Goal: Feedback & Contribution: Contribute content

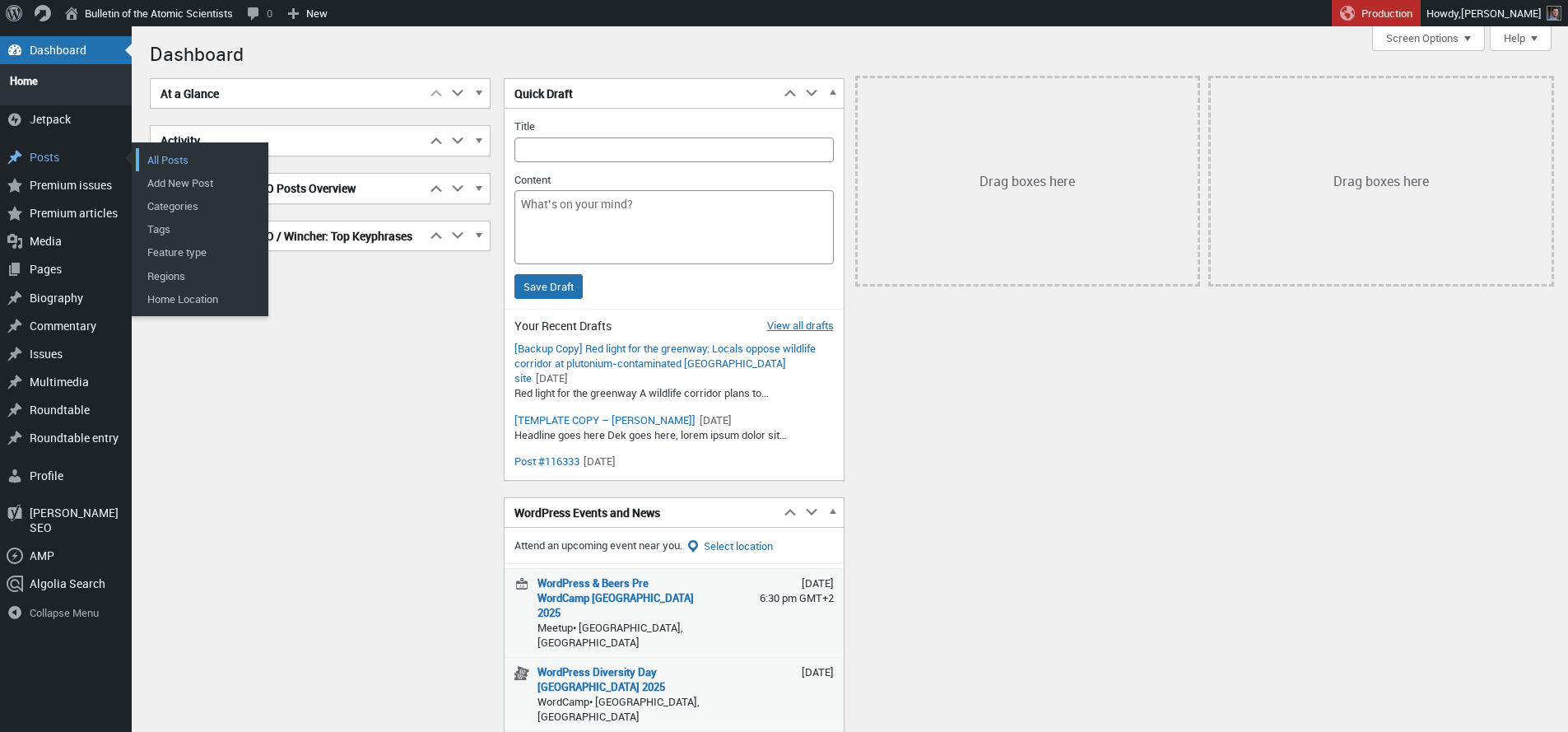
click at [163, 157] on link "All Posts" at bounding box center [202, 160] width 132 height 23
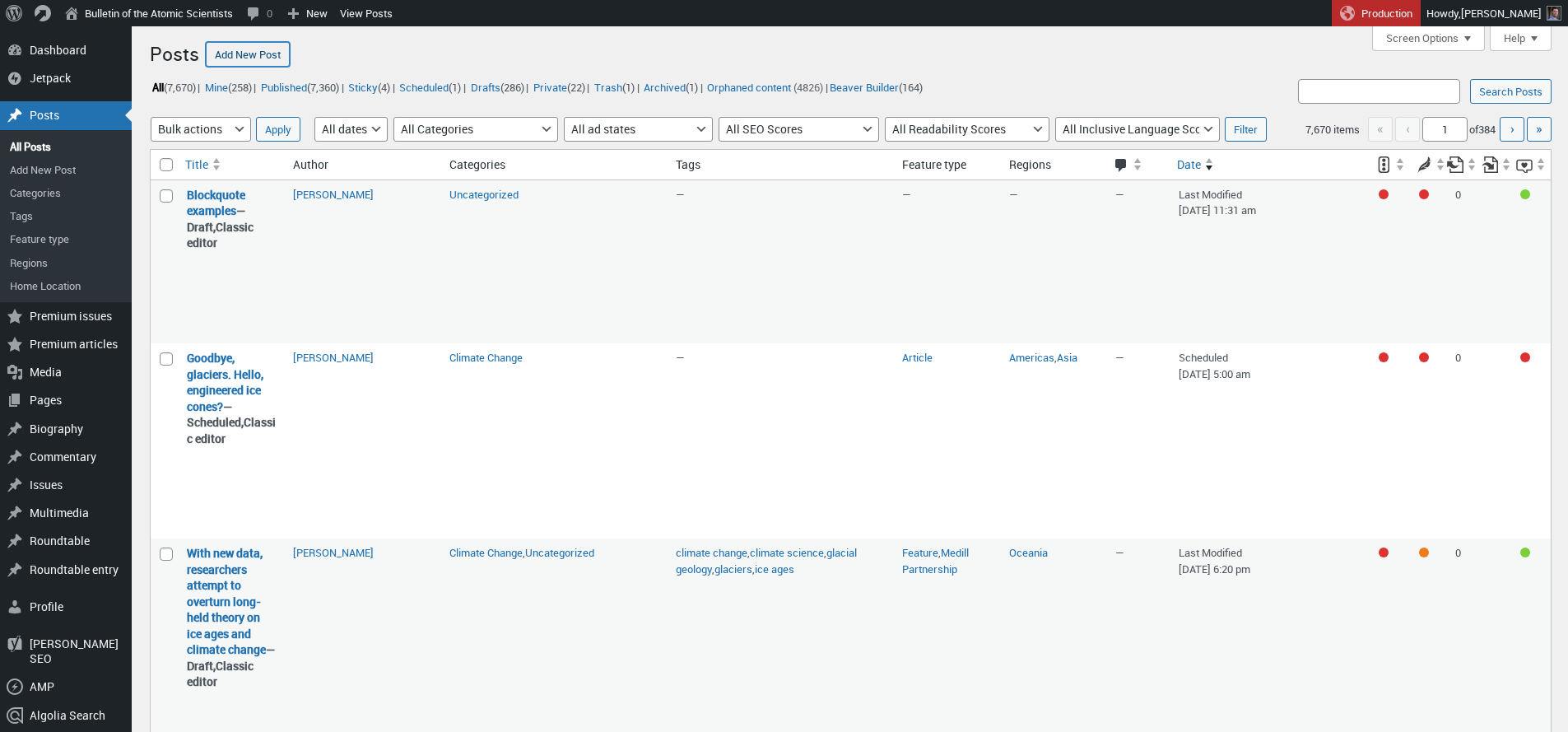
click at [266, 61] on link "Add New Post" at bounding box center [248, 53] width 84 height 24
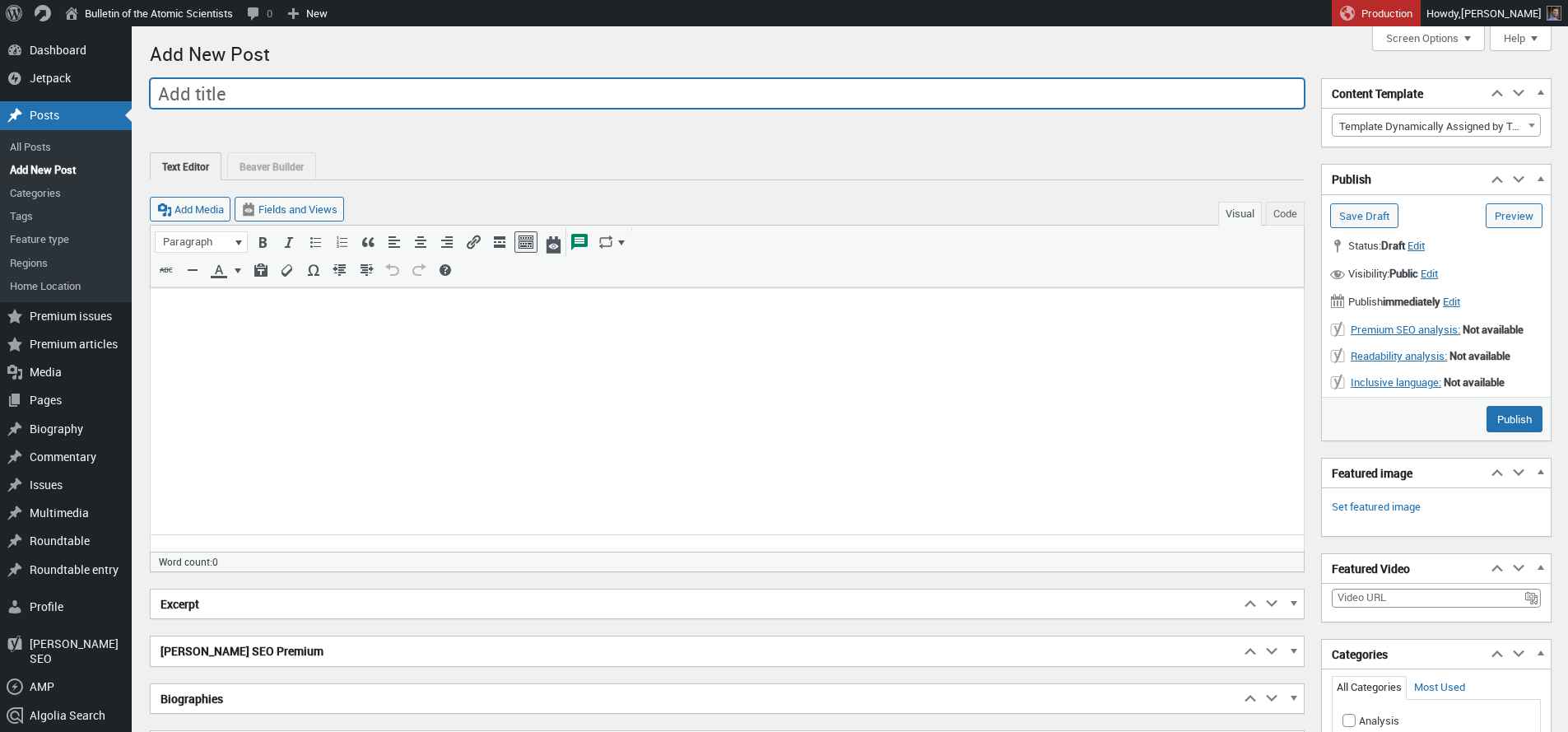
scroll to position [12, 0]
click at [226, 94] on input "Add title" at bounding box center [727, 93] width 1155 height 31
paste input "Updating the ‘Atoms for Peace’ bargain for the new nuclear age"
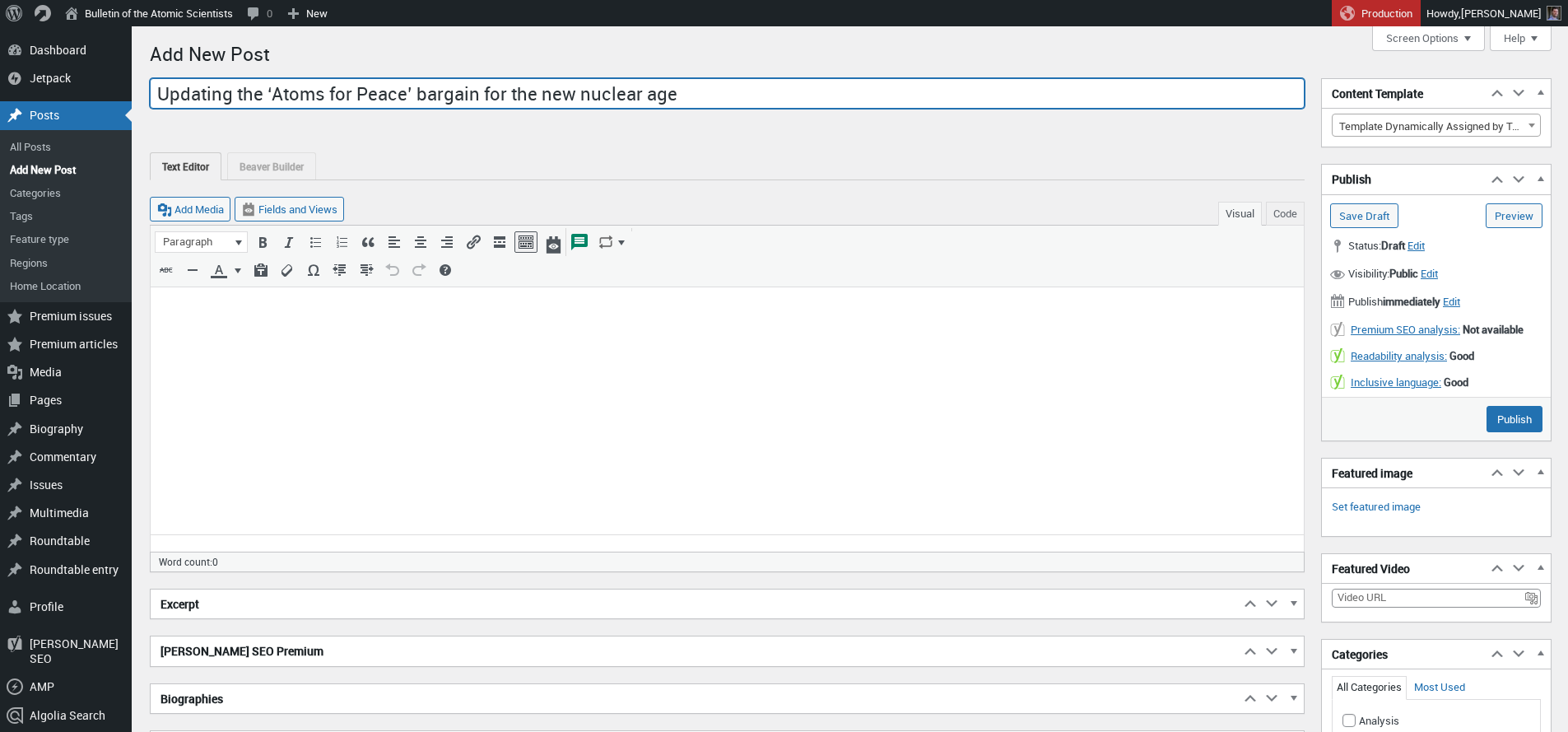
click at [269, 94] on input "Updating the ‘Atoms for Peace’ bargain for the new nuclear age" at bounding box center [727, 93] width 1155 height 31
click at [392, 89] on input "Updating the 'Atoms for Peace’ bargain for the new nuclear age" at bounding box center [727, 93] width 1155 height 31
type input "Updating the 'Atoms for Peace' bargain for the new nuclear age"
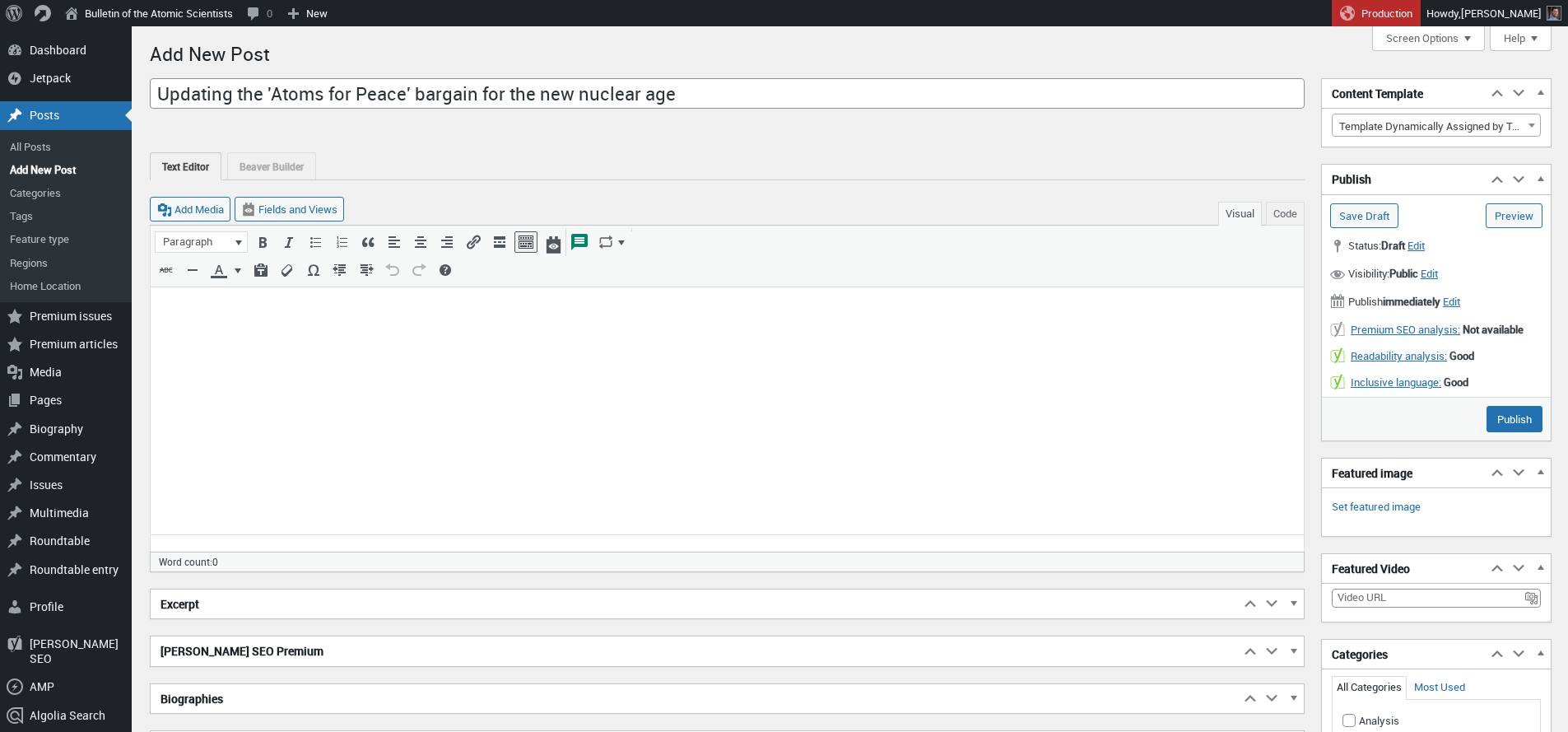
click at [317, 342] on html at bounding box center [727, 315] width 1153 height 54
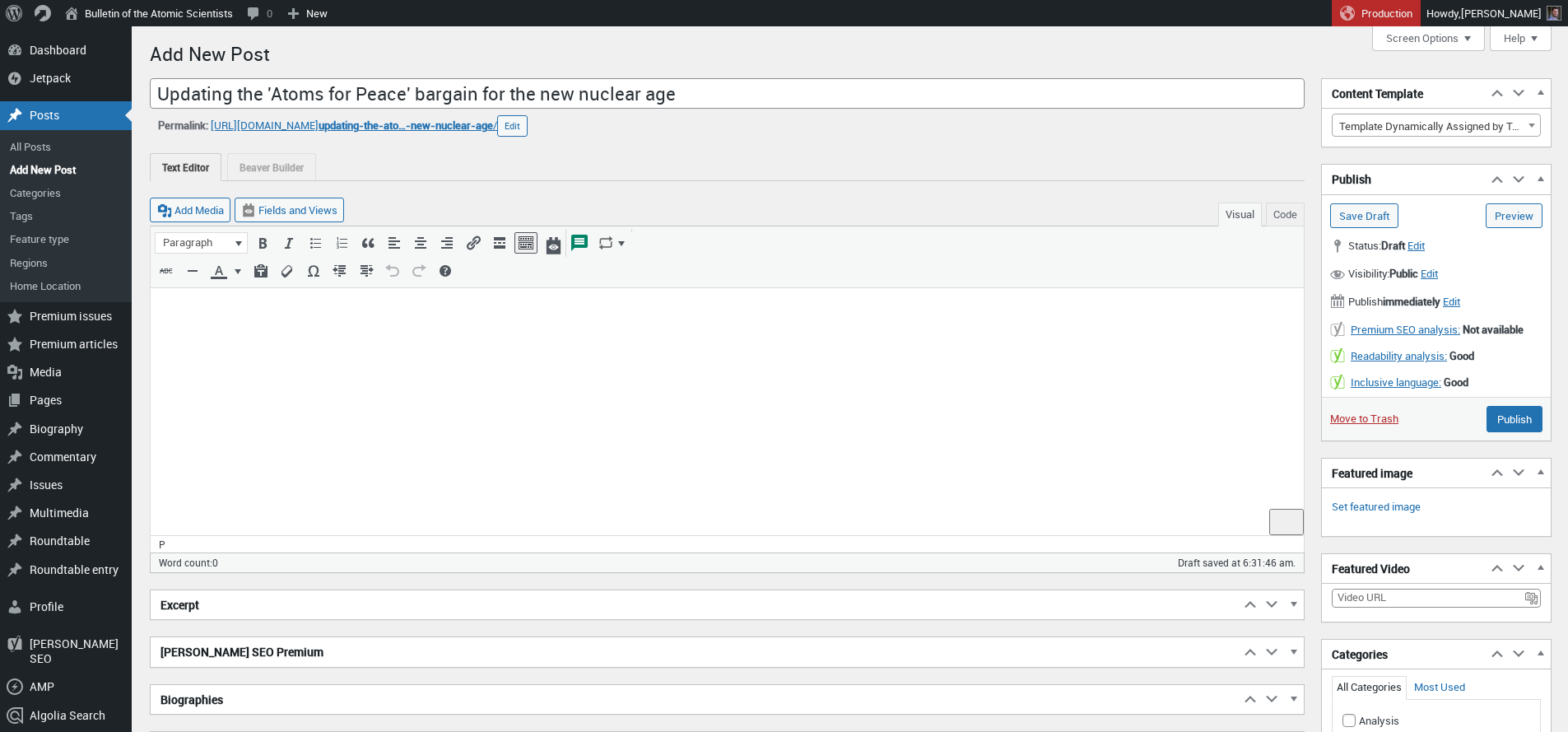
click at [299, 340] on html at bounding box center [727, 316] width 1153 height 54
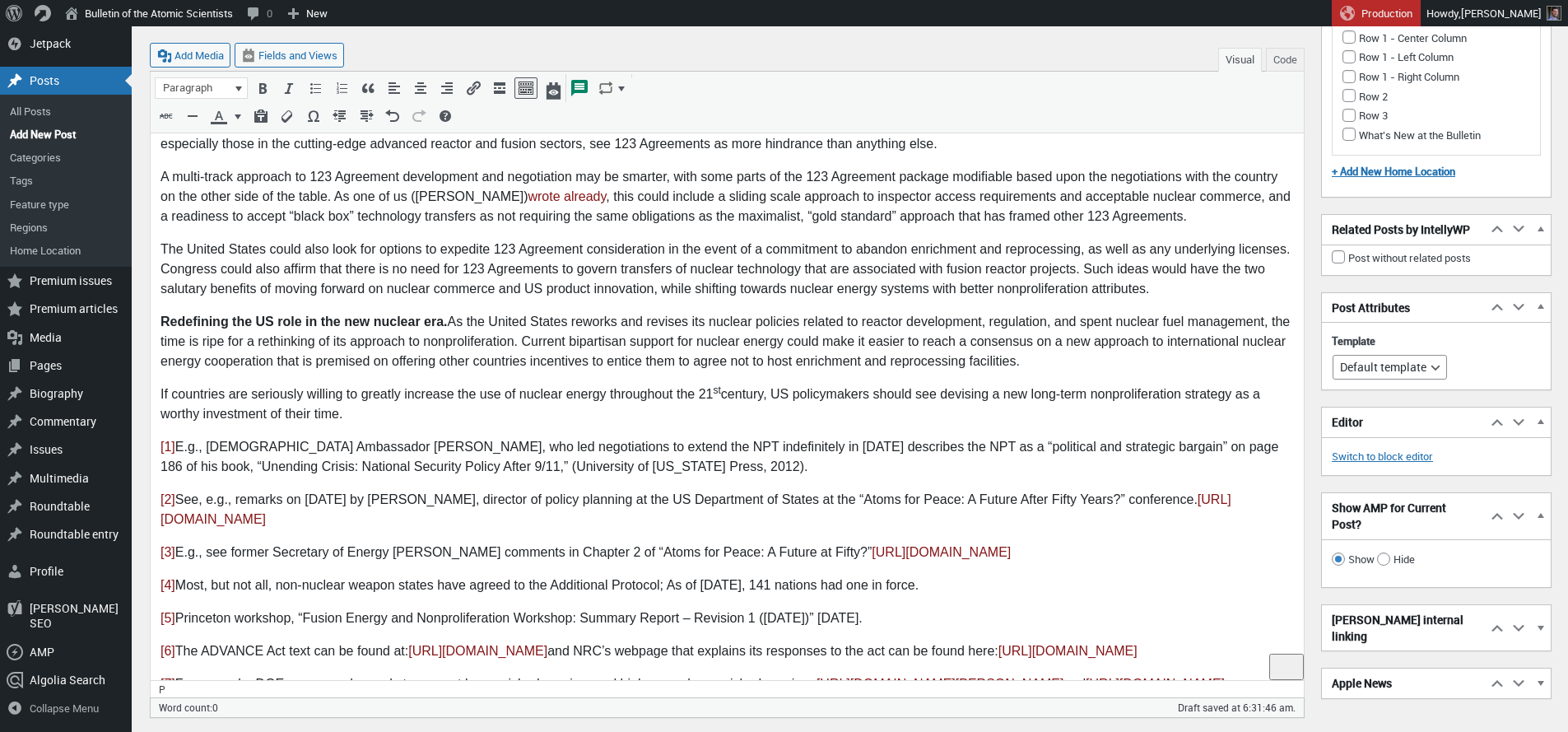
scroll to position [4770, 0]
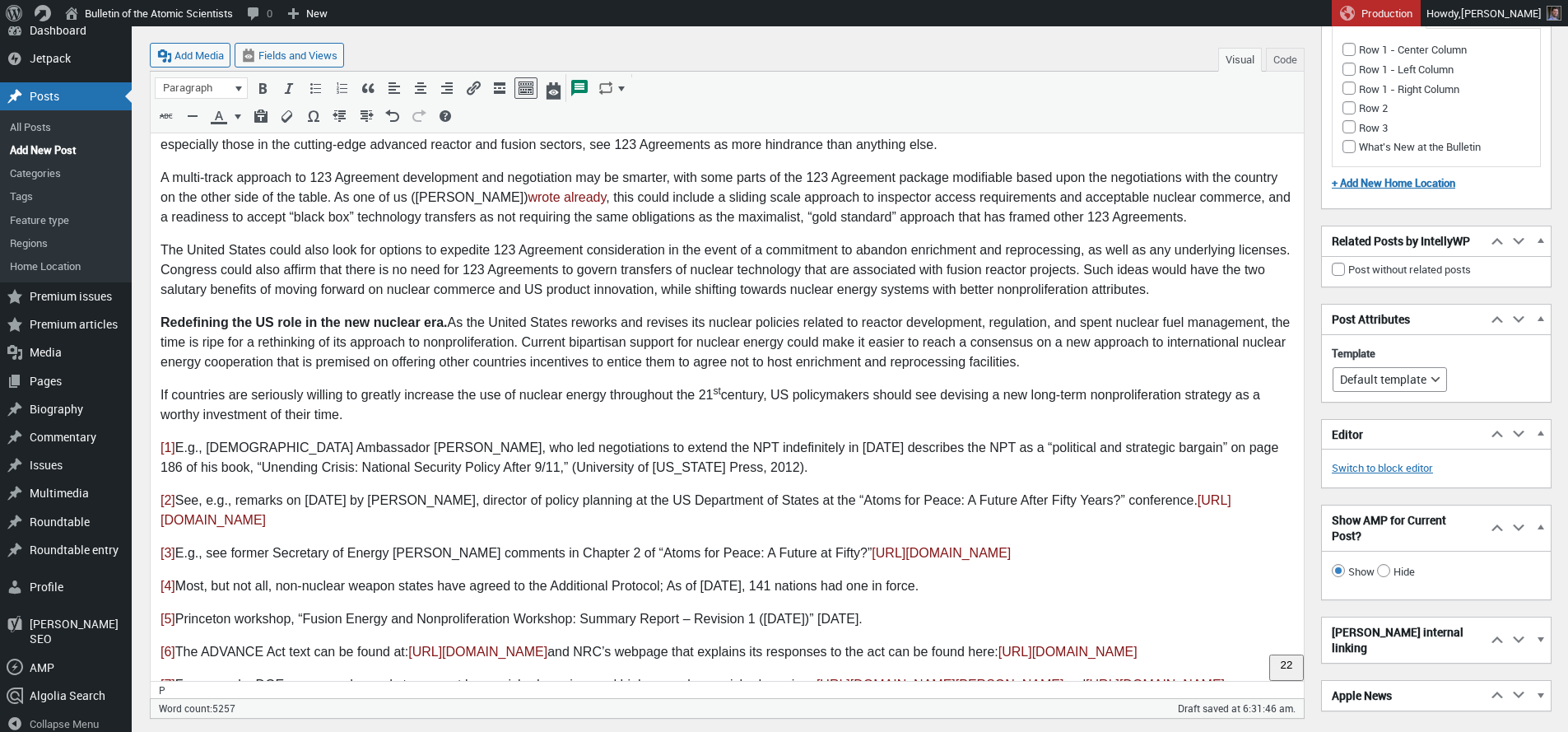
click at [359, 386] on p "If countries are seriously willing to greatly increase the use of nuclear energ…" at bounding box center [727, 405] width 1134 height 40
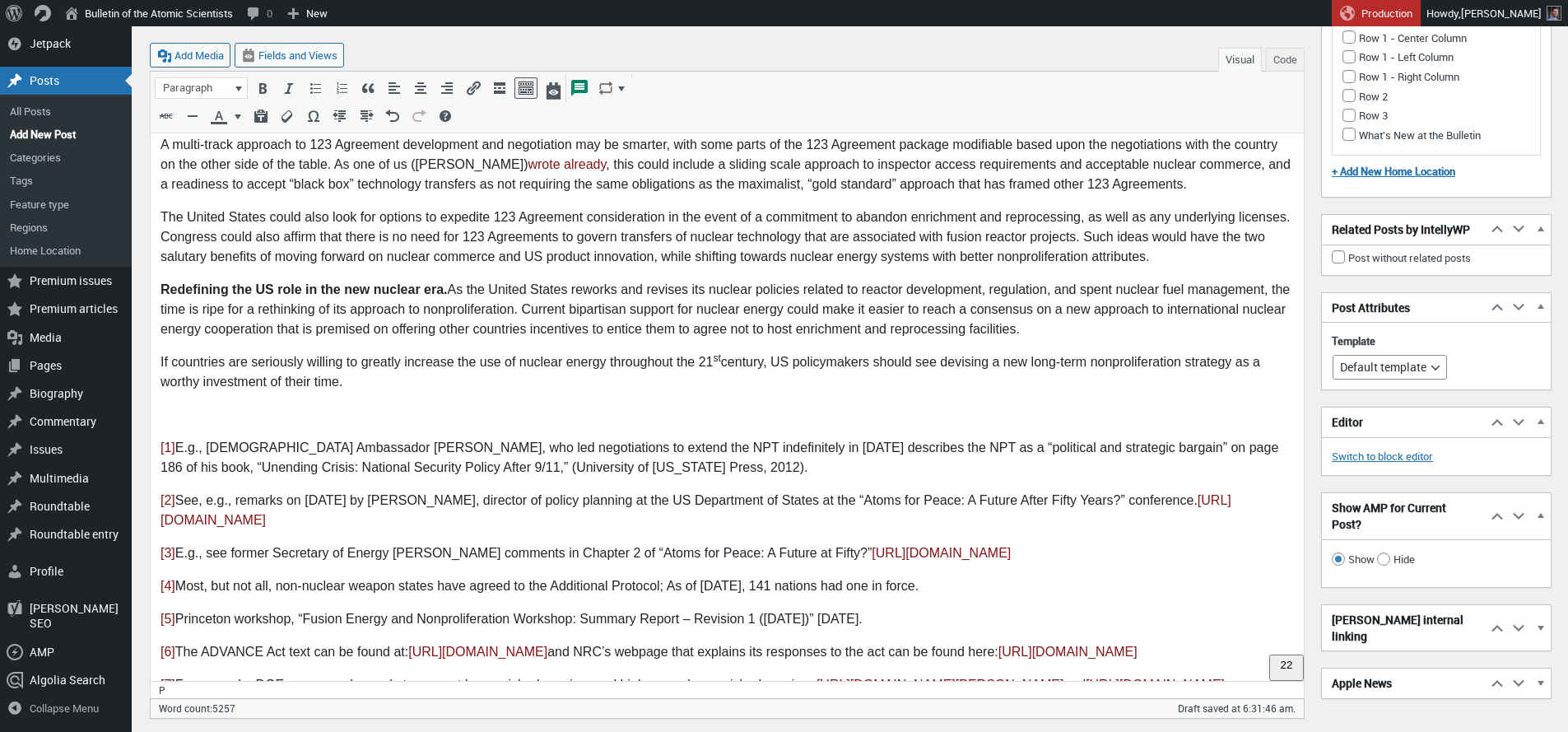
scroll to position [4804, 0]
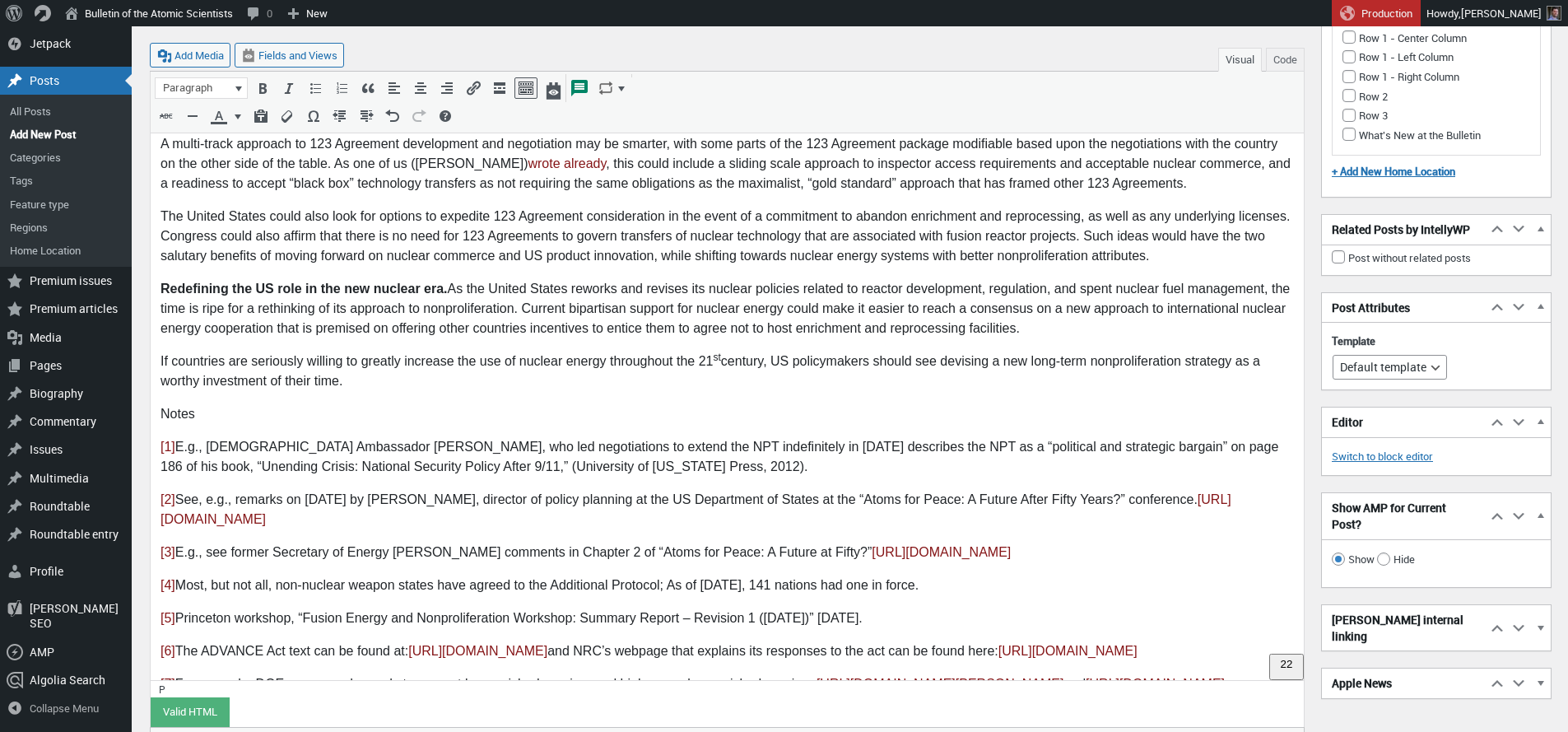
click at [187, 405] on p "Notes" at bounding box center [727, 415] width 1134 height 19
click at [409, 491] on p "[2] See, e.g., remarks on December 9, 2003 by Mitchell Reis, director of policy…" at bounding box center [727, 510] width 1134 height 40
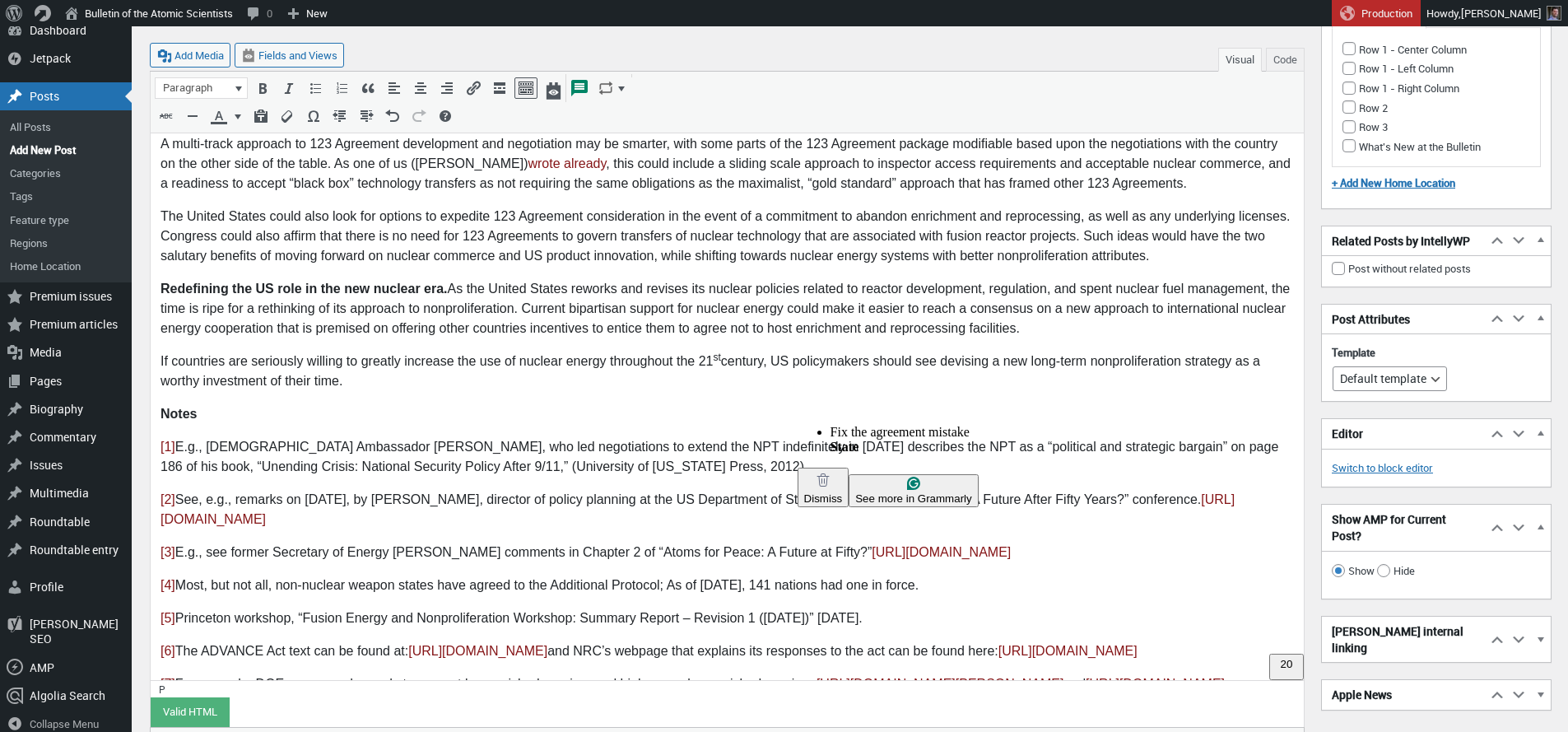
click at [843, 491] on p "[2] See, e.g., remarks on December 9, 2003, by Mitchell Reis, director of polic…" at bounding box center [727, 510] width 1134 height 40
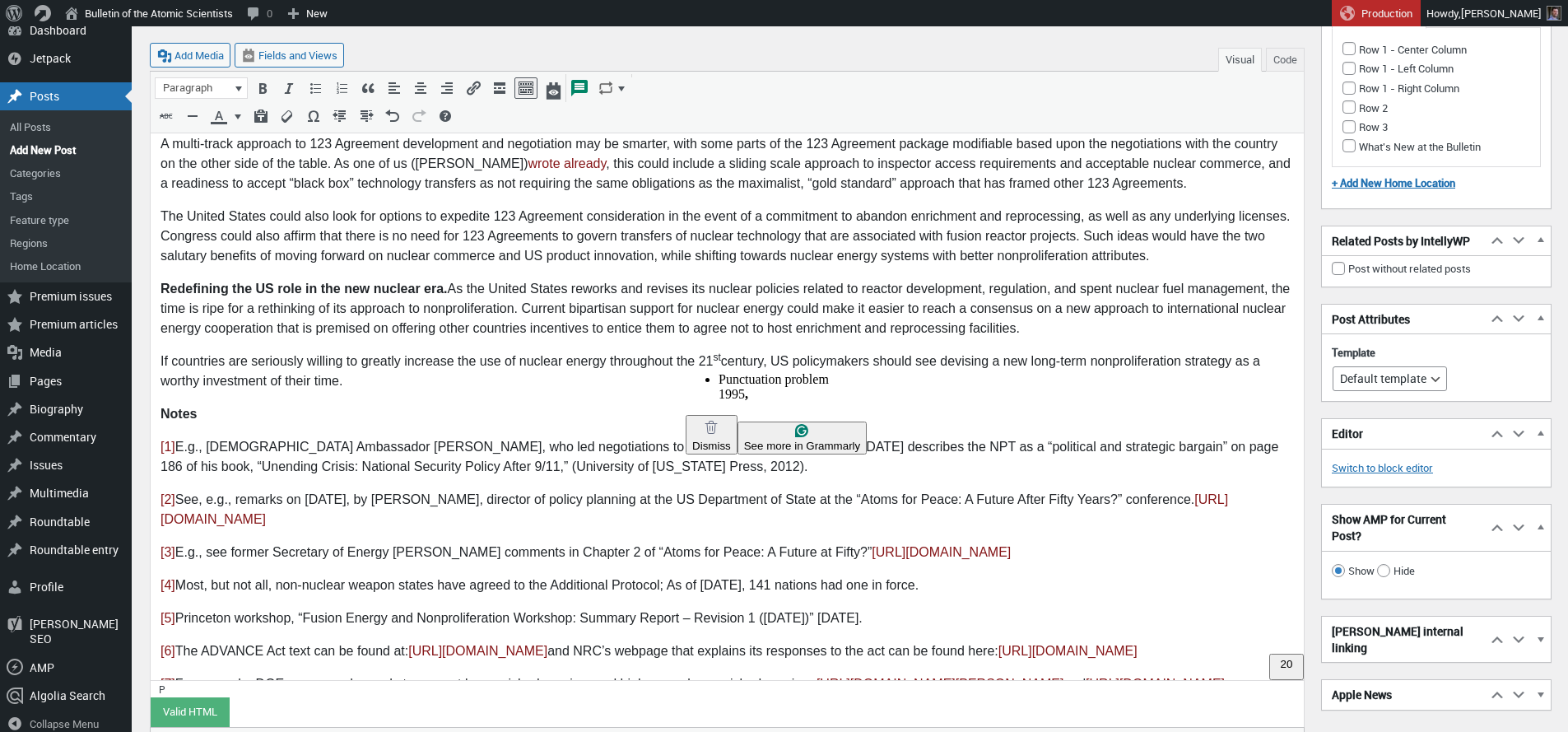
click at [726, 438] on p "[1] E.g., US Ambassador Tom Graham, who led negotiations to extend the NPT inde…" at bounding box center [727, 458] width 1134 height 40
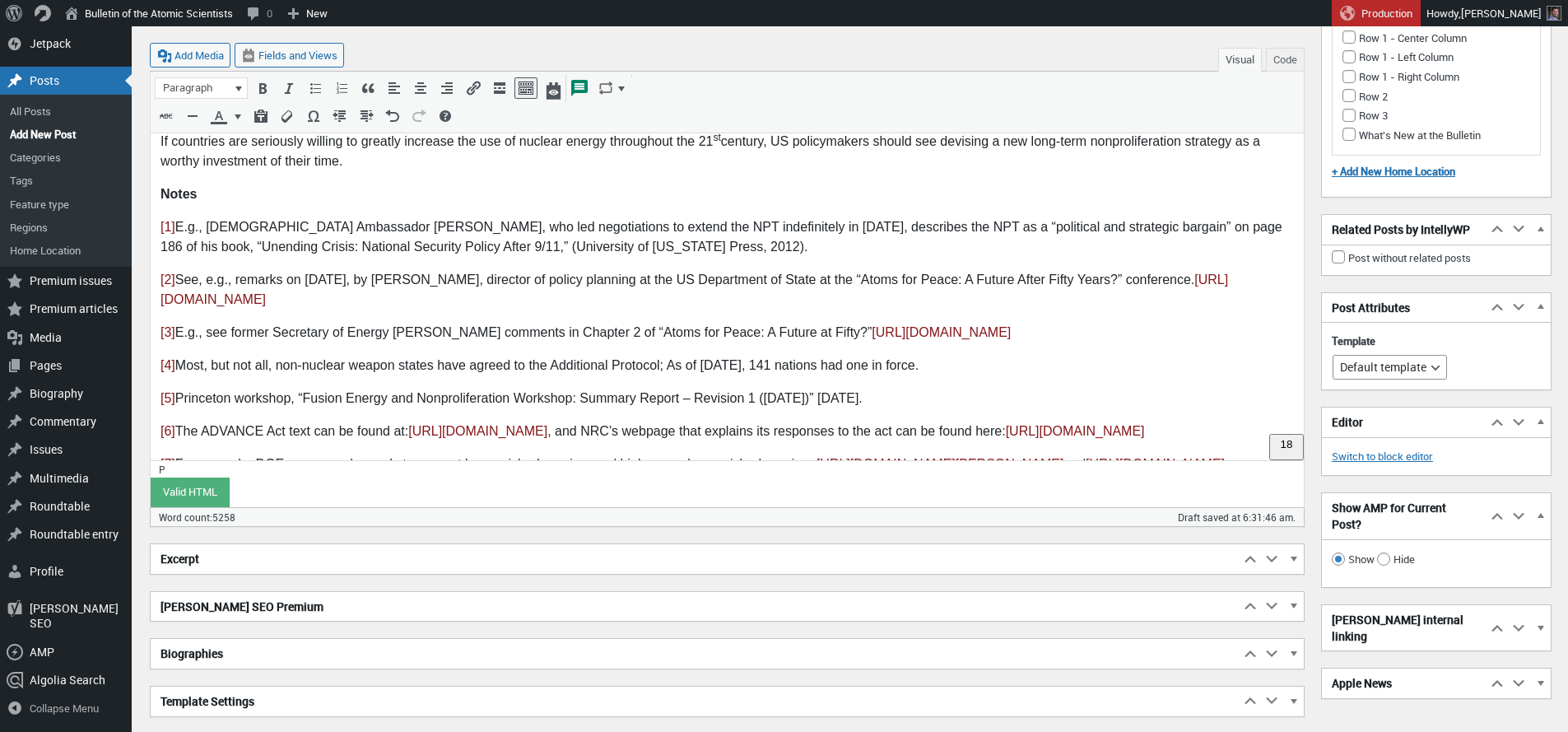
scroll to position [5023, 0]
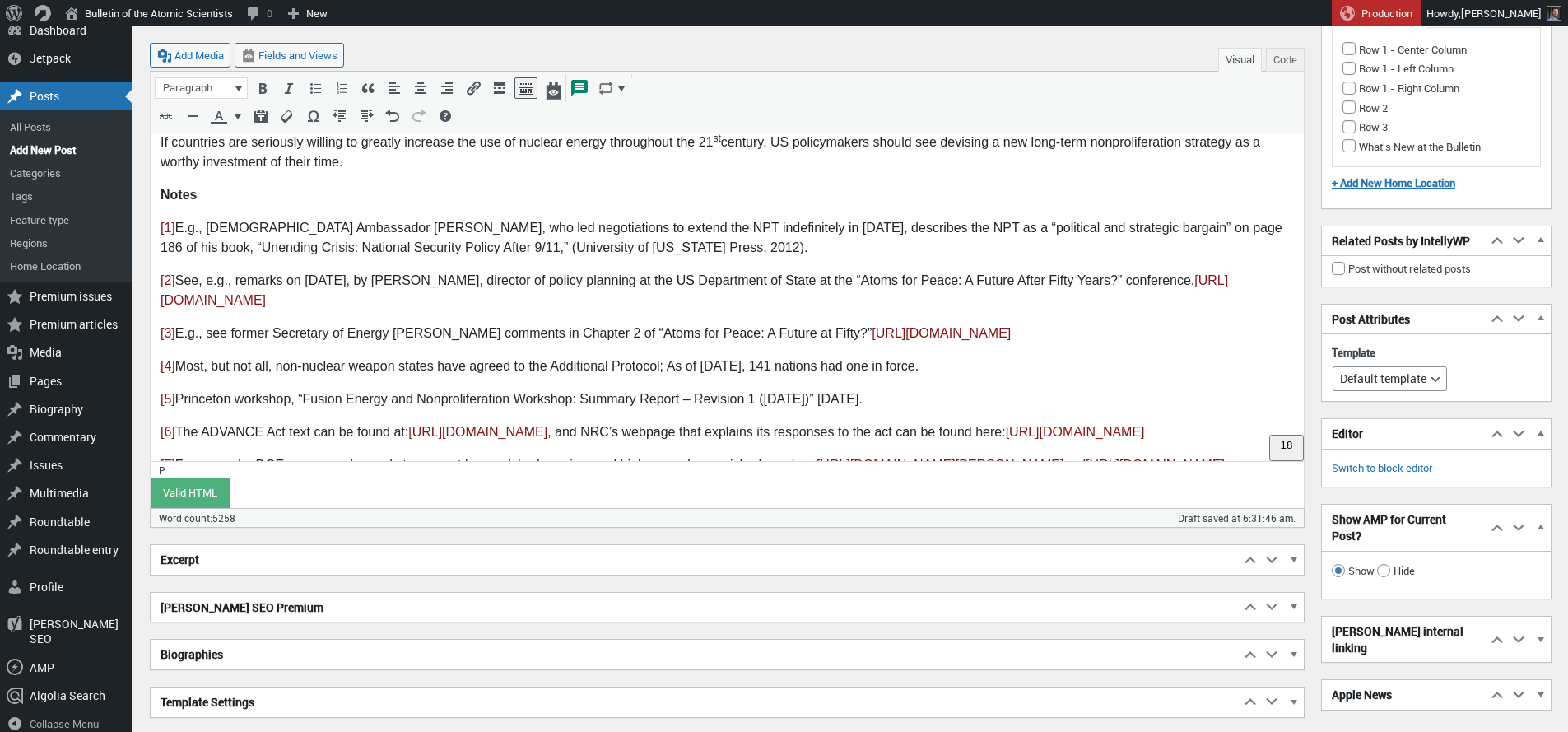
click at [551, 424] on p "[6] The ADVANCE Act text can be found at: https://www.congress.gov/bill/118th-c…" at bounding box center [727, 434] width 1134 height 19
click at [399, 456] on p "[7] For example, DOE announced awards to support low-enriched uranium and high-…" at bounding box center [727, 475] width 1134 height 40
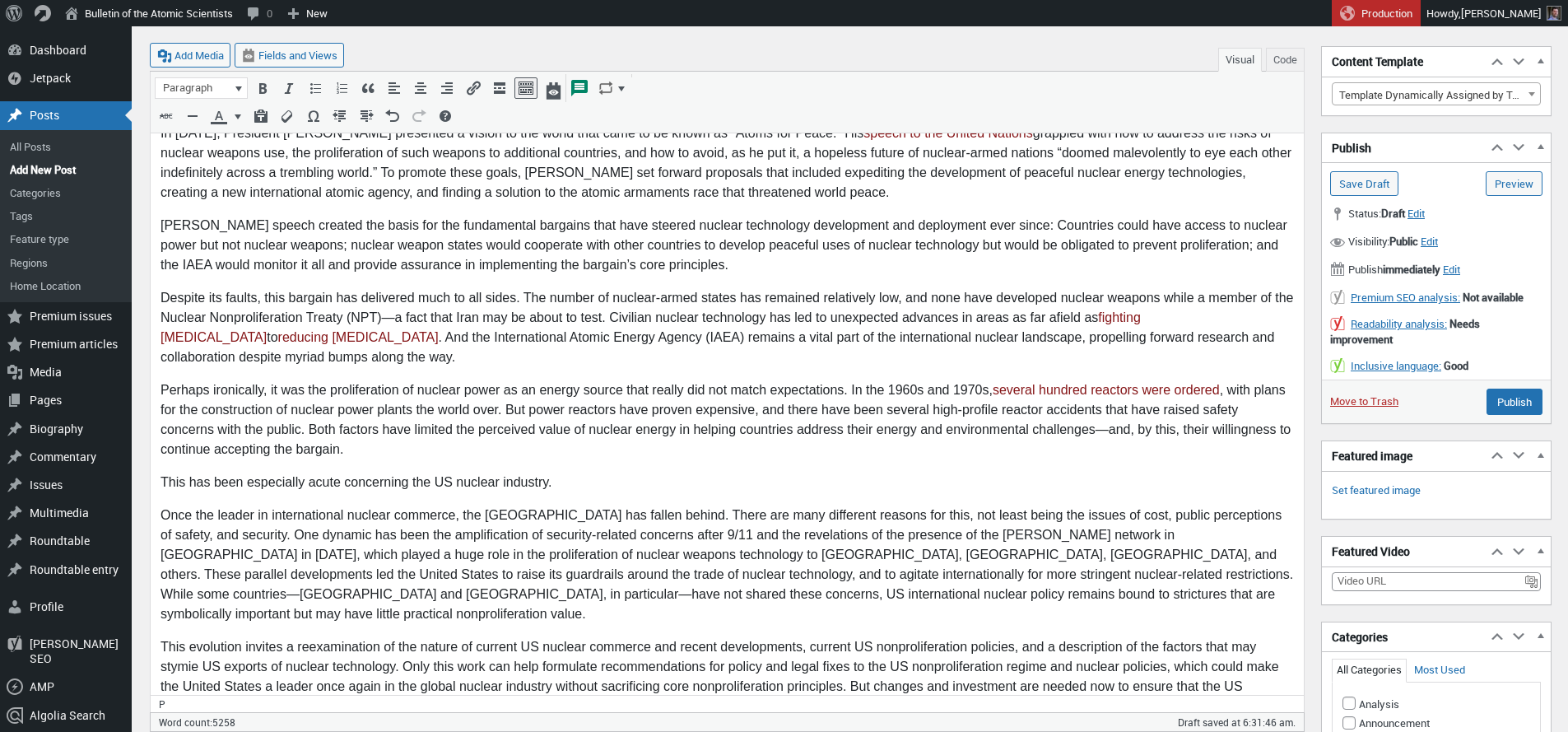
scroll to position [0, 0]
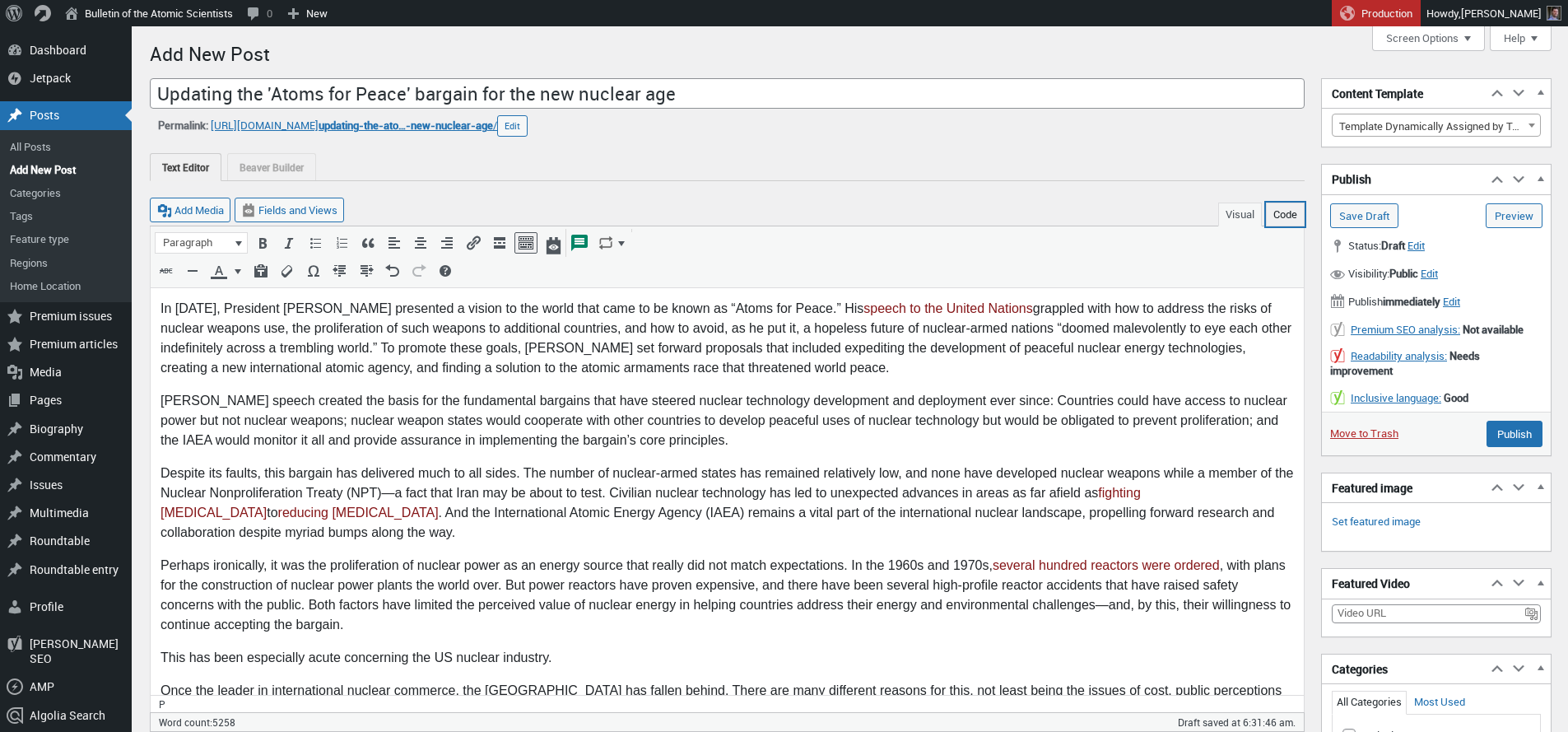
drag, startPoint x: 1286, startPoint y: 211, endPoint x: 1262, endPoint y: 234, distance: 33.2
click at [1286, 211] on button "Code" at bounding box center [1285, 214] width 39 height 24
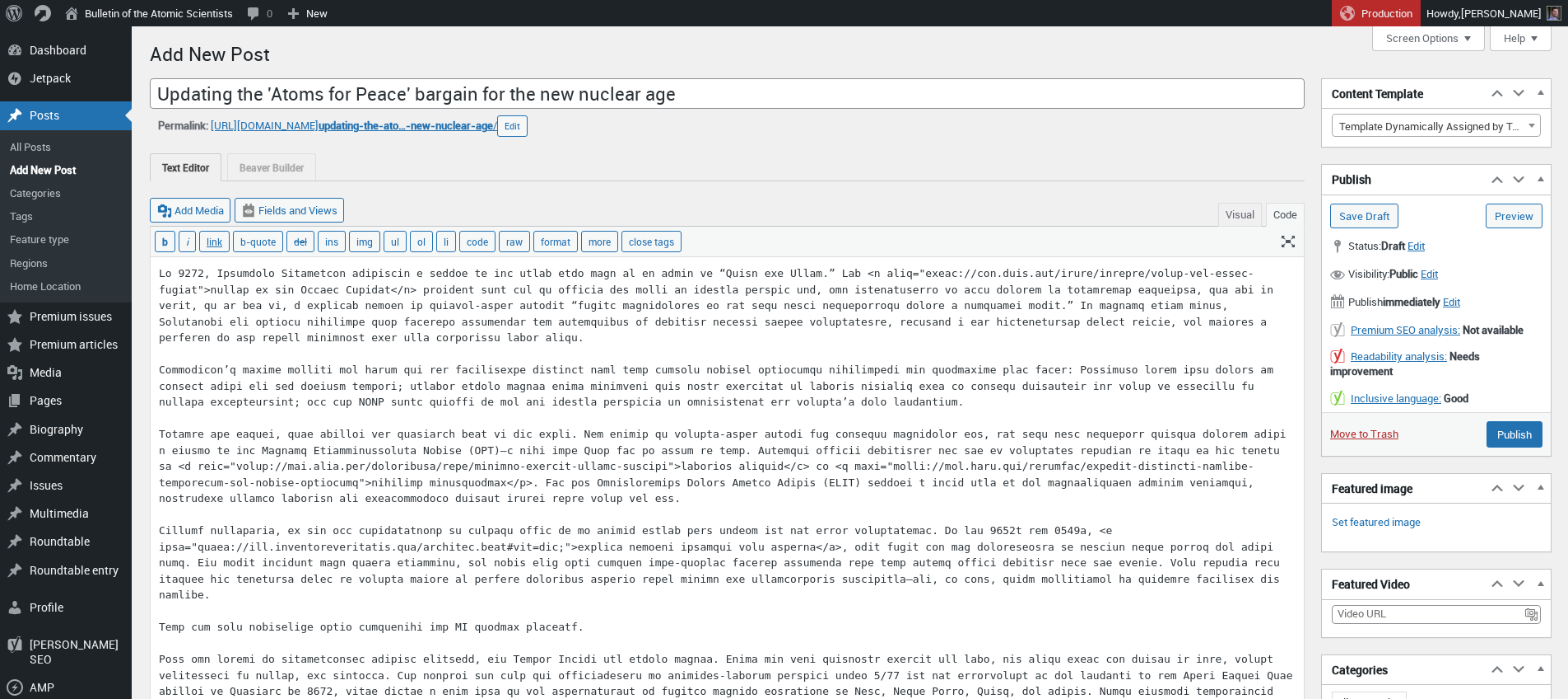
scroll to position [553, 0]
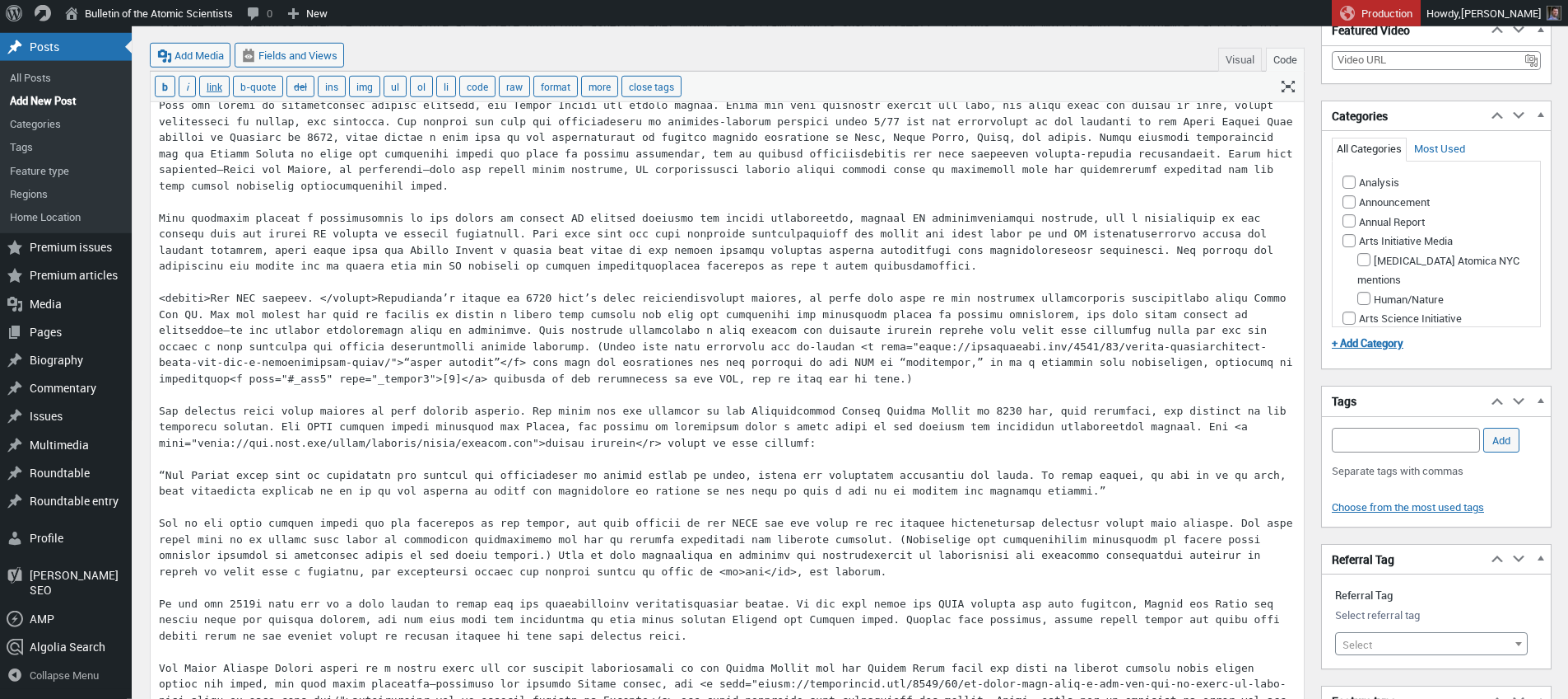
drag, startPoint x: 494, startPoint y: 362, endPoint x: 494, endPoint y: 369, distance: 7.0
paste textarea "sup><"
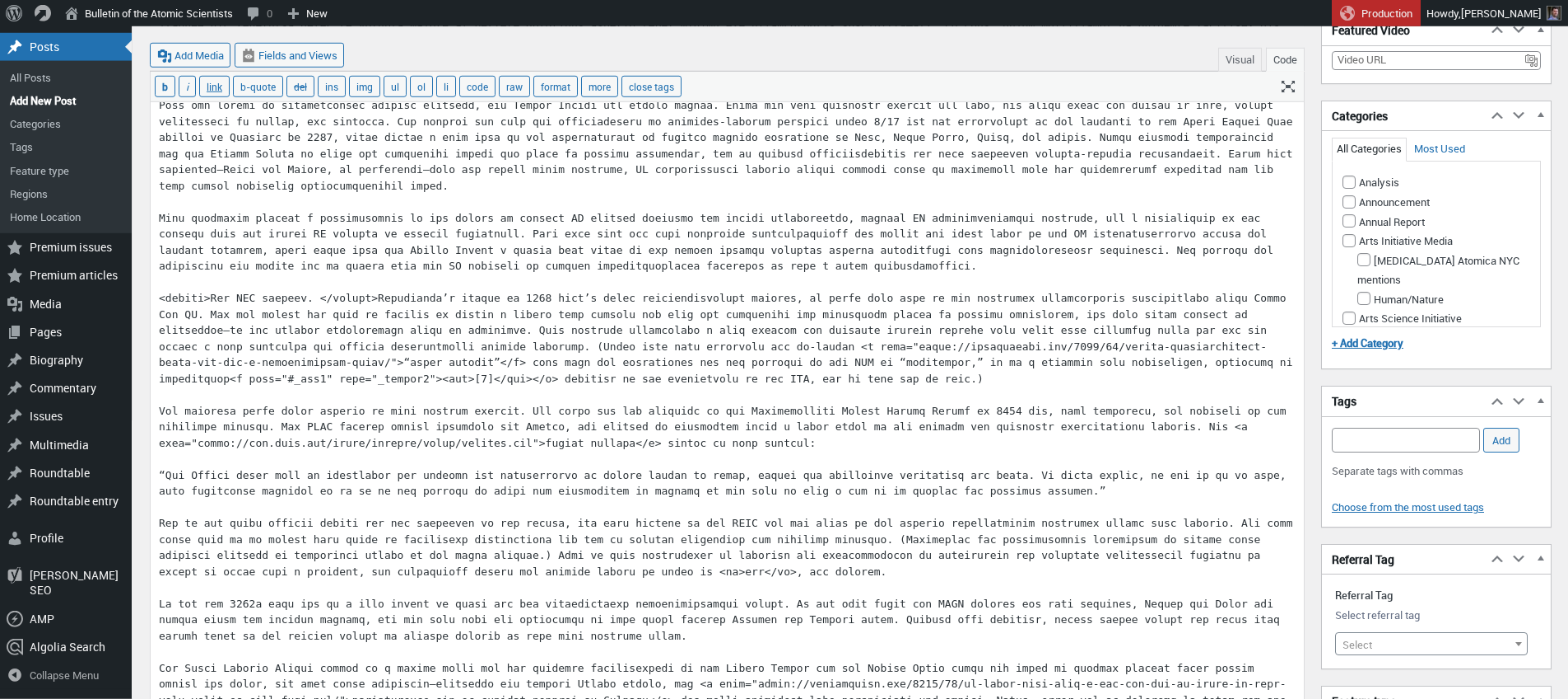
scroll to position [939, 0]
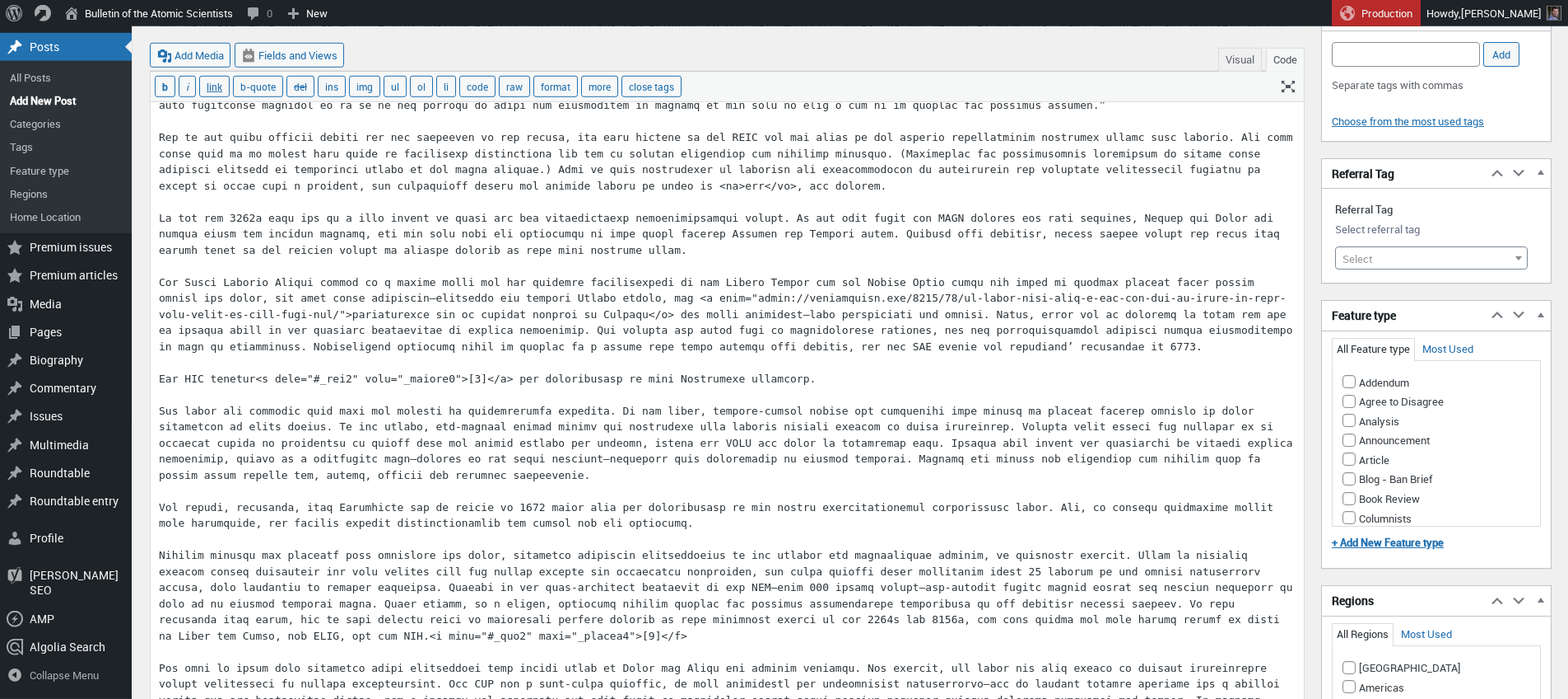
paste textarea "<sup>"
paste textarea "sup><"
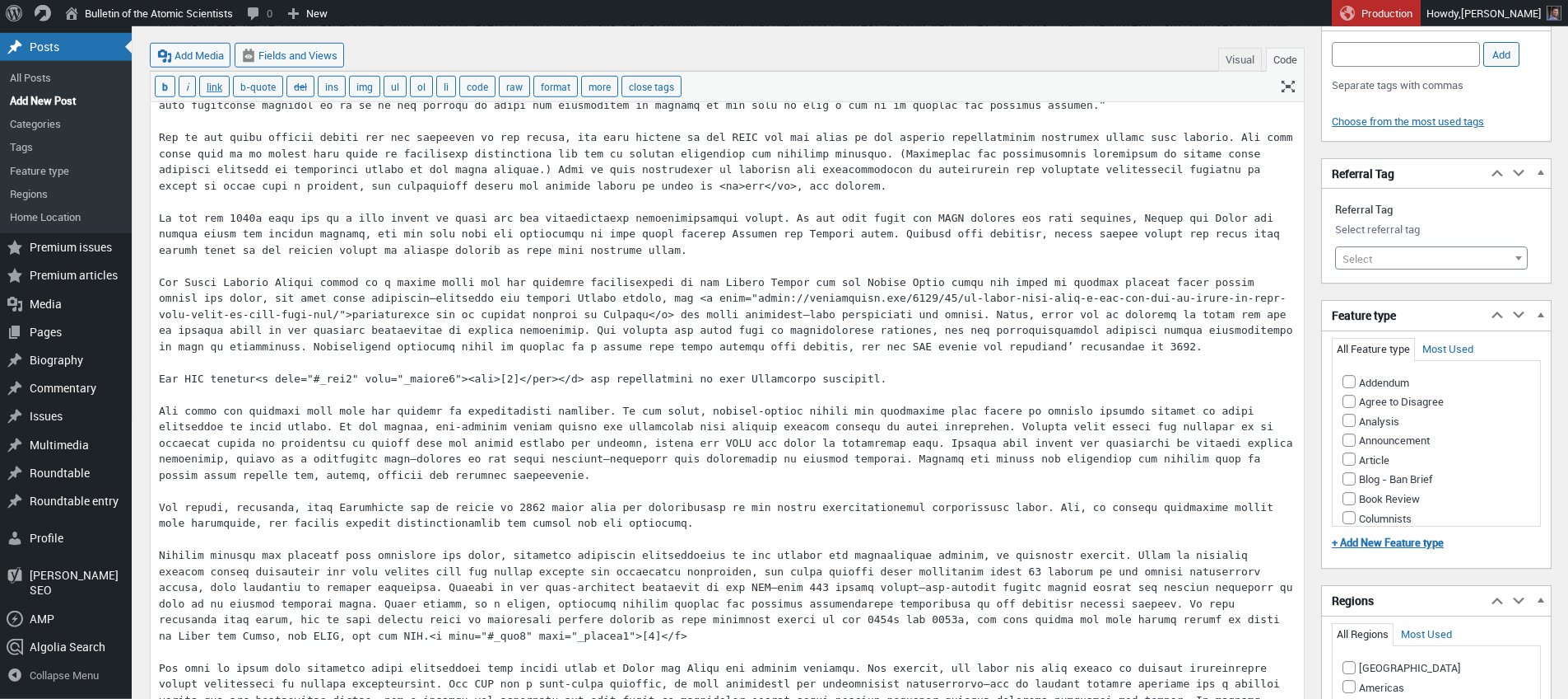
scroll to position [1325, 0]
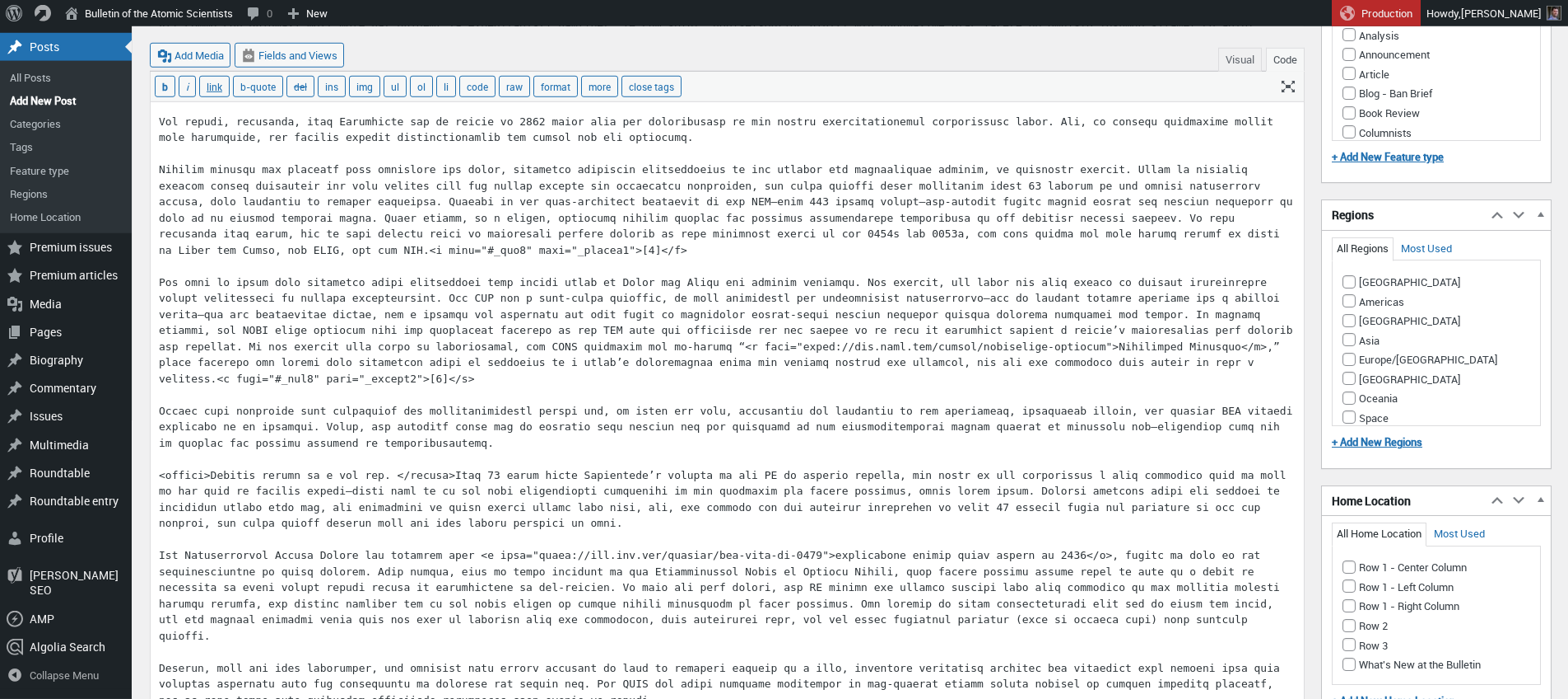
paste textarea "<sup>"
paste textarea "sup><"
drag, startPoint x: 615, startPoint y: 235, endPoint x: 612, endPoint y: 272, distance: 37.1
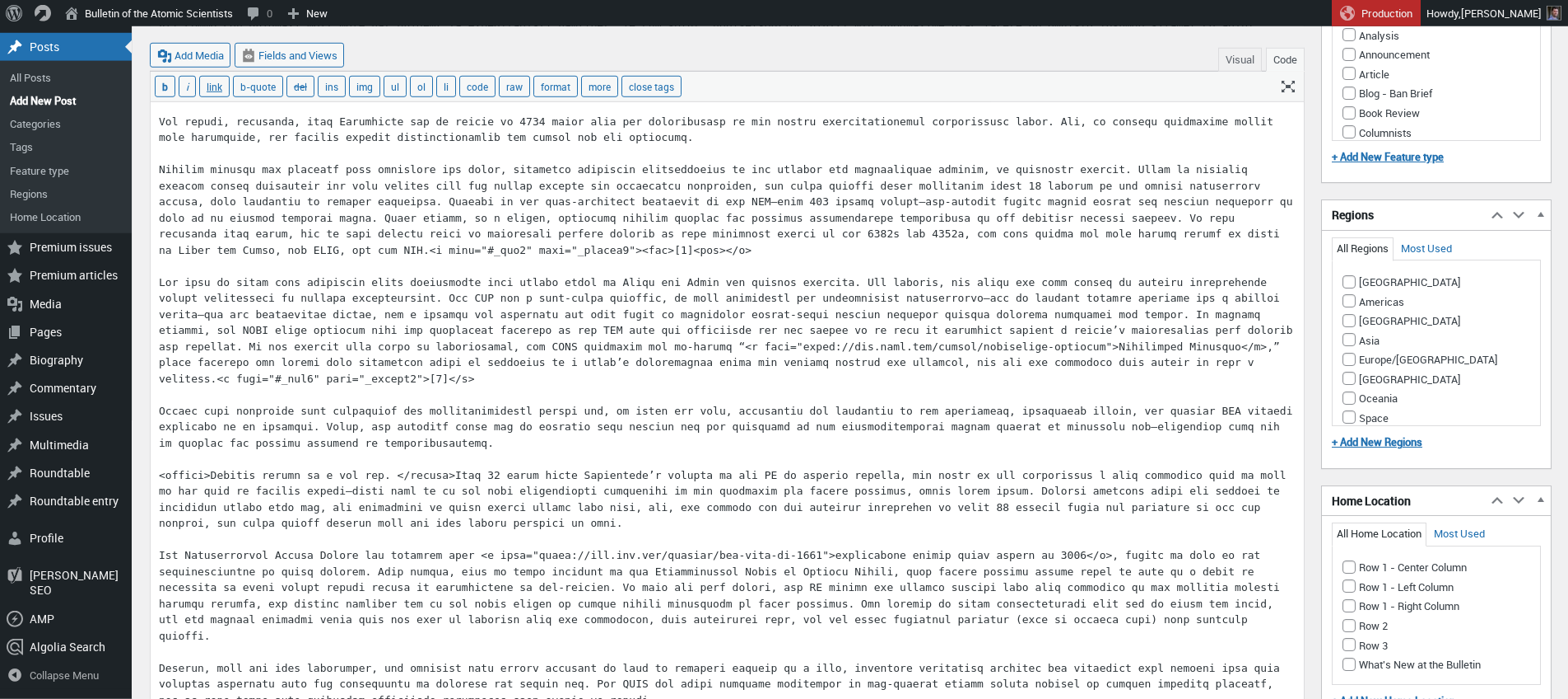
paste textarea "<sup>"
paste textarea "sup><"
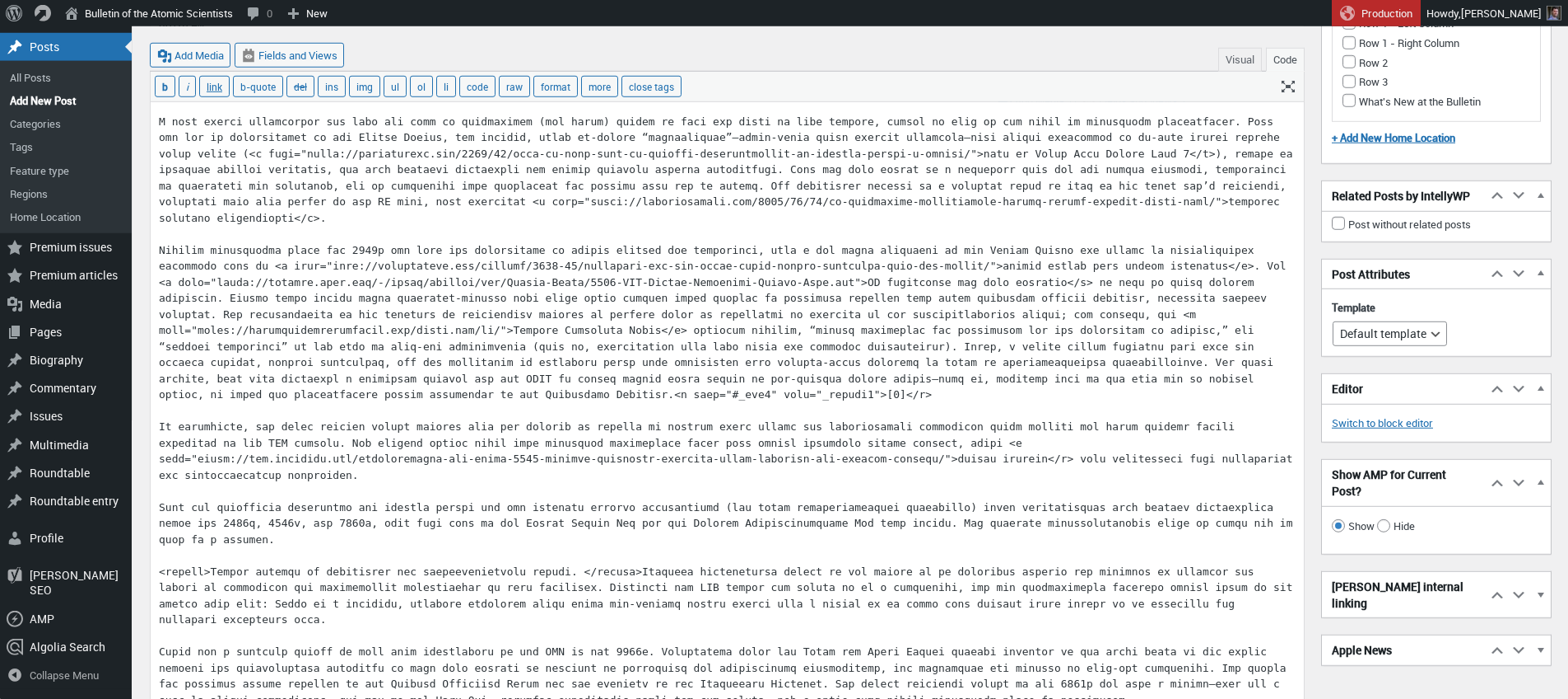
paste textarea "<sup>"
paste textarea "sup><"
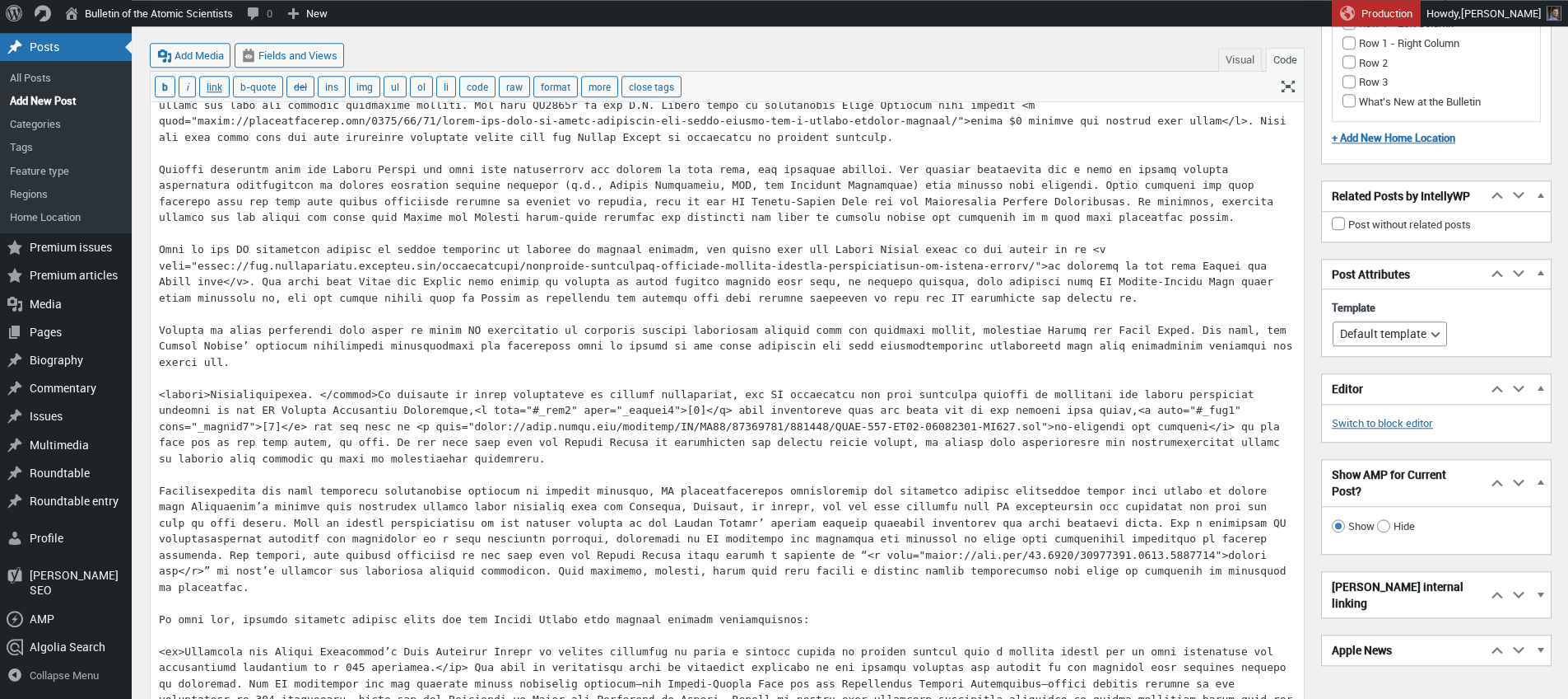
paste textarea "<sup>"
paste textarea "sup><"
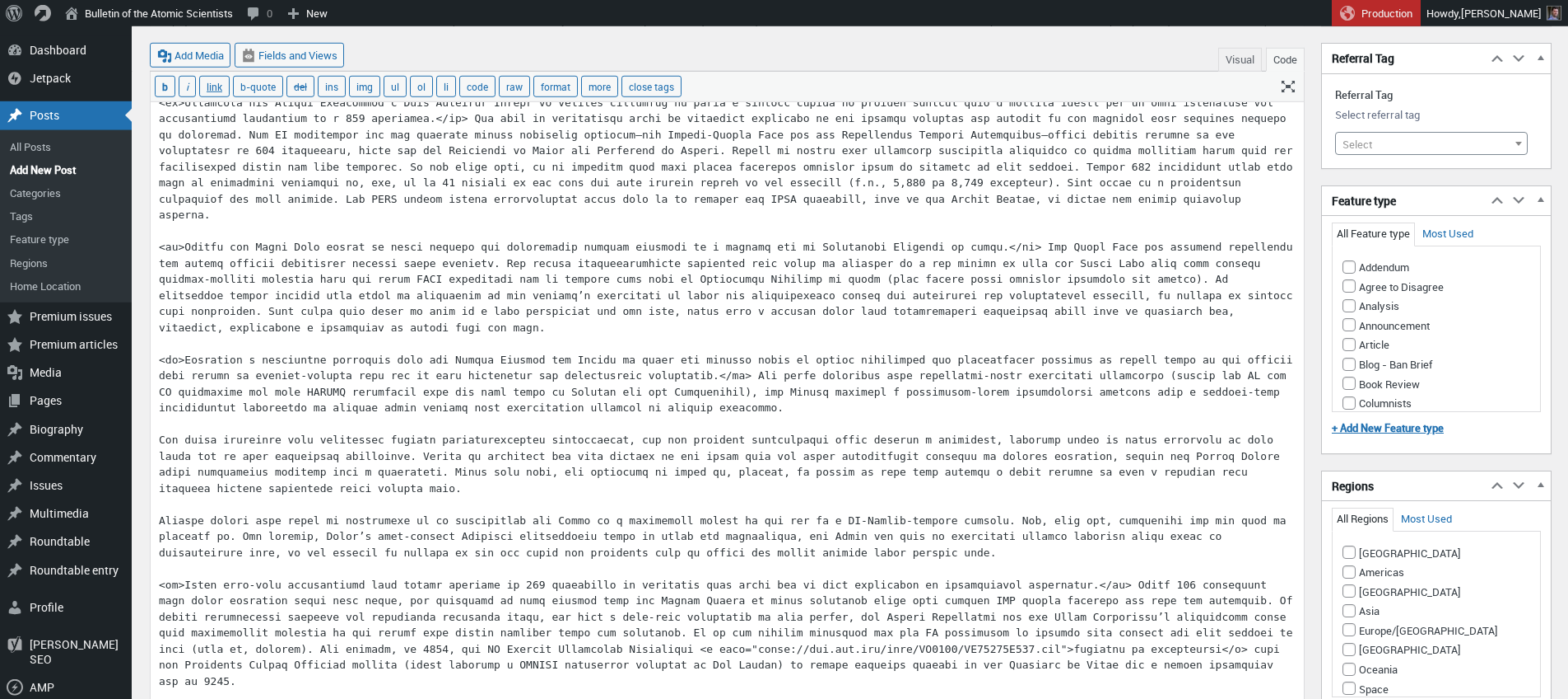
scroll to position [3300, 0]
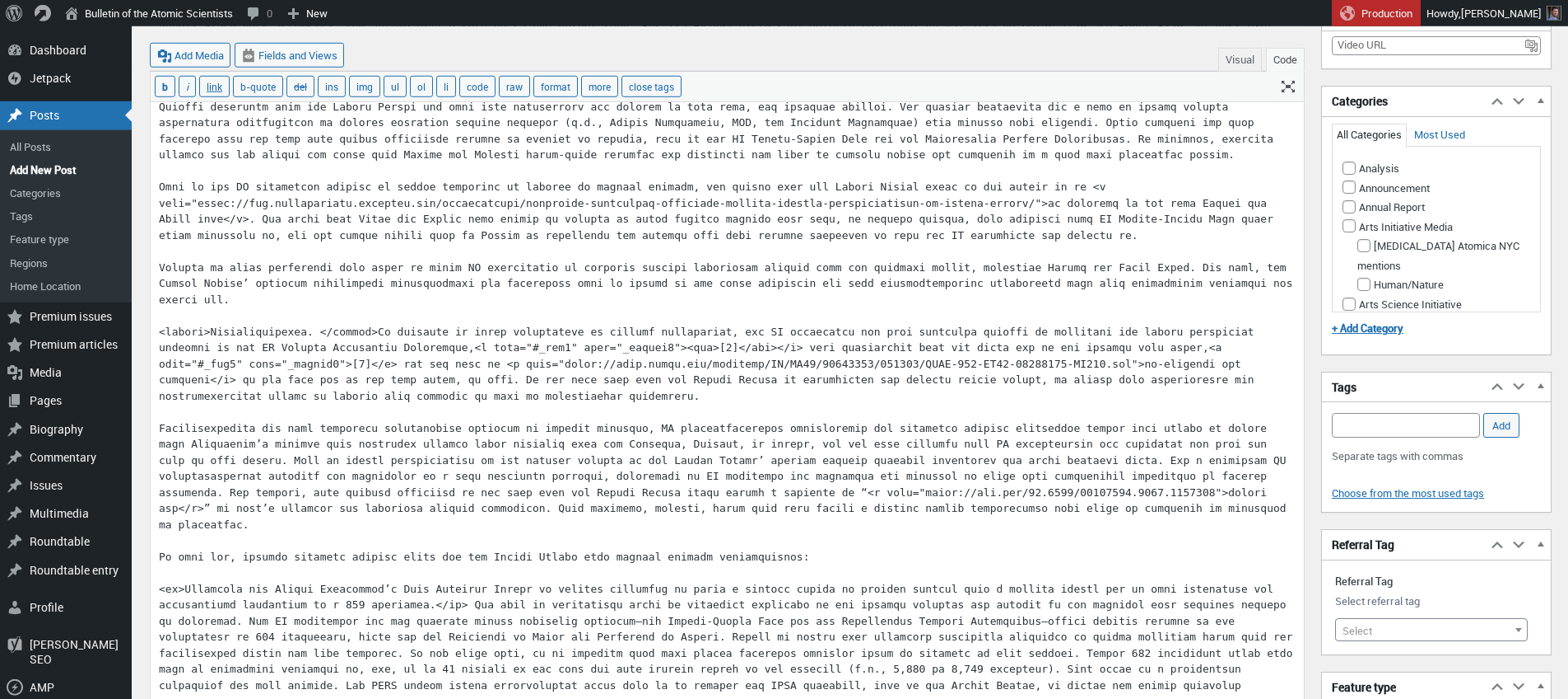
paste textarea "<sup>"
paste textarea "sup><"
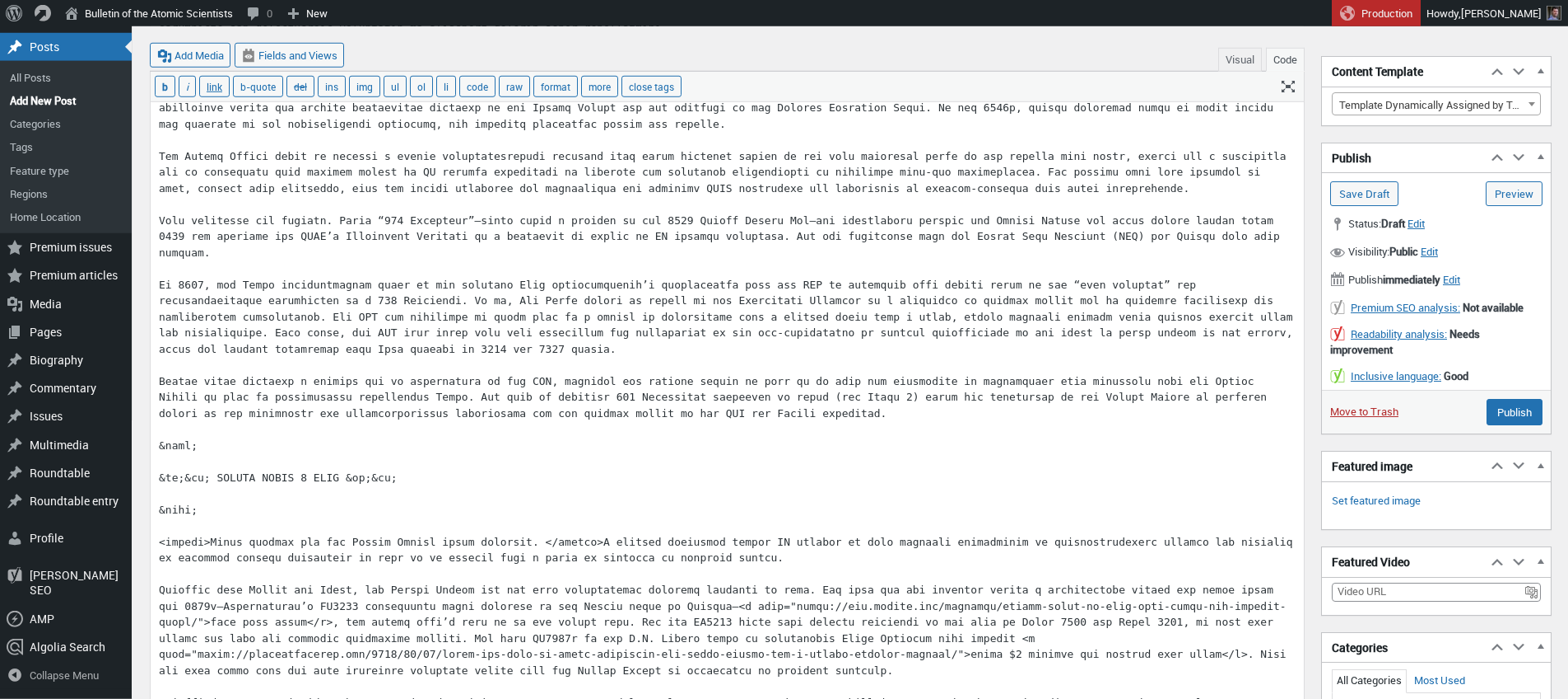
scroll to position [3159, 0]
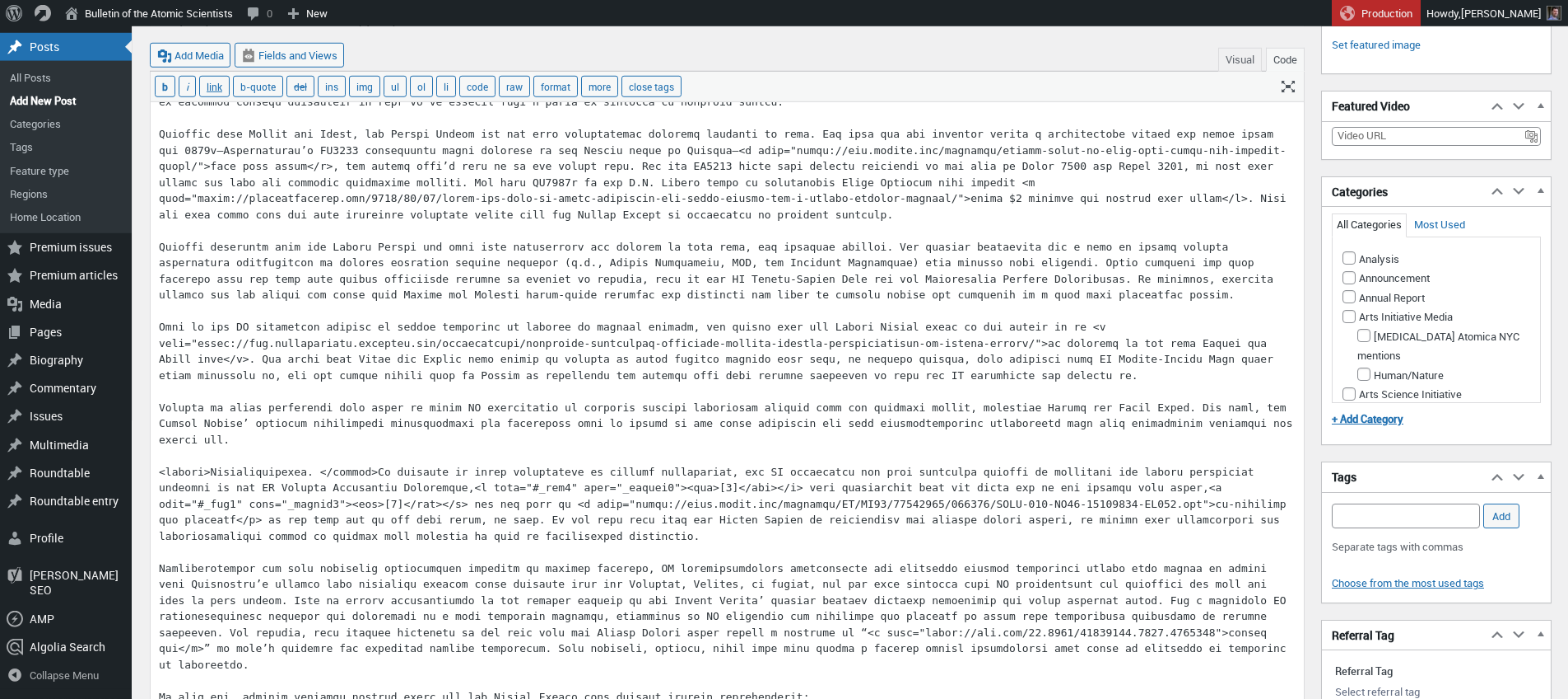
type textarea "In 1953, President Eisenhower presented a vision to the world that came to be k…"
click at [1388, 515] on input "Add Tag" at bounding box center [1406, 515] width 149 height 24
click at [1390, 514] on input "atoms" at bounding box center [1406, 515] width 149 height 24
click at [1389, 514] on input "atoms" at bounding box center [1406, 515] width 149 height 24
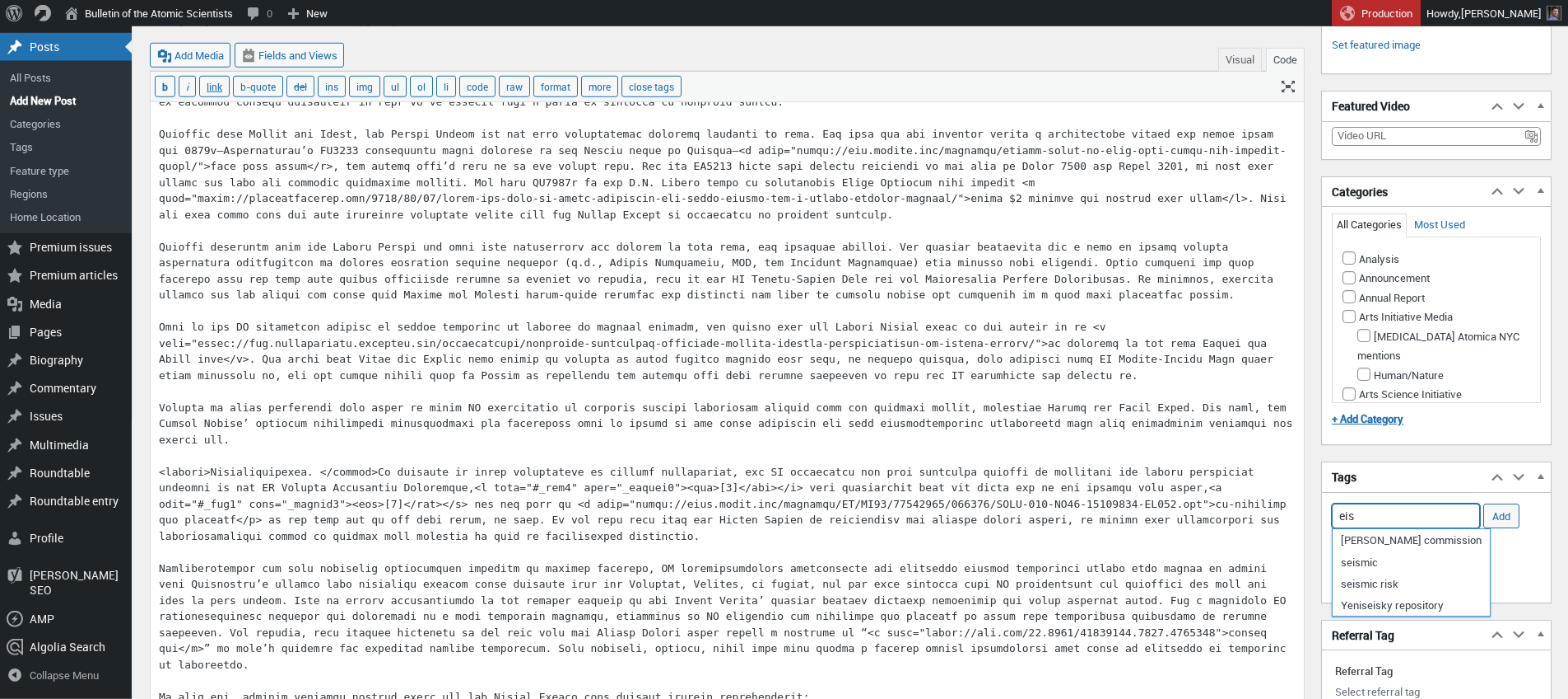
click at [1387, 510] on input "eis" at bounding box center [1406, 515] width 149 height 24
type input "e"
type input "h"
type input "e"
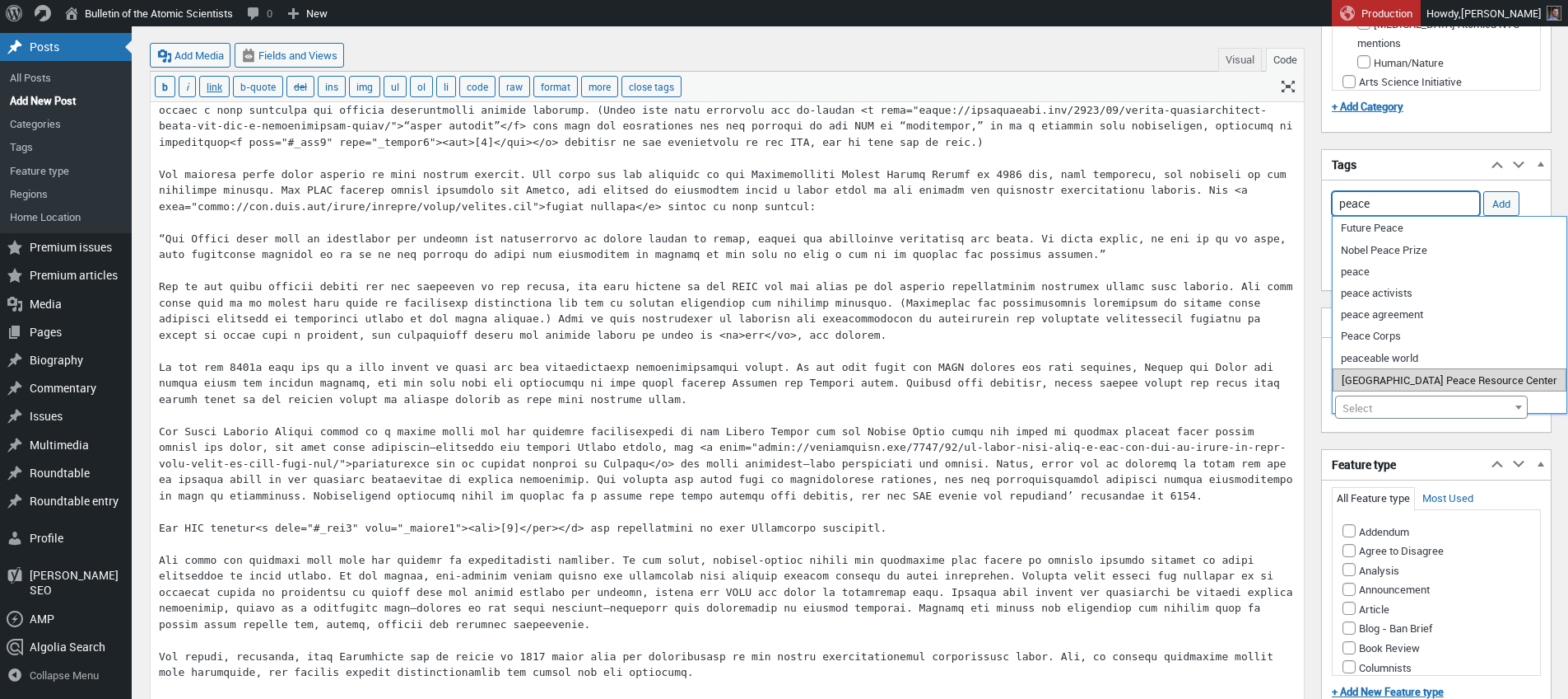
scroll to position [852, 0]
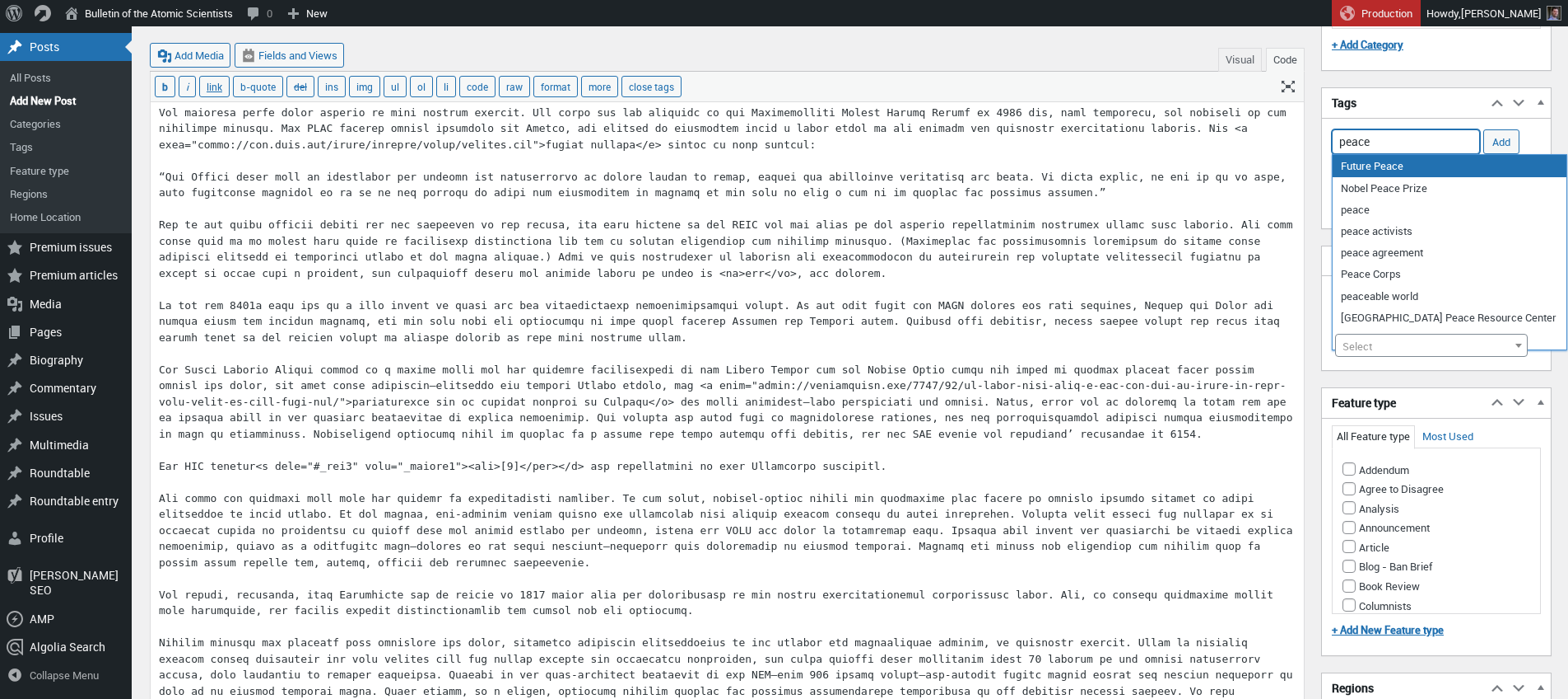
click at [1374, 143] on input "peace" at bounding box center [1406, 141] width 149 height 24
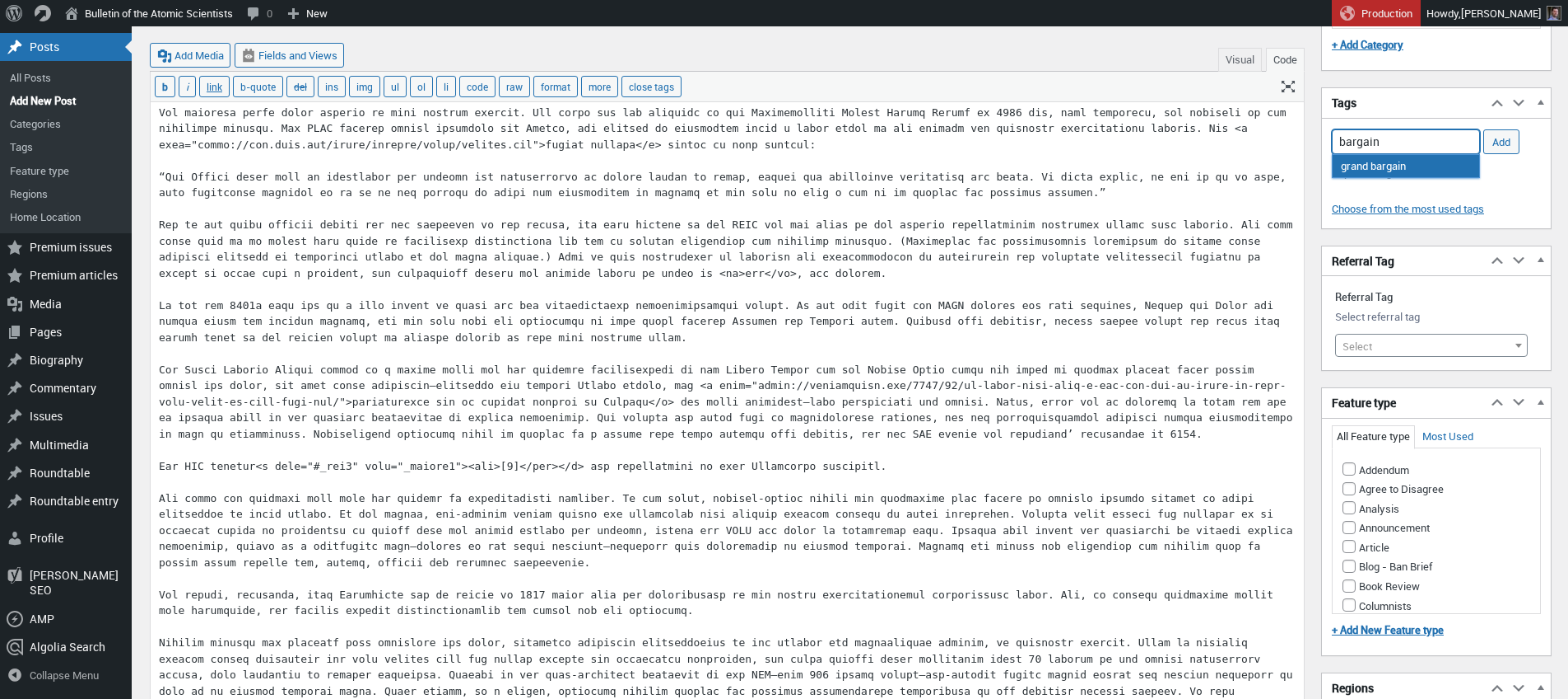
click at [1393, 168] on li "grand bargain" at bounding box center [1406, 165] width 147 height 21
type input "grand bargain,"
click at [1506, 143] on input "Add" at bounding box center [1501, 141] width 36 height 24
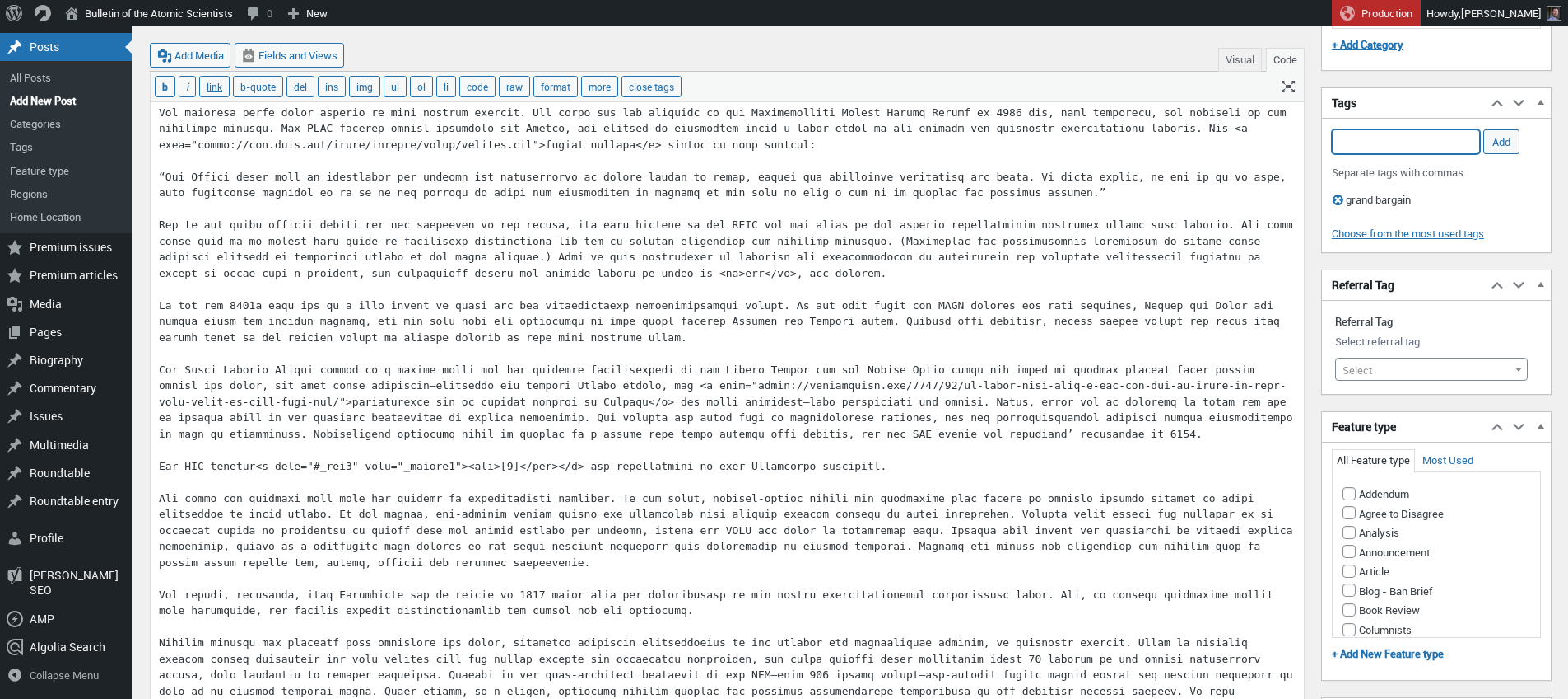
click at [1434, 138] on input "Add Tag" at bounding box center [1406, 141] width 149 height 24
click at [1237, 60] on button "Visual" at bounding box center [1240, 59] width 44 height 24
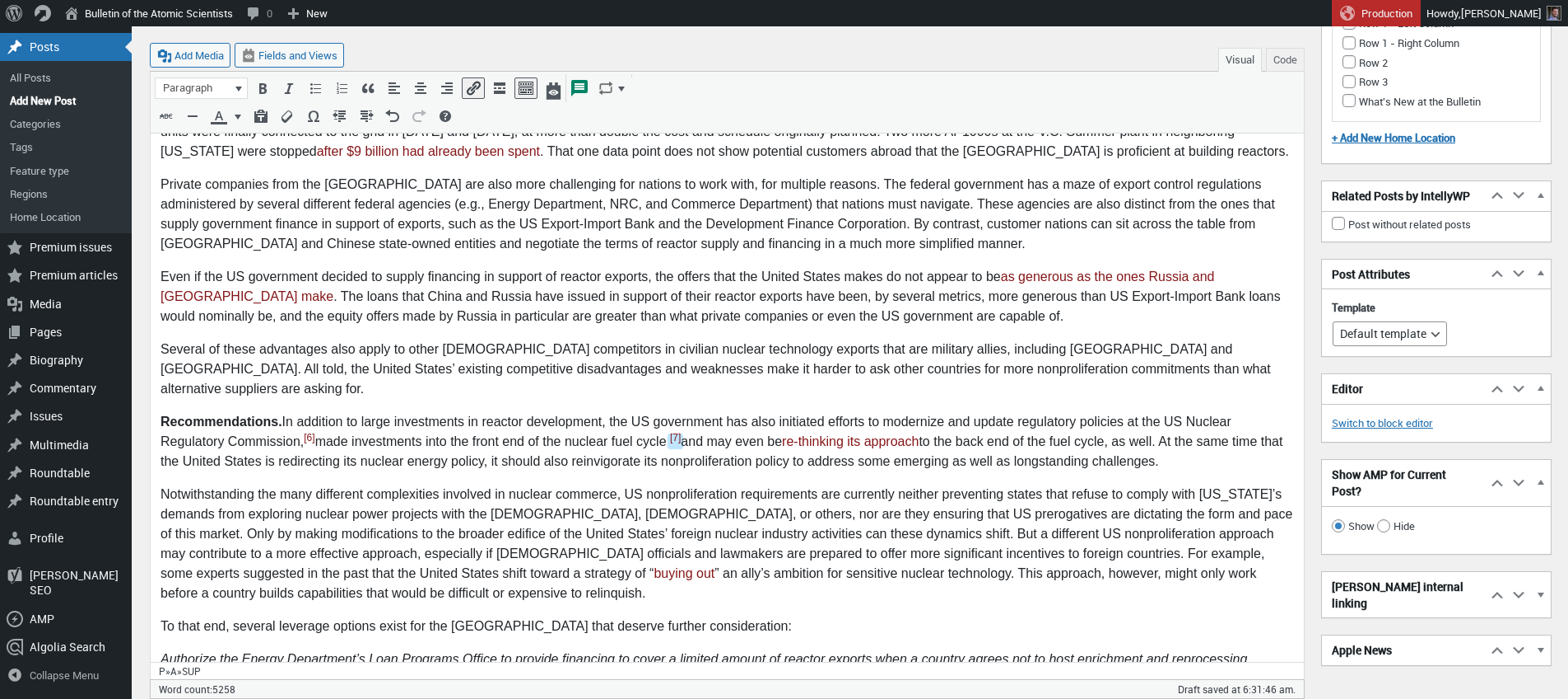
scroll to position [3329, 0]
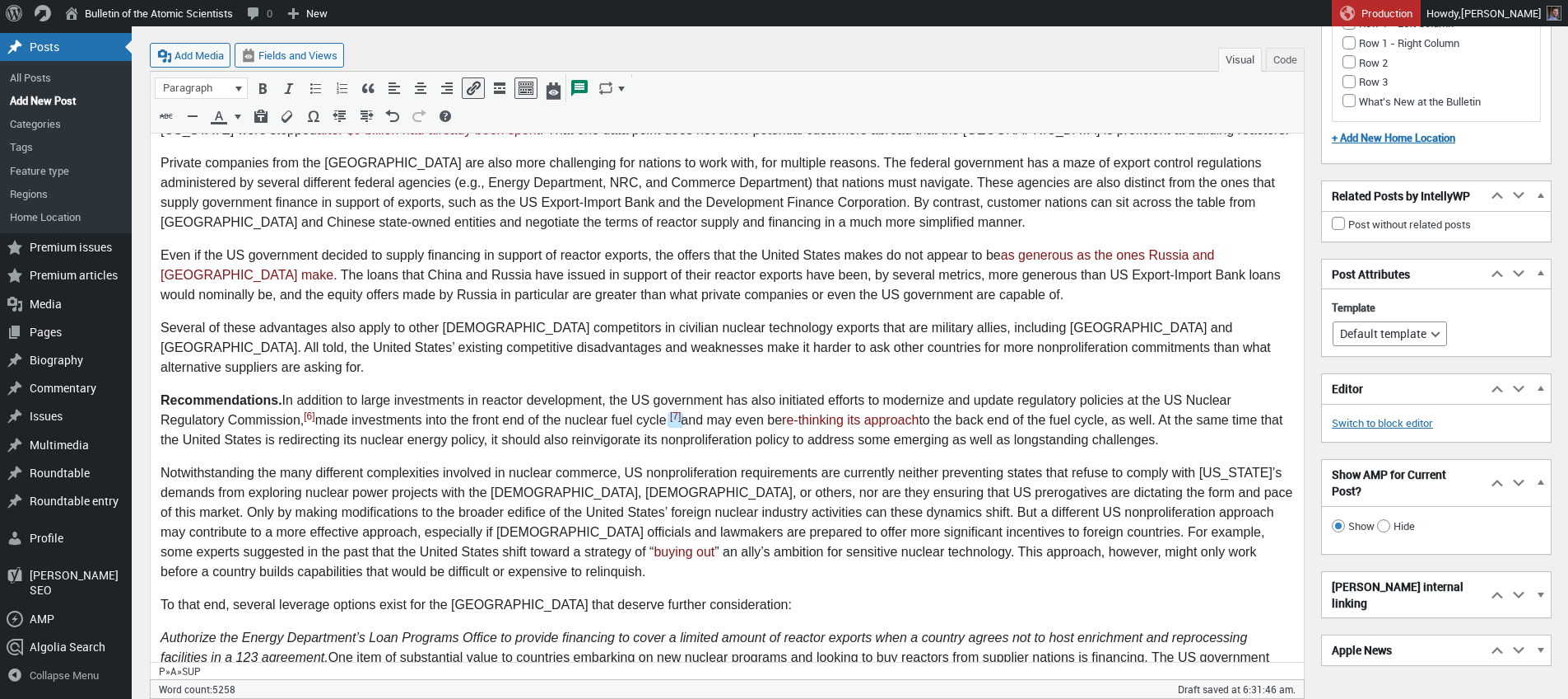
click at [984, 391] on p "Recommendations. In addition to large investments in reactor development, the U…" at bounding box center [727, 420] width 1134 height 59
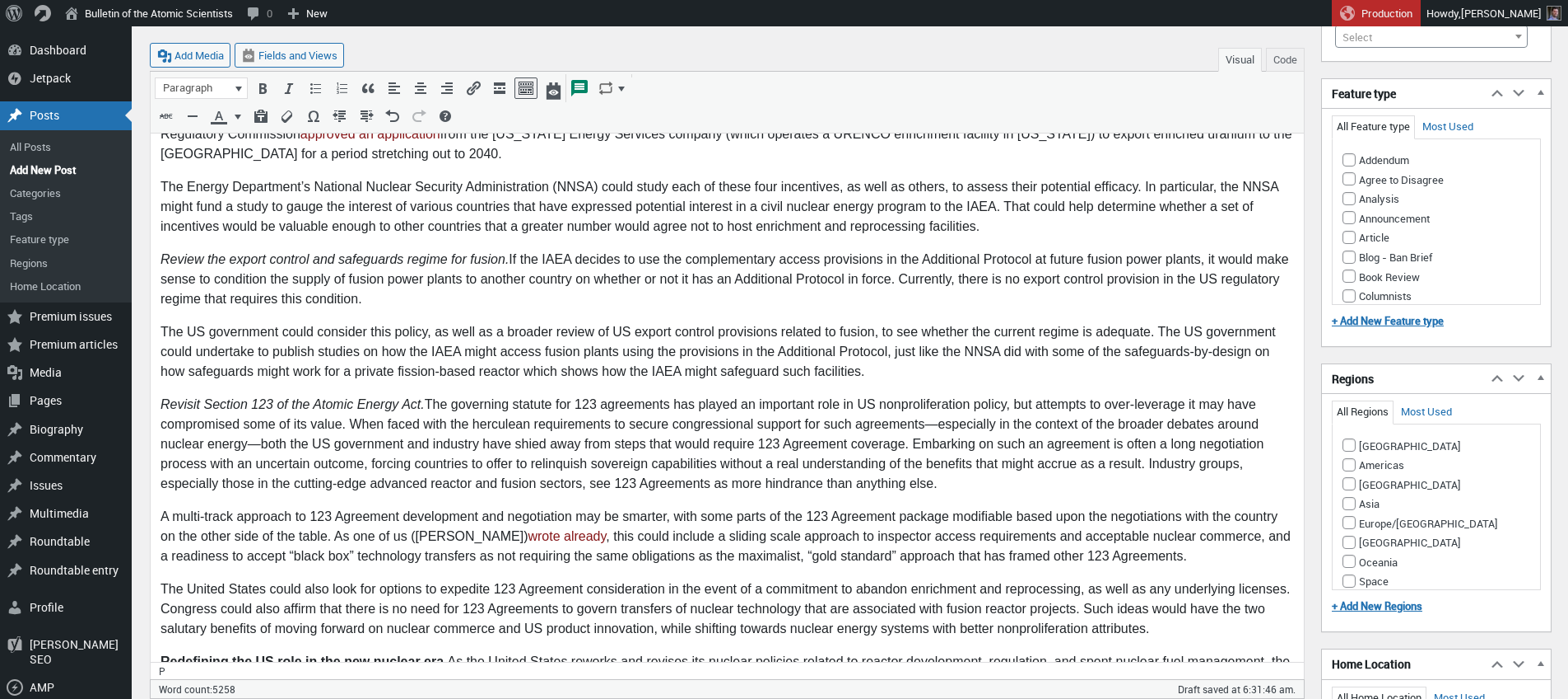
scroll to position [3785, 0]
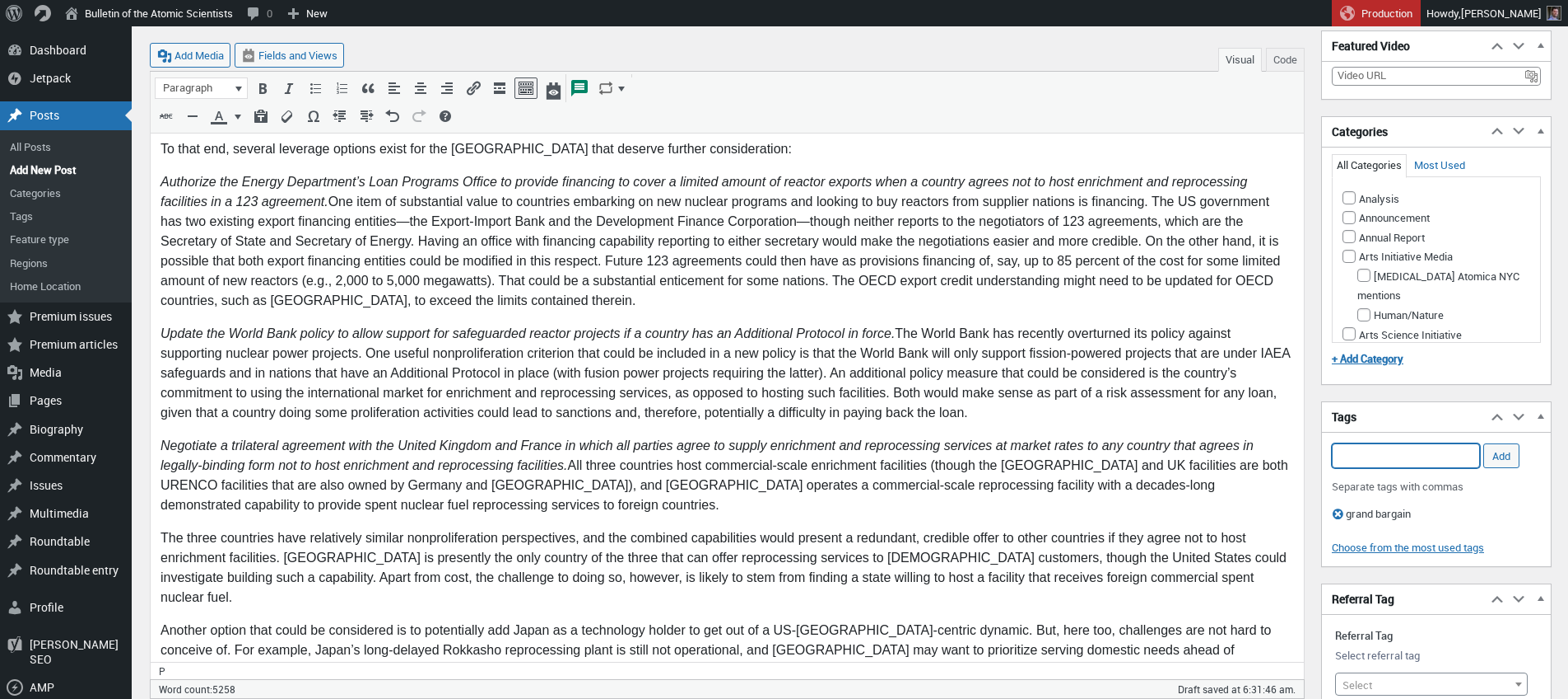
click at [1391, 458] on input "Add Tag" at bounding box center [1406, 455] width 149 height 24
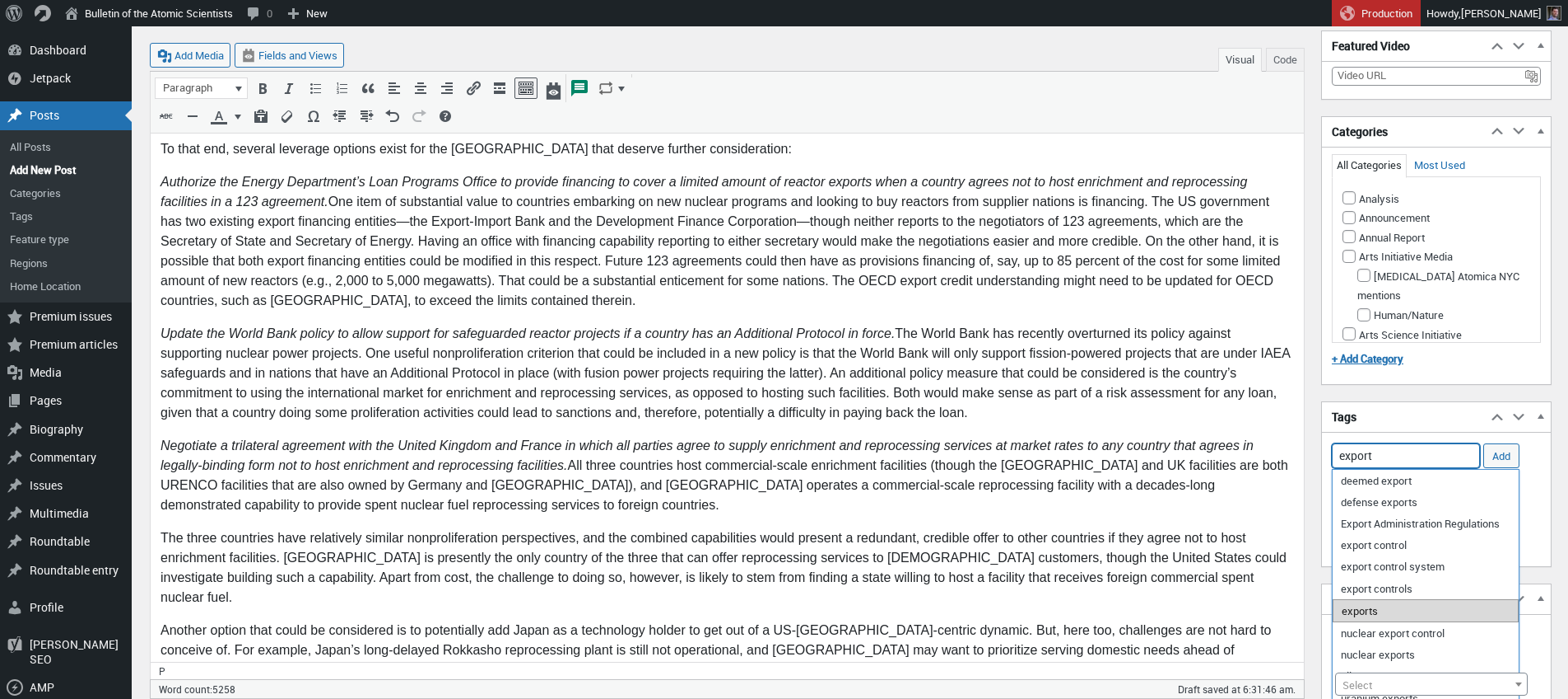
scroll to position [3866, 0]
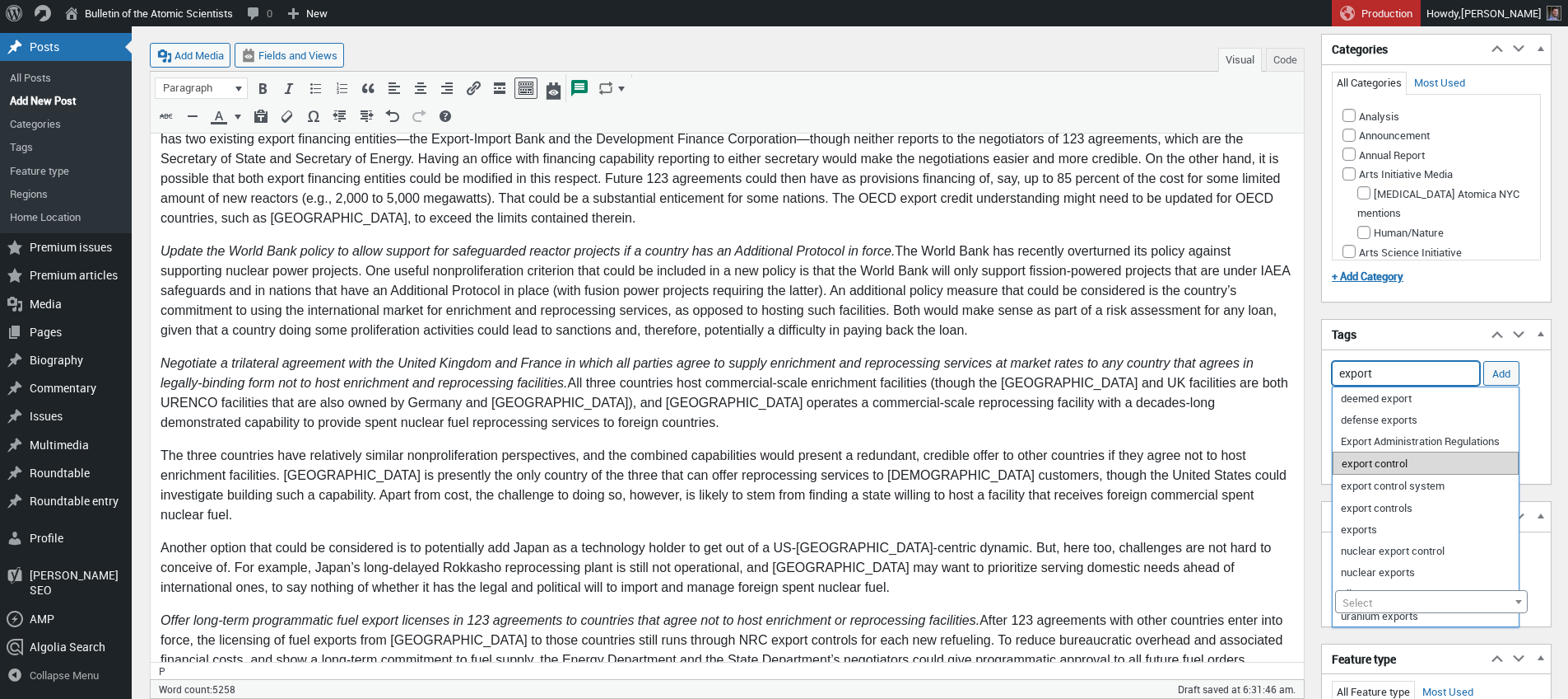
click at [1388, 468] on li "export control" at bounding box center [1425, 463] width 186 height 23
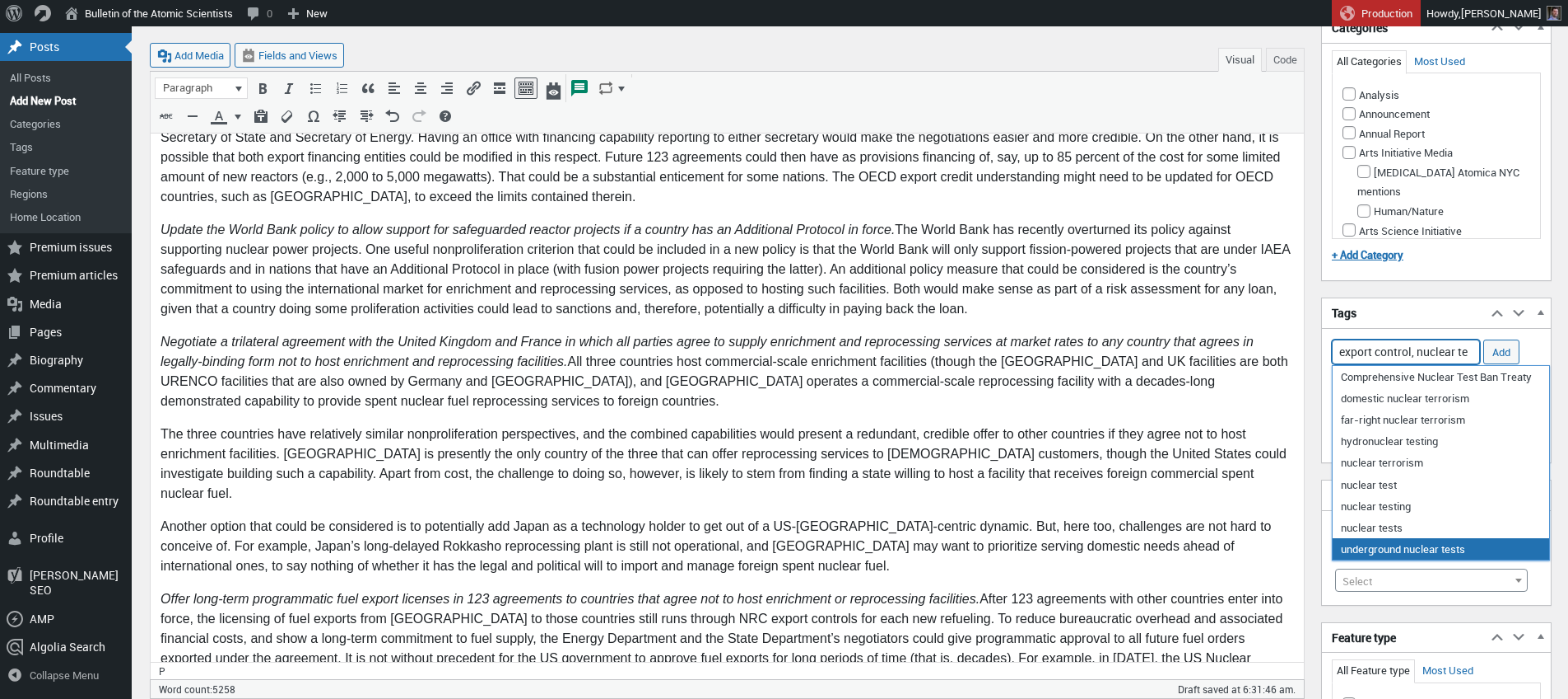
scroll to position [3909, 0]
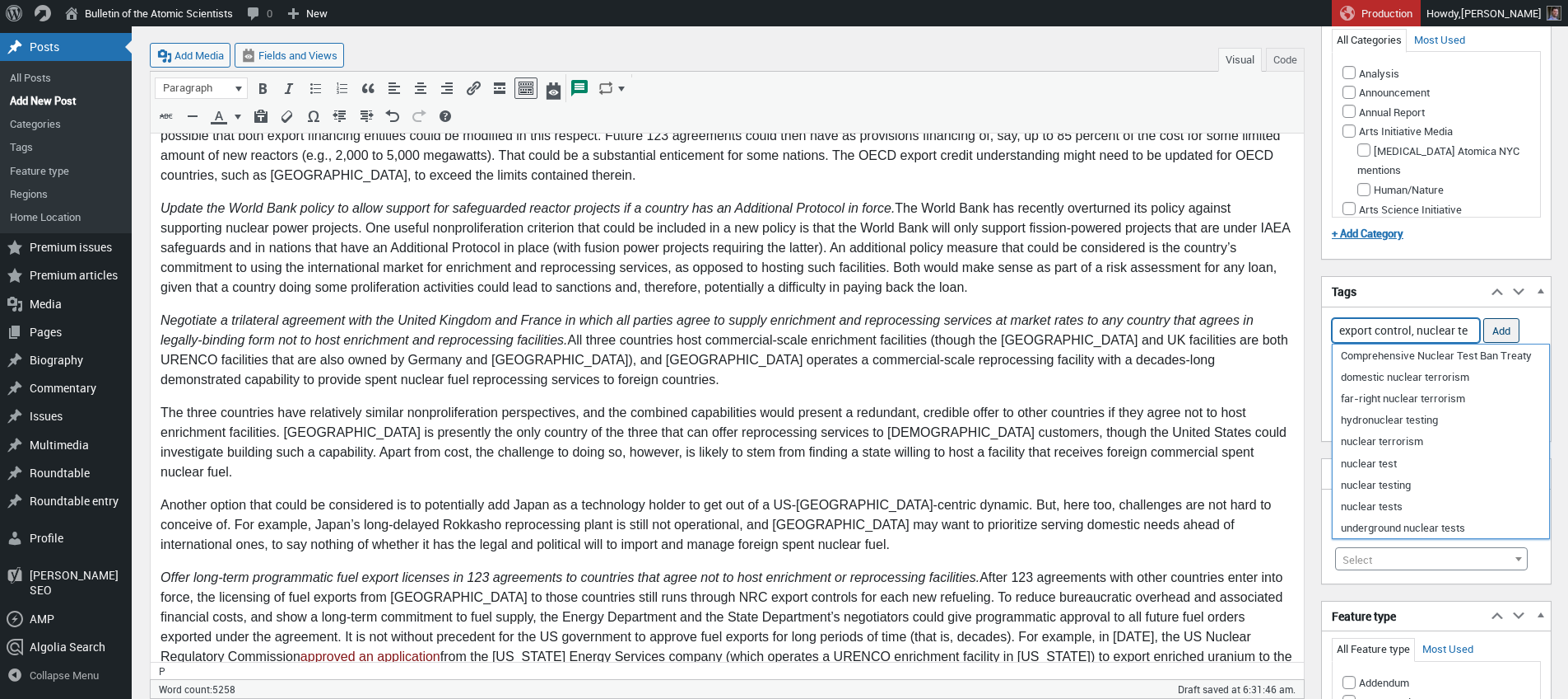
drag, startPoint x: 1419, startPoint y: 332, endPoint x: 1512, endPoint y: 339, distance: 93.3
click at [1480, 338] on input "export control, nuclear te" at bounding box center [1406, 330] width 149 height 24
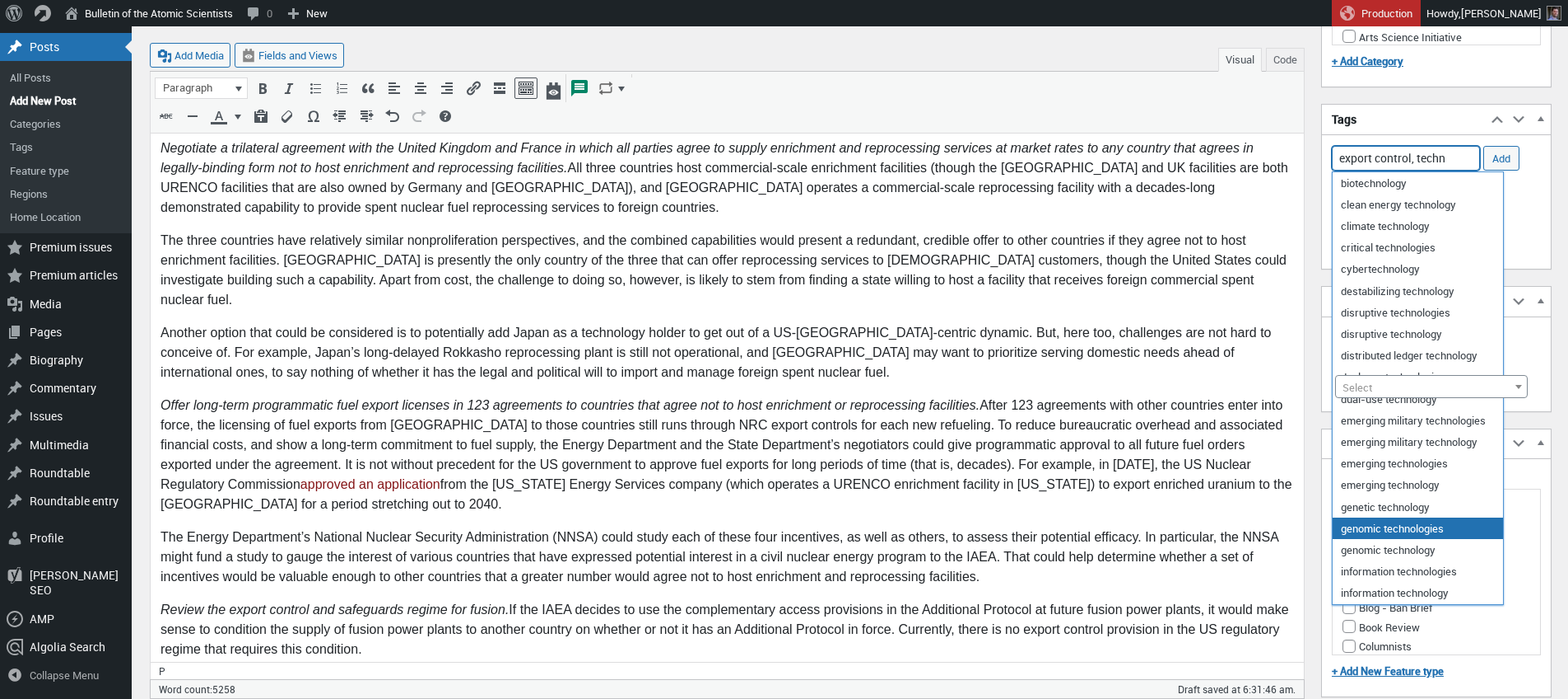
scroll to position [3922, 0]
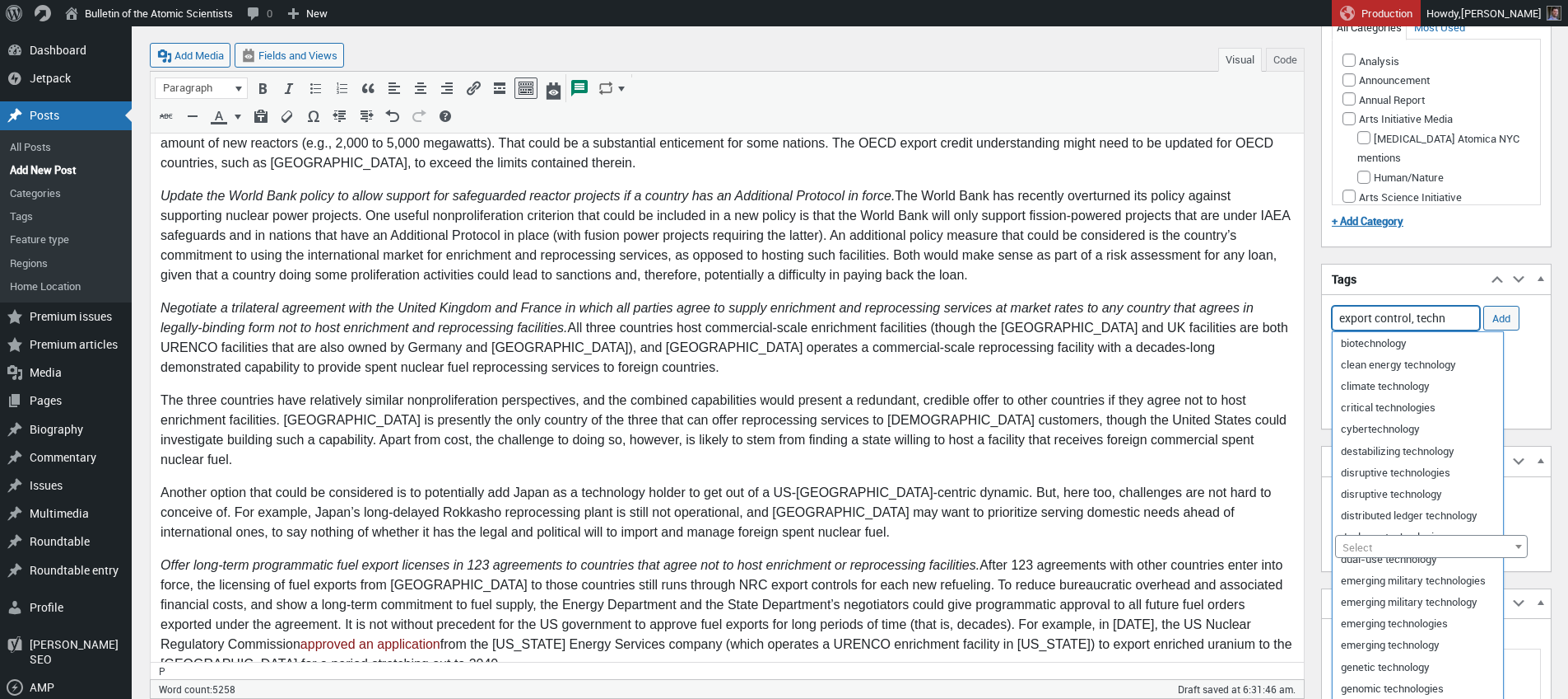
click at [1434, 319] on input "export control, techn" at bounding box center [1406, 317] width 149 height 24
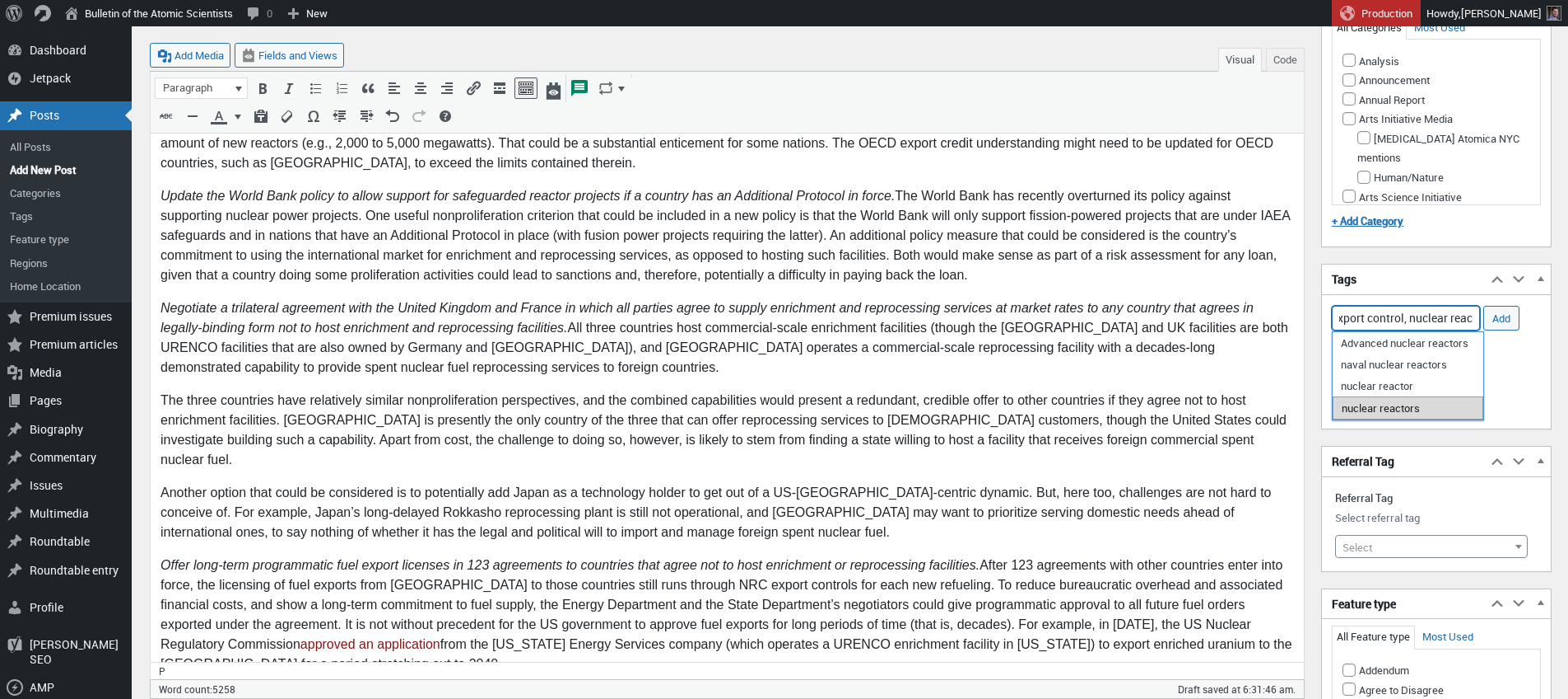
click at [1399, 408] on li "nuclear reactors" at bounding box center [1408, 408] width 151 height 23
type input "export control, nuclear reactors,"
click at [1491, 317] on input "Add" at bounding box center [1501, 317] width 36 height 24
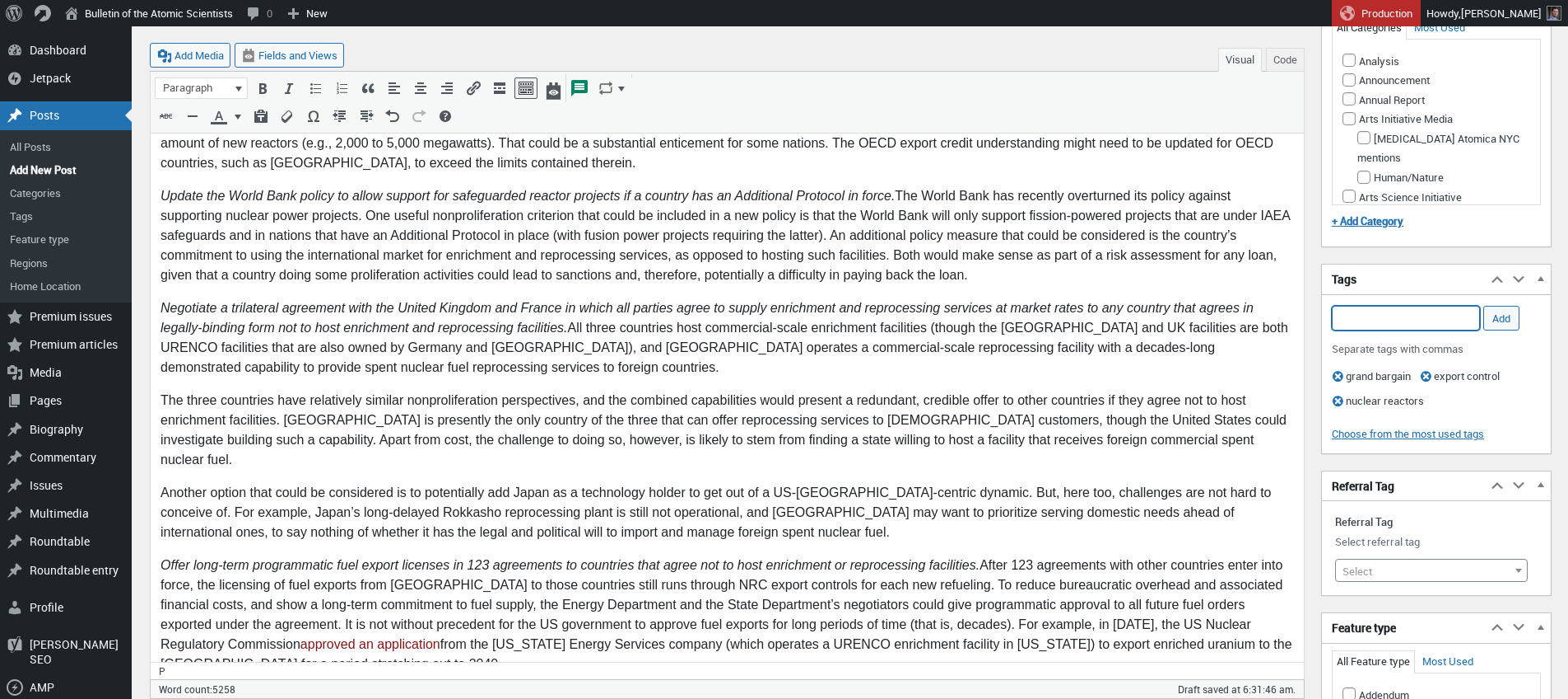
click at [1455, 321] on input "Add Tag" at bounding box center [1406, 317] width 149 height 24
click at [1419, 388] on li "reprocessing" at bounding box center [1406, 387] width 147 height 23
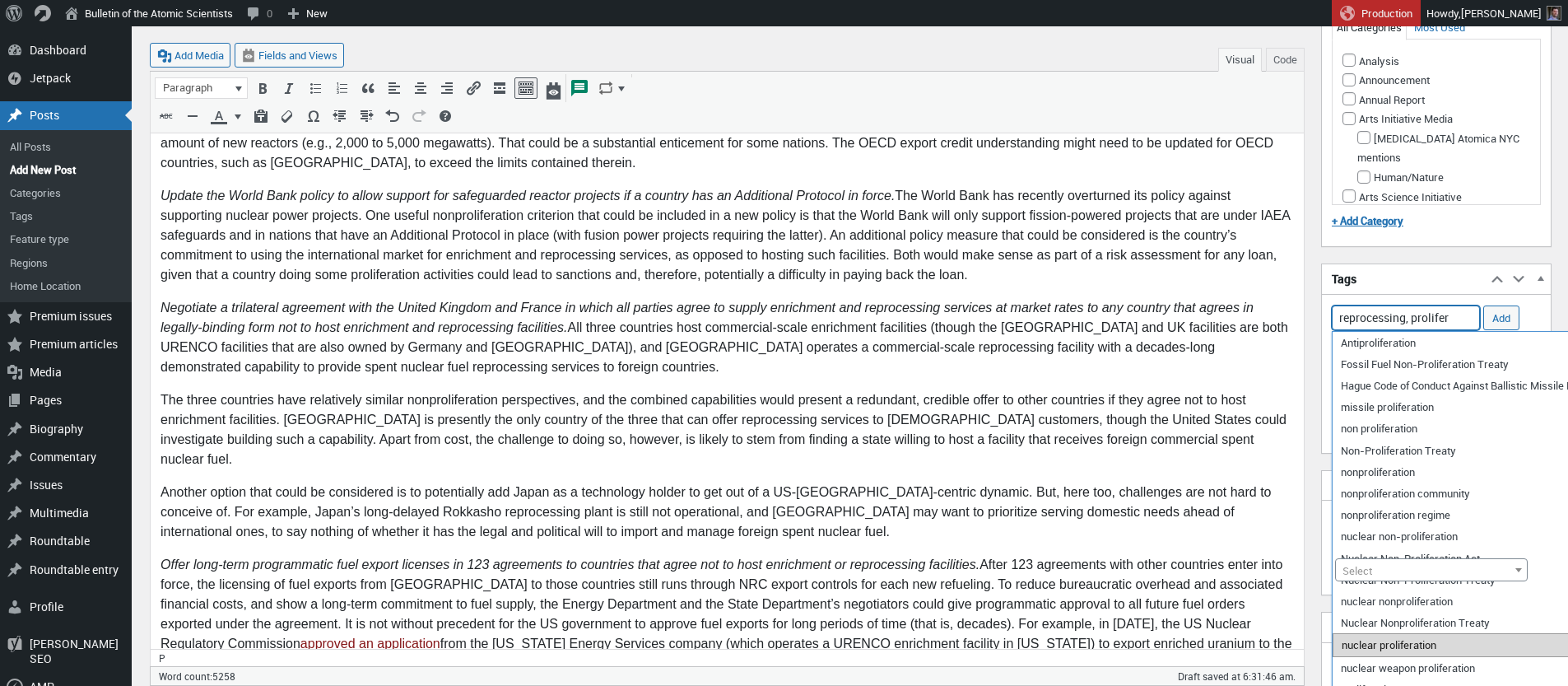
click at [1396, 648] on li "nuclear proliferation" at bounding box center [1492, 645] width 320 height 23
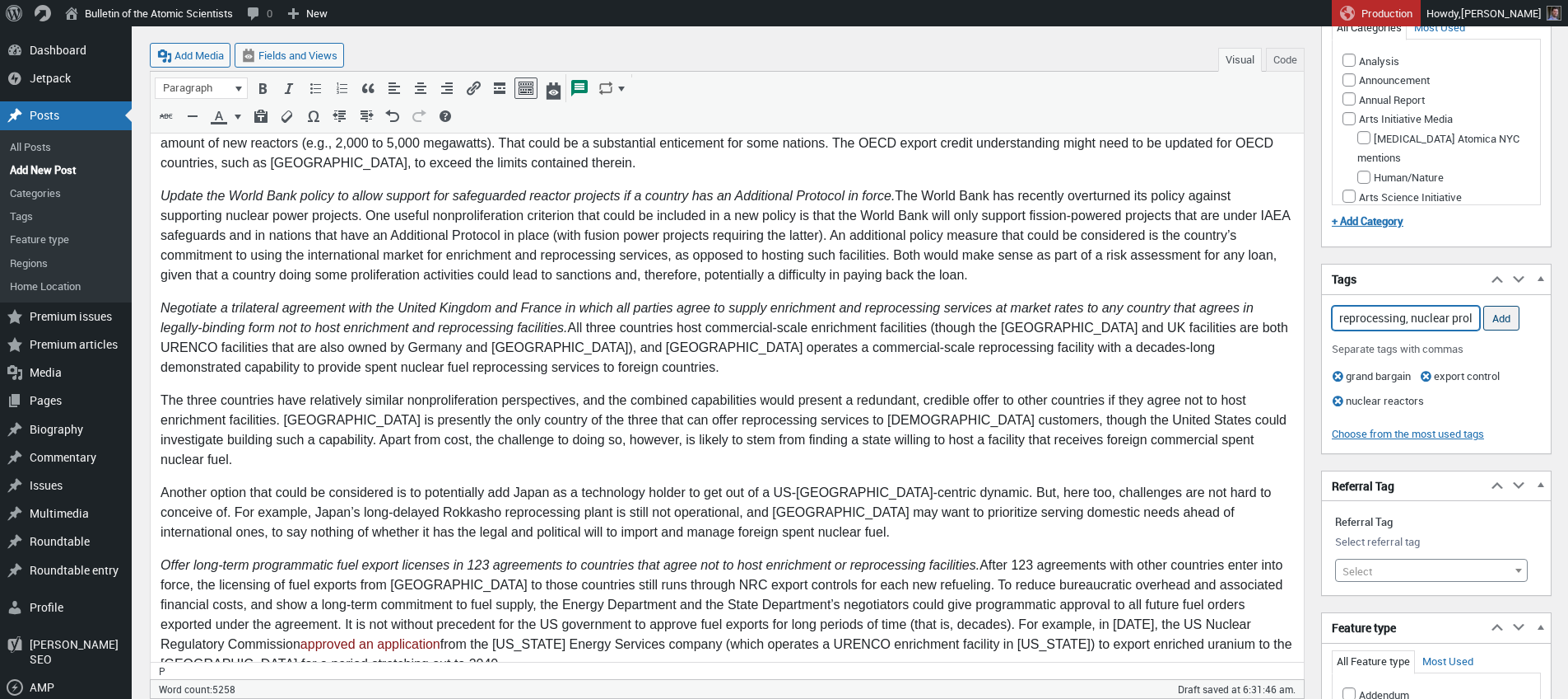
type input "reprocessing, nuclear proliferation,"
click at [1511, 316] on input "Add" at bounding box center [1501, 317] width 36 height 24
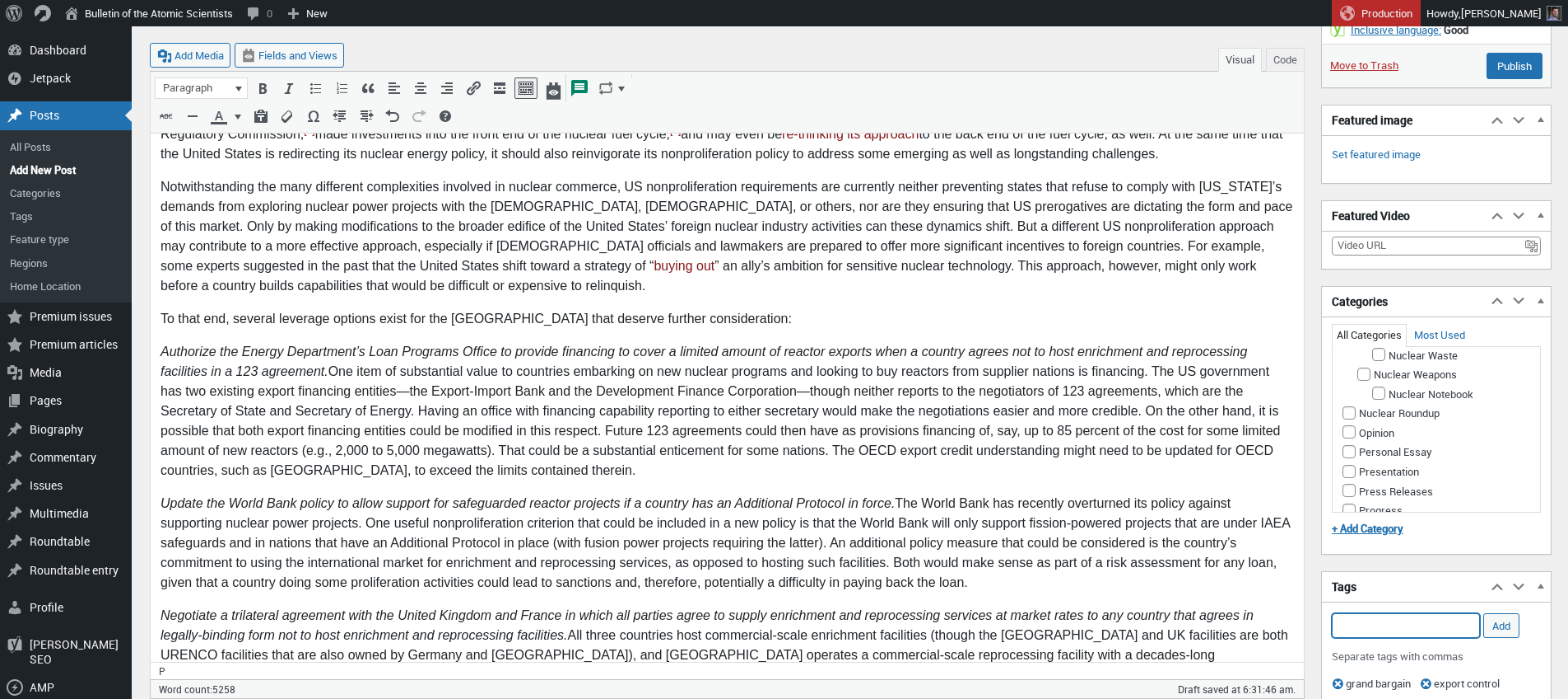
scroll to position [1175, 0]
click at [1366, 247] on input "Nuclear Energy" at bounding box center [1364, 241] width 14 height 14
checkbox input "true"
click at [1347, 208] on input "Nuclear Risk" at bounding box center [1349, 201] width 14 height 14
checkbox input "true"
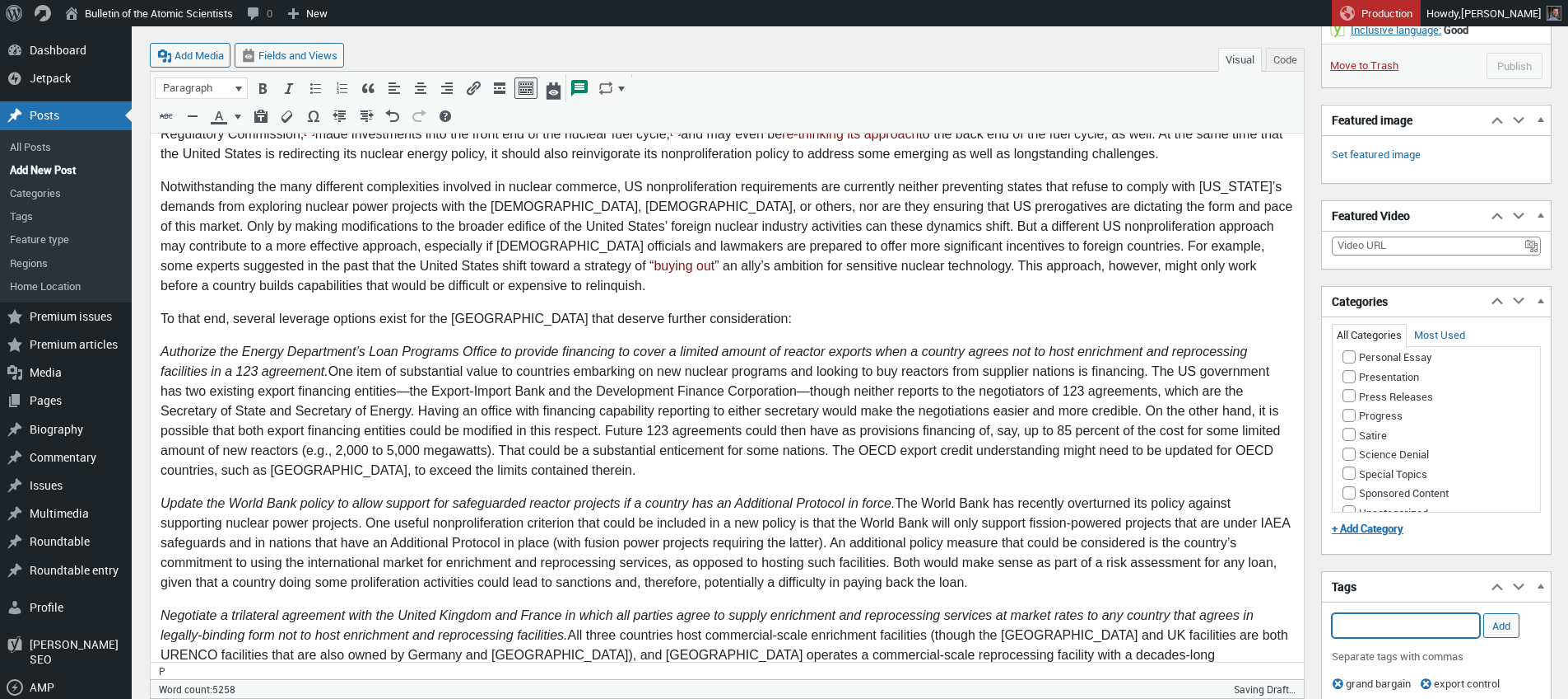
click at [1381, 626] on input "Add Tag" at bounding box center [1406, 624] width 149 height 24
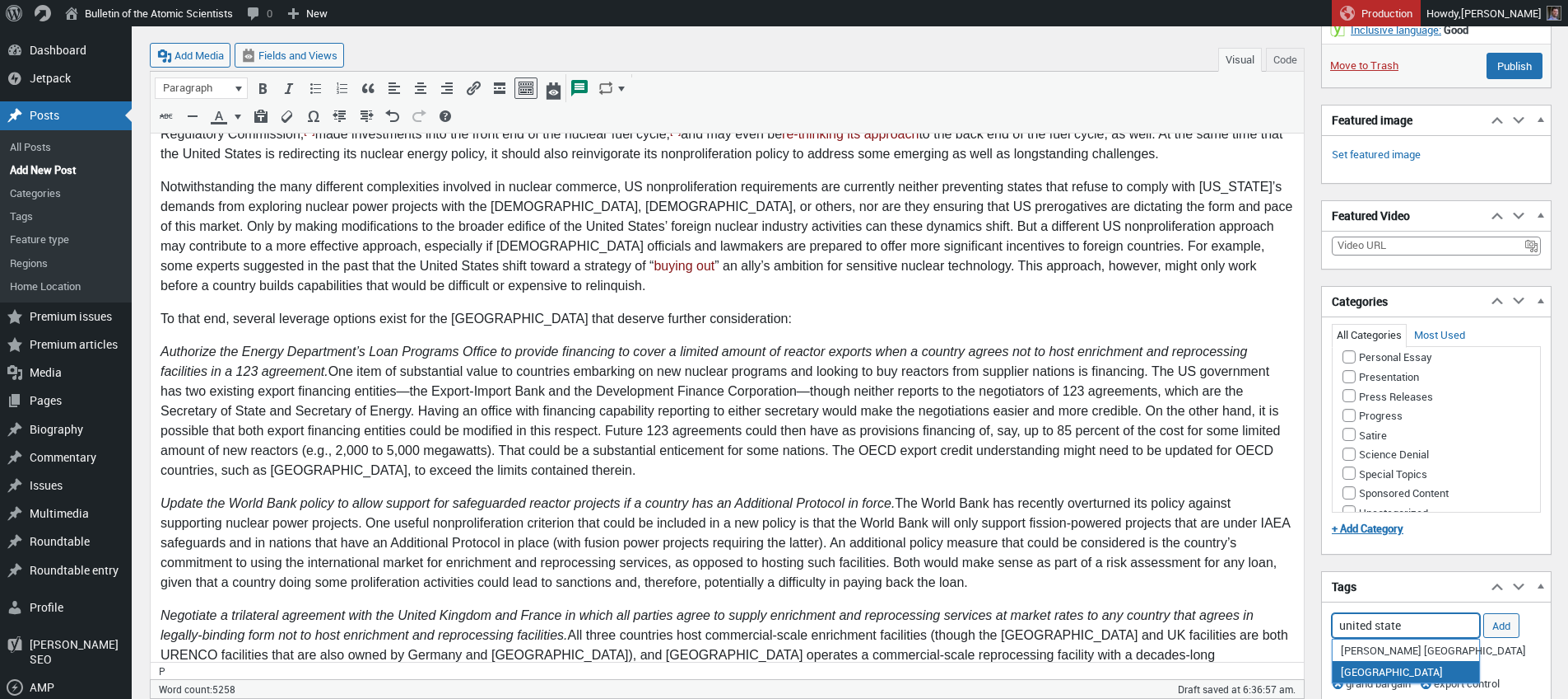
drag, startPoint x: 1388, startPoint y: 673, endPoint x: 1398, endPoint y: 671, distance: 10.2
click at [1389, 673] on li "[GEOGRAPHIC_DATA]" at bounding box center [1406, 672] width 147 height 21
type input "United States,"
click at [1502, 628] on input "Add" at bounding box center [1501, 624] width 36 height 24
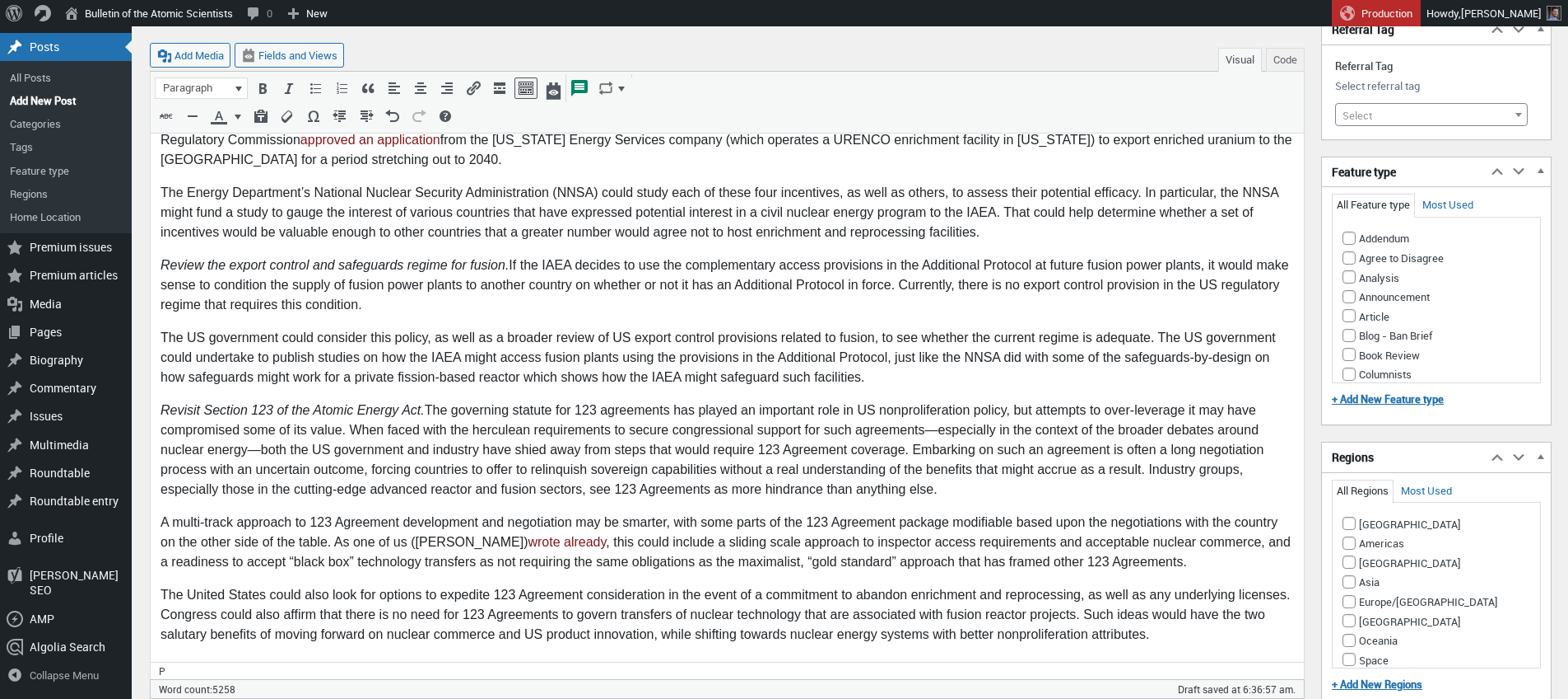
scroll to position [3933, 0]
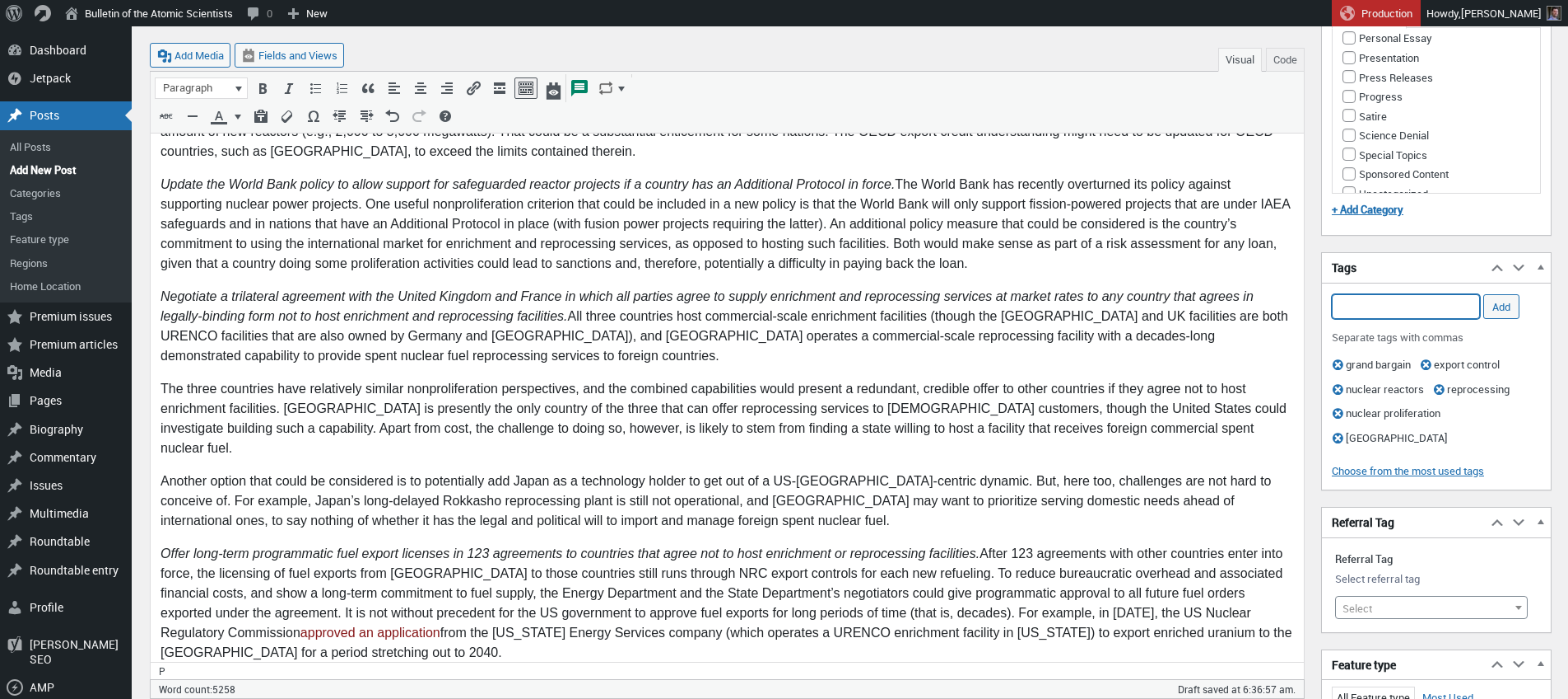
click at [1391, 303] on input "Add Tag" at bounding box center [1406, 305] width 149 height 24
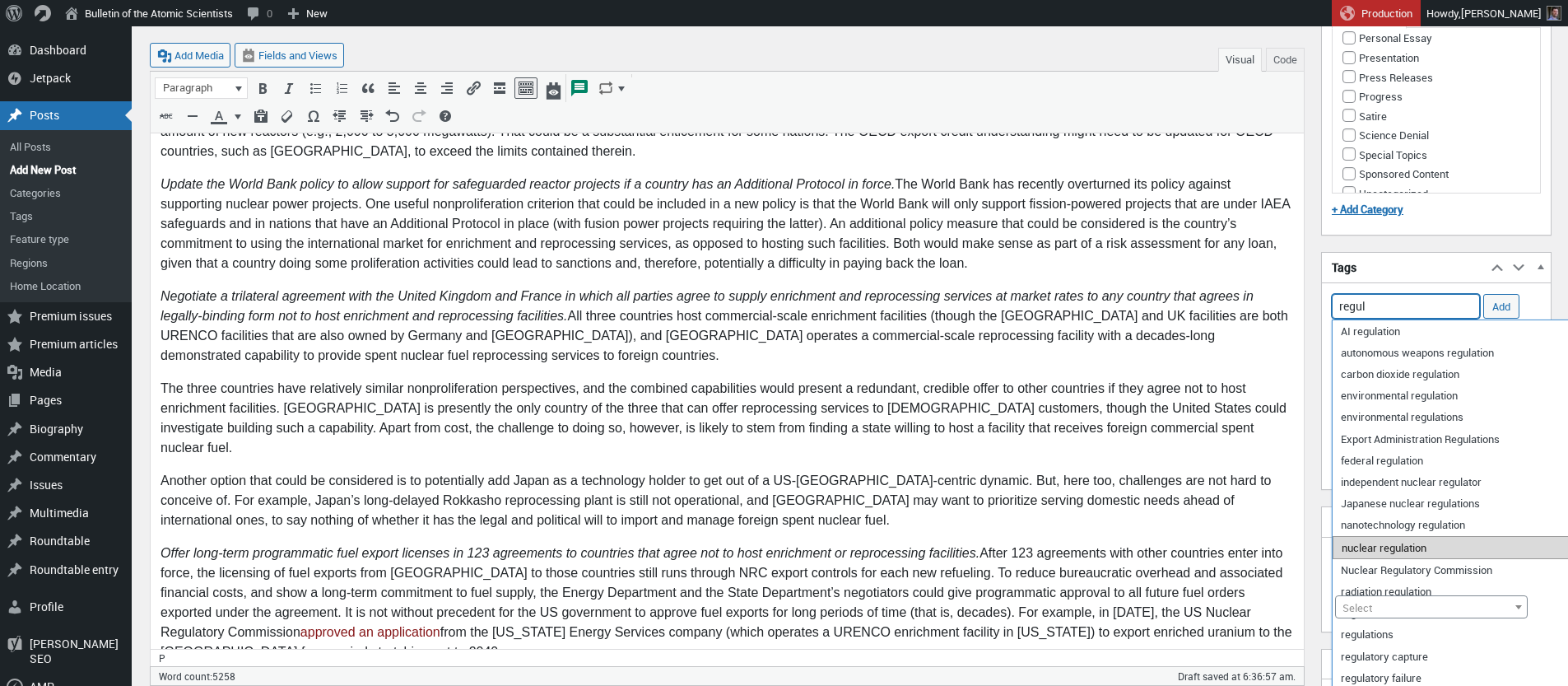
click at [1405, 547] on li "nuclear regulation" at bounding box center [1463, 548] width 261 height 23
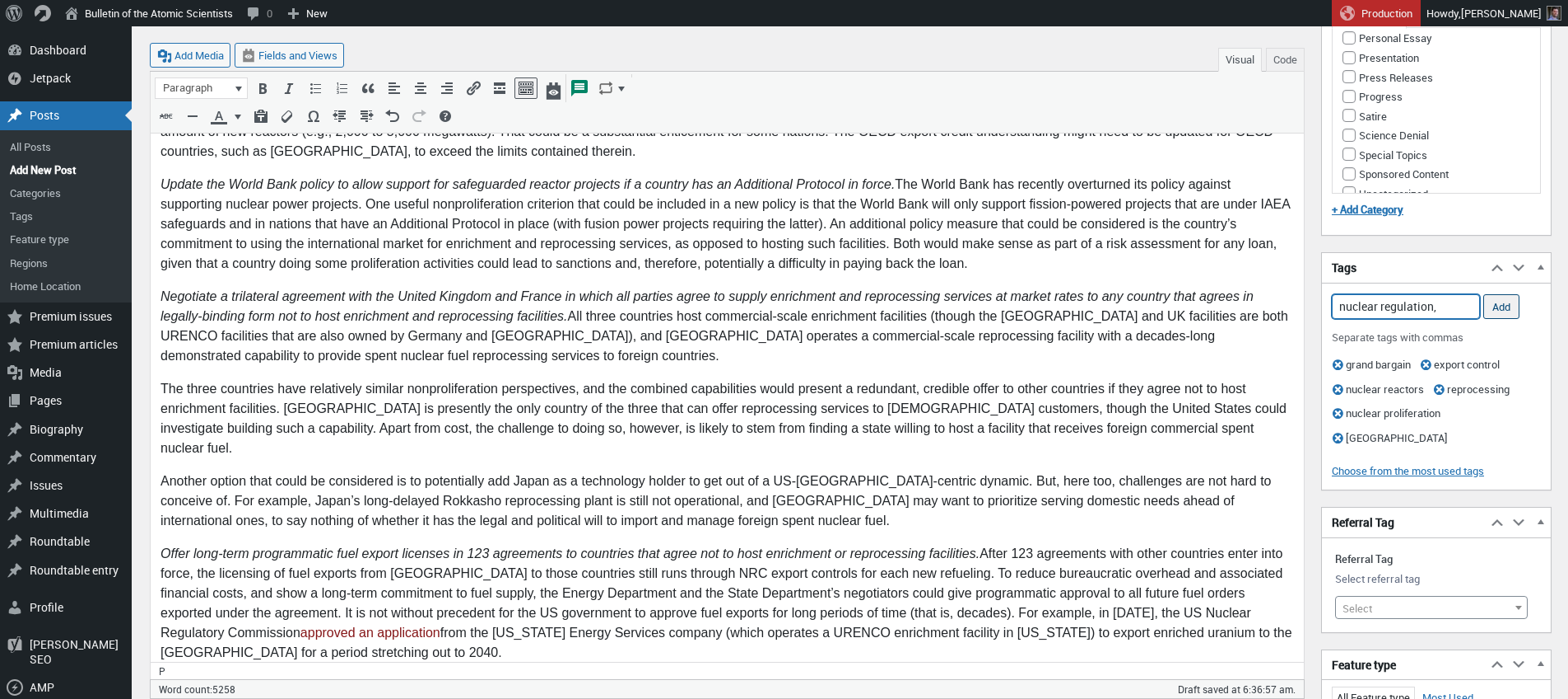
type input "nuclear regulation,"
drag, startPoint x: 1496, startPoint y: 305, endPoint x: 1478, endPoint y: 310, distance: 18.7
click at [1496, 305] on input "Add" at bounding box center [1501, 305] width 36 height 24
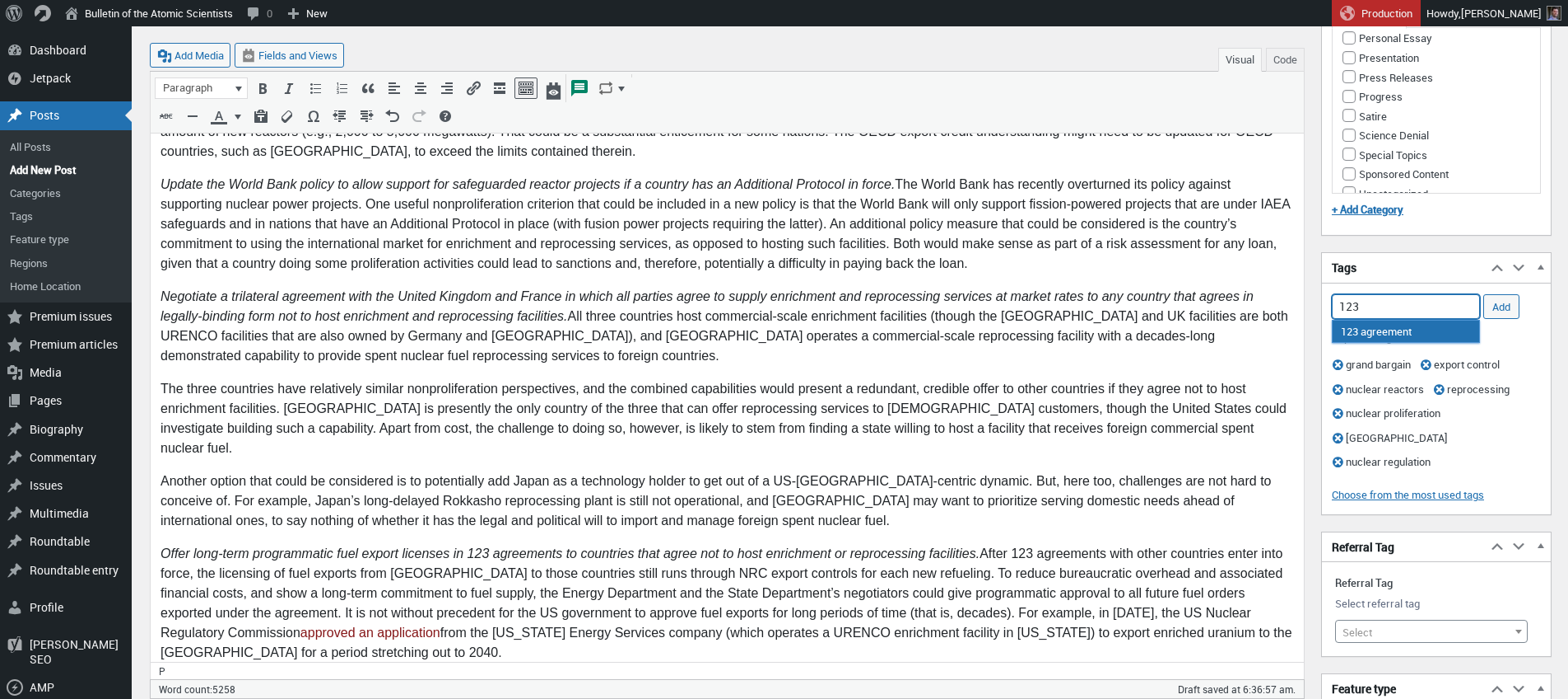
drag, startPoint x: 1405, startPoint y: 327, endPoint x: 1440, endPoint y: 321, distance: 35.5
click at [1405, 327] on li "123 agreement" at bounding box center [1406, 332] width 147 height 21
type input "123 agreement,"
click at [1501, 305] on input "Add" at bounding box center [1501, 305] width 36 height 24
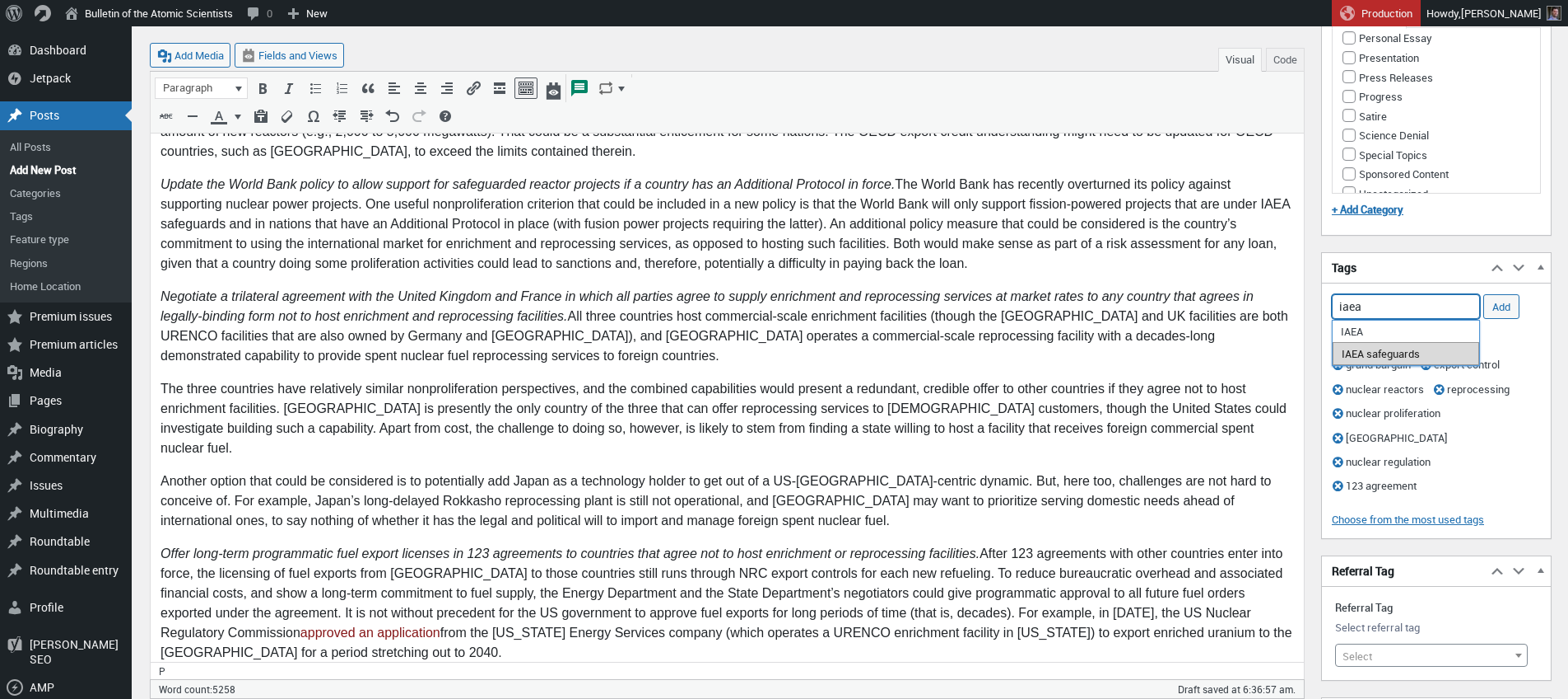
click at [1373, 353] on li "IAEA safeguards" at bounding box center [1406, 354] width 147 height 23
click at [1387, 332] on li "IAEA" at bounding box center [1406, 332] width 147 height 23
type input "IAEA safeguards, IAEA,"
click at [1507, 306] on input "Add" at bounding box center [1501, 305] width 36 height 24
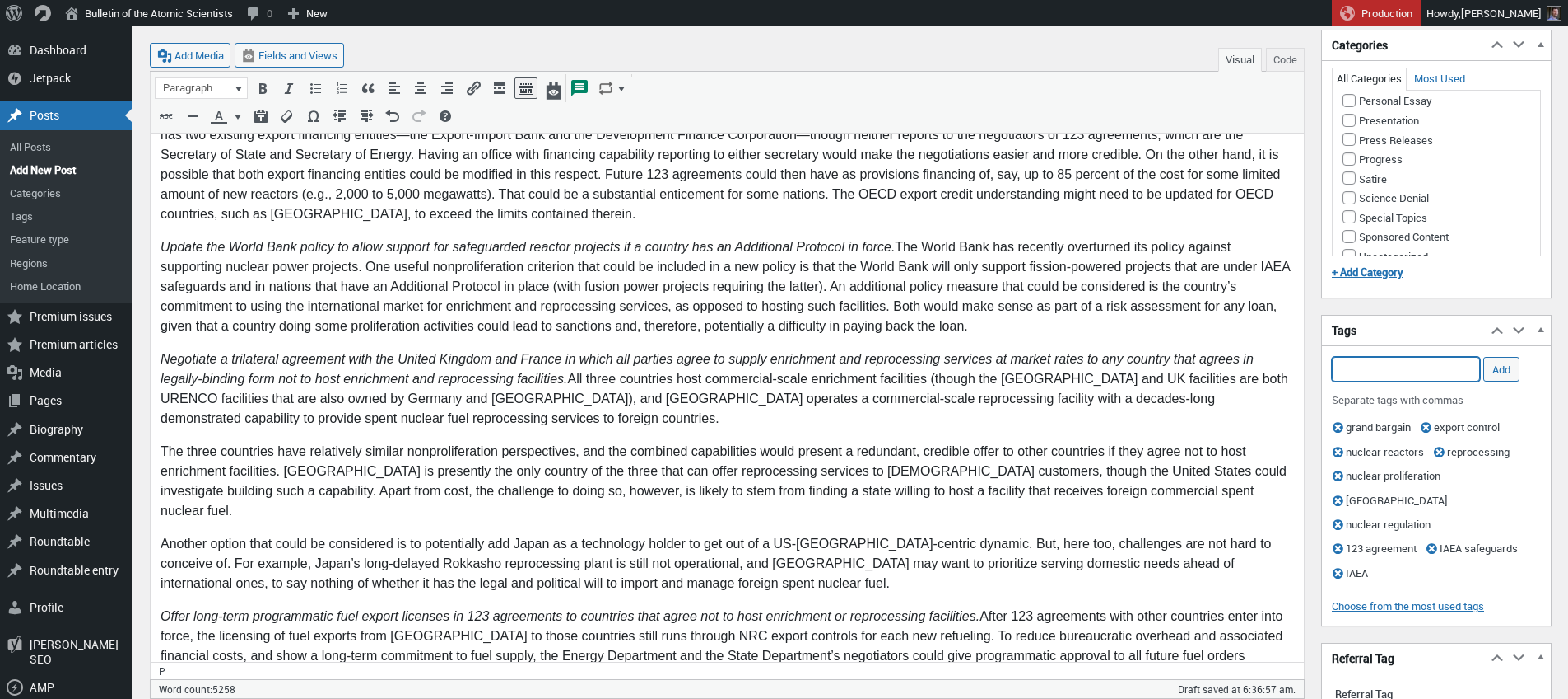
scroll to position [3861, 0]
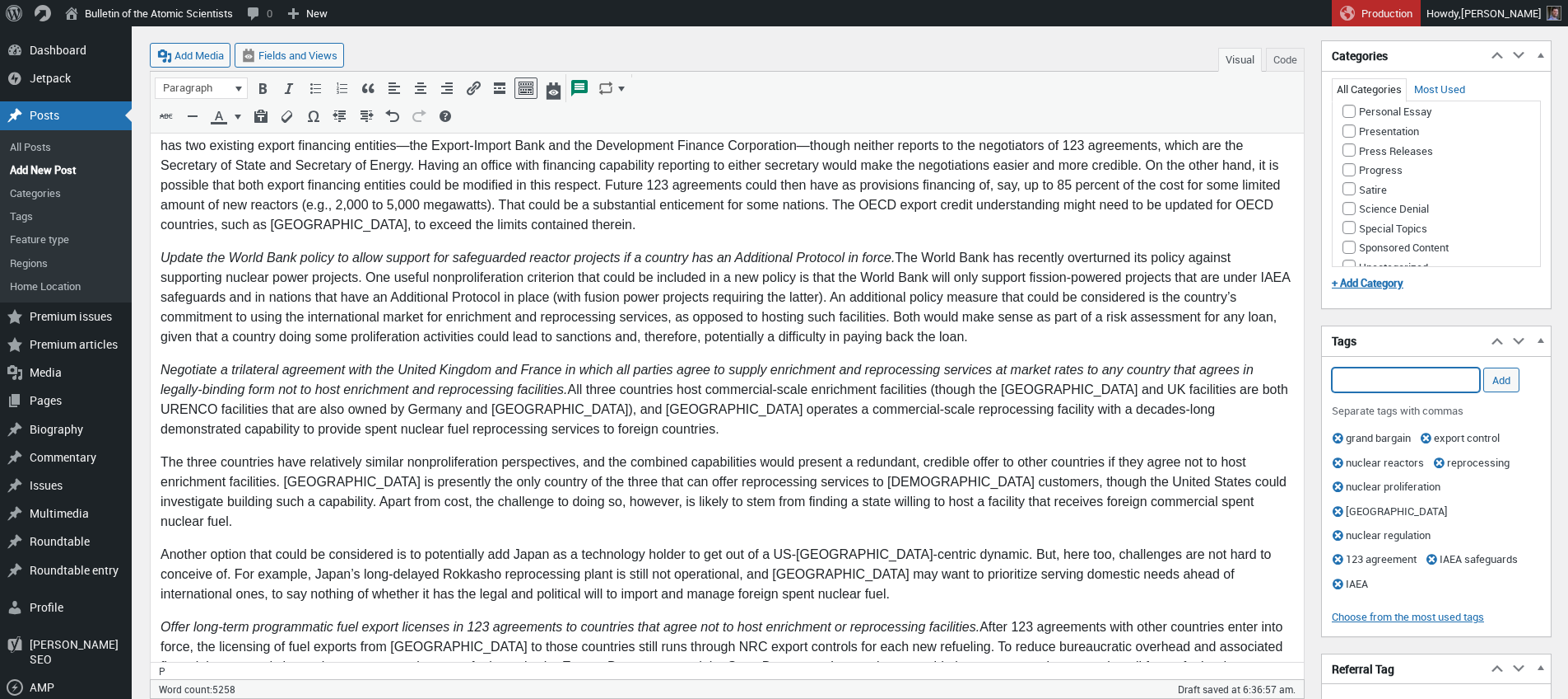
click at [1381, 372] on input "Add Tag" at bounding box center [1406, 379] width 149 height 24
type input "Atoms for Peace"
click at [1509, 376] on input "Add" at bounding box center [1501, 379] width 36 height 24
click at [1422, 379] on input "Add Tag" at bounding box center [1406, 379] width 149 height 24
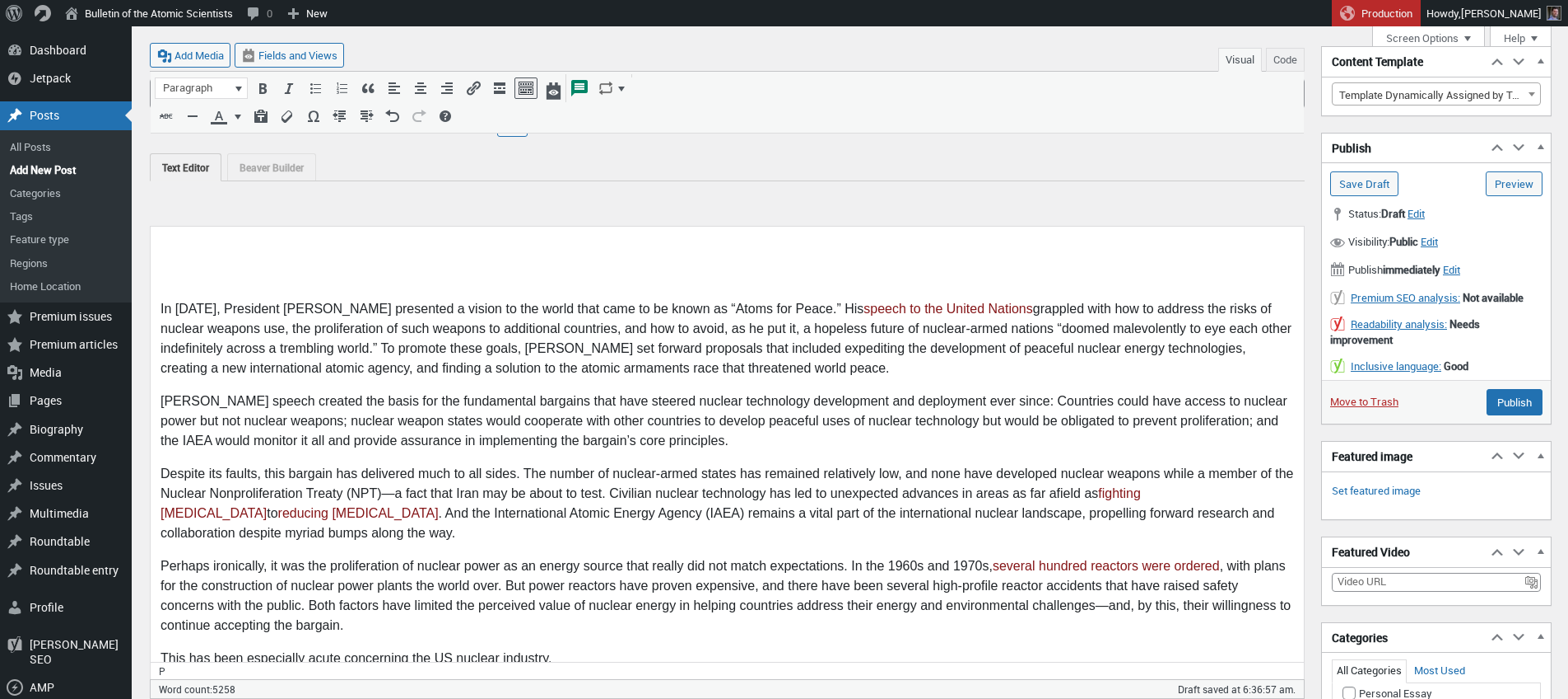
scroll to position [1175, 0]
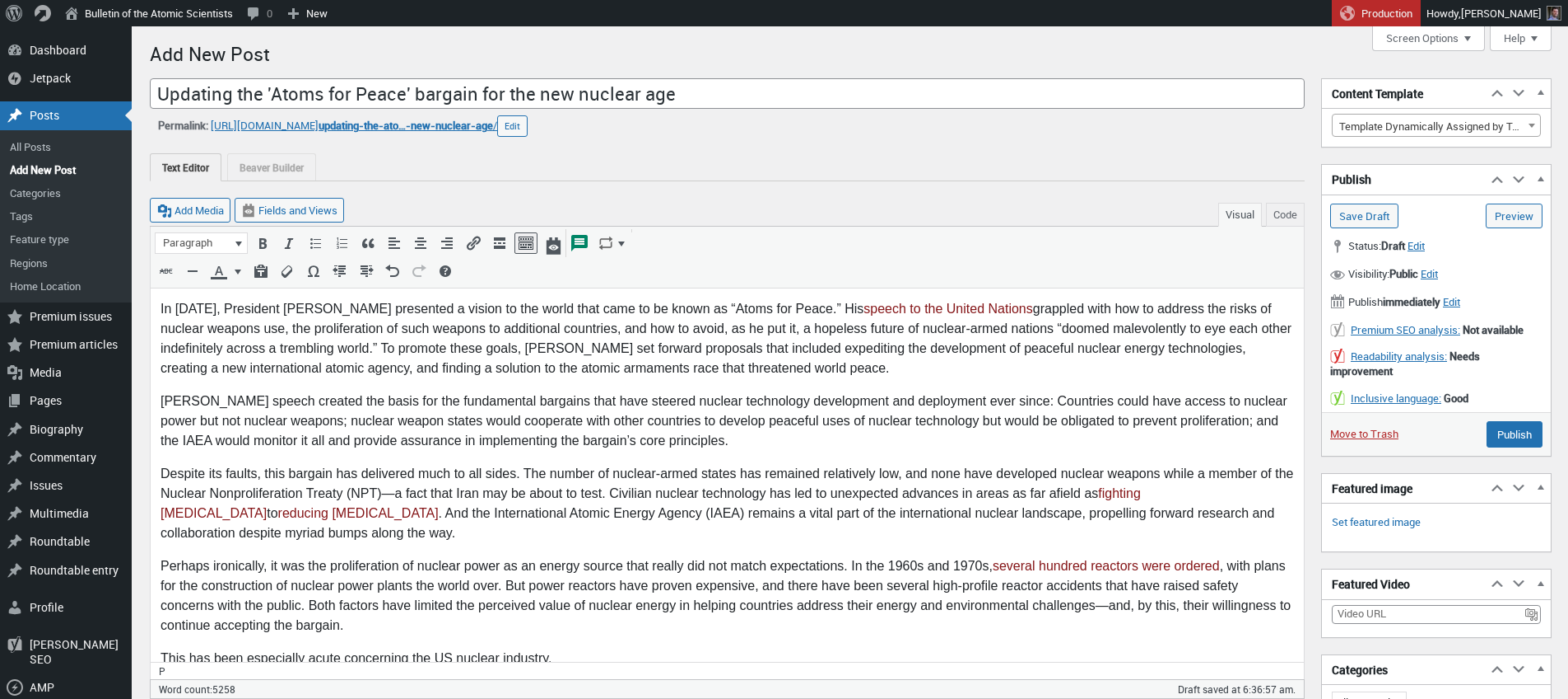
click at [279, 306] on p "In 1953, President Eisenhower presented a vision to the world that came to be k…" at bounding box center [727, 338] width 1134 height 79
click at [280, 306] on p "In 1953, President Eisenhower presented a vision to the world that came to be k…" at bounding box center [727, 338] width 1134 height 79
copy p "Eisenhower"
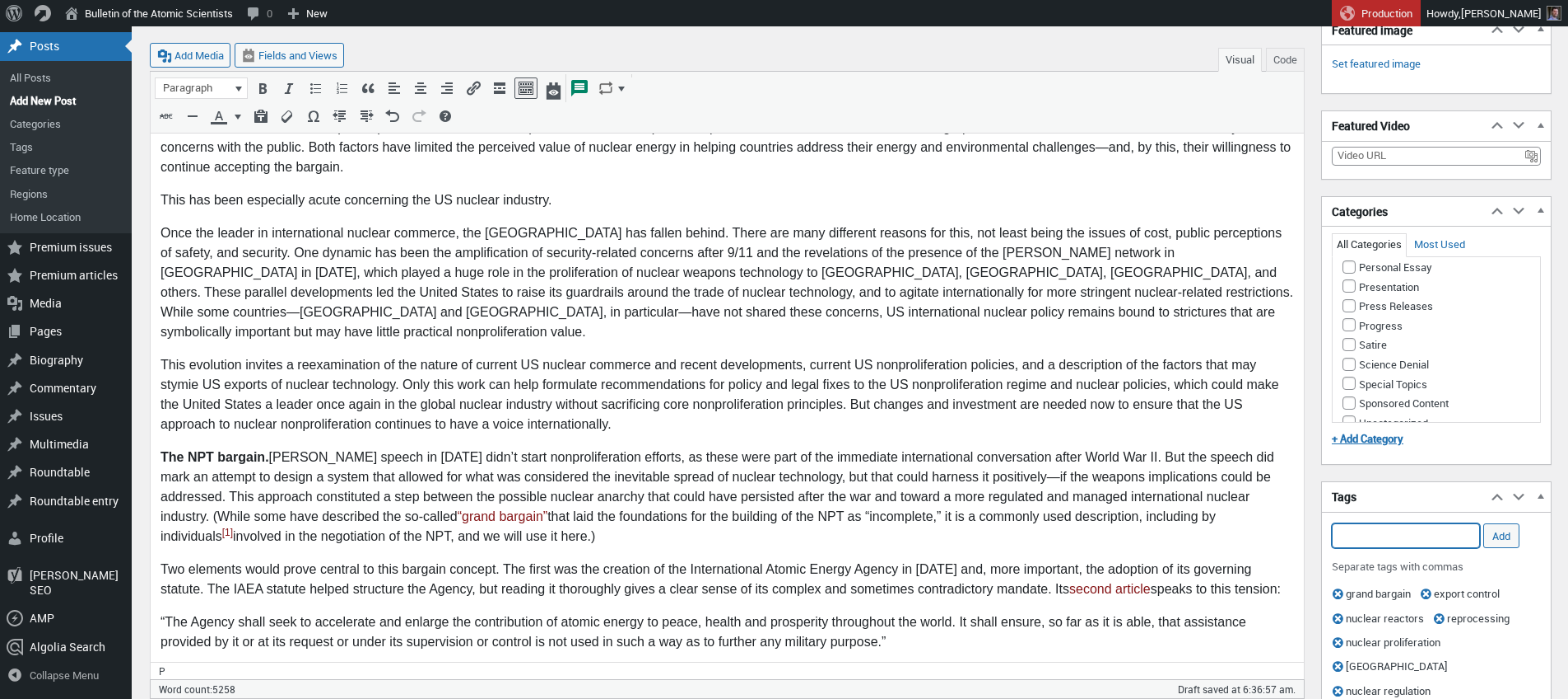
click at [1384, 537] on input "Add Tag" at bounding box center [1406, 535] width 149 height 24
type input "[PERSON_NAME]"
click at [1506, 535] on input "Add" at bounding box center [1501, 535] width 36 height 24
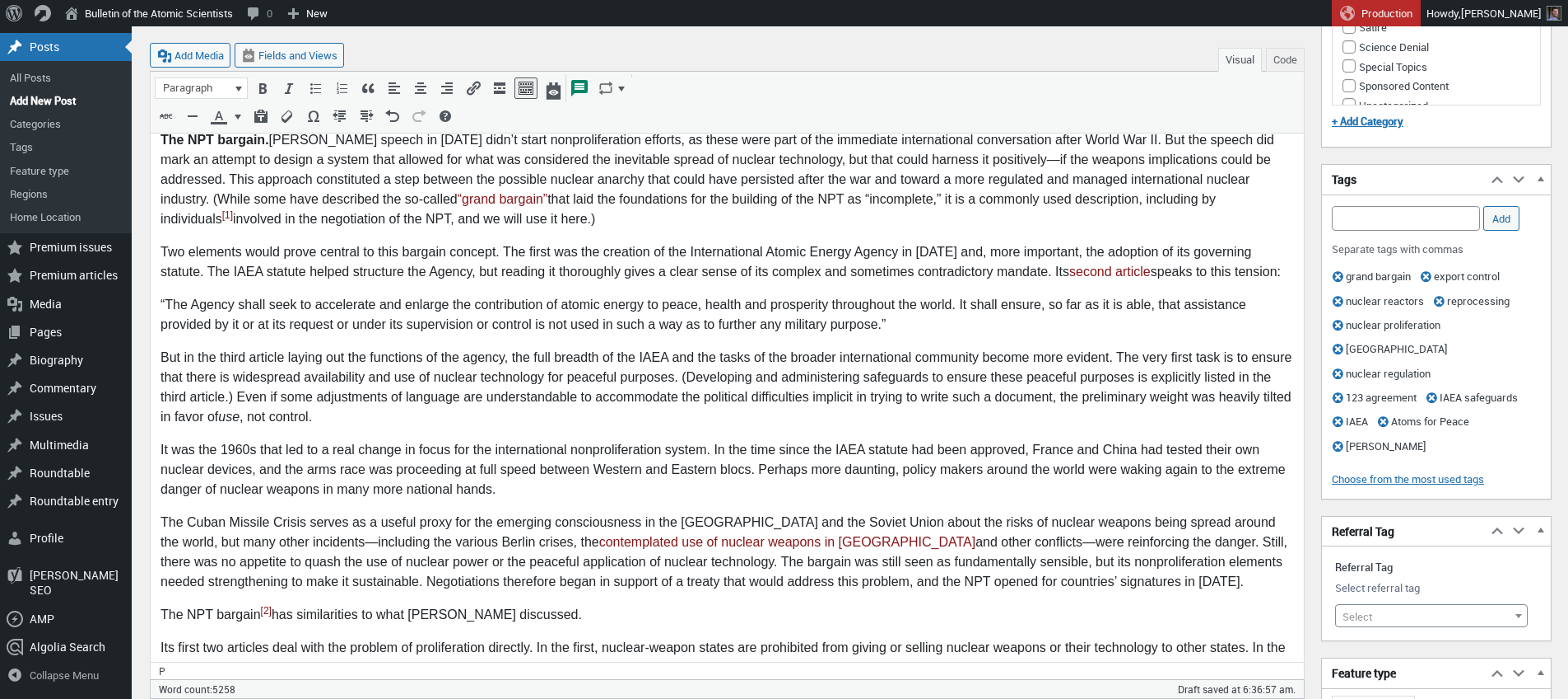
click at [1378, 628] on span "Select" at bounding box center [1431, 616] width 191 height 23
type input "export c"
select select "10553"
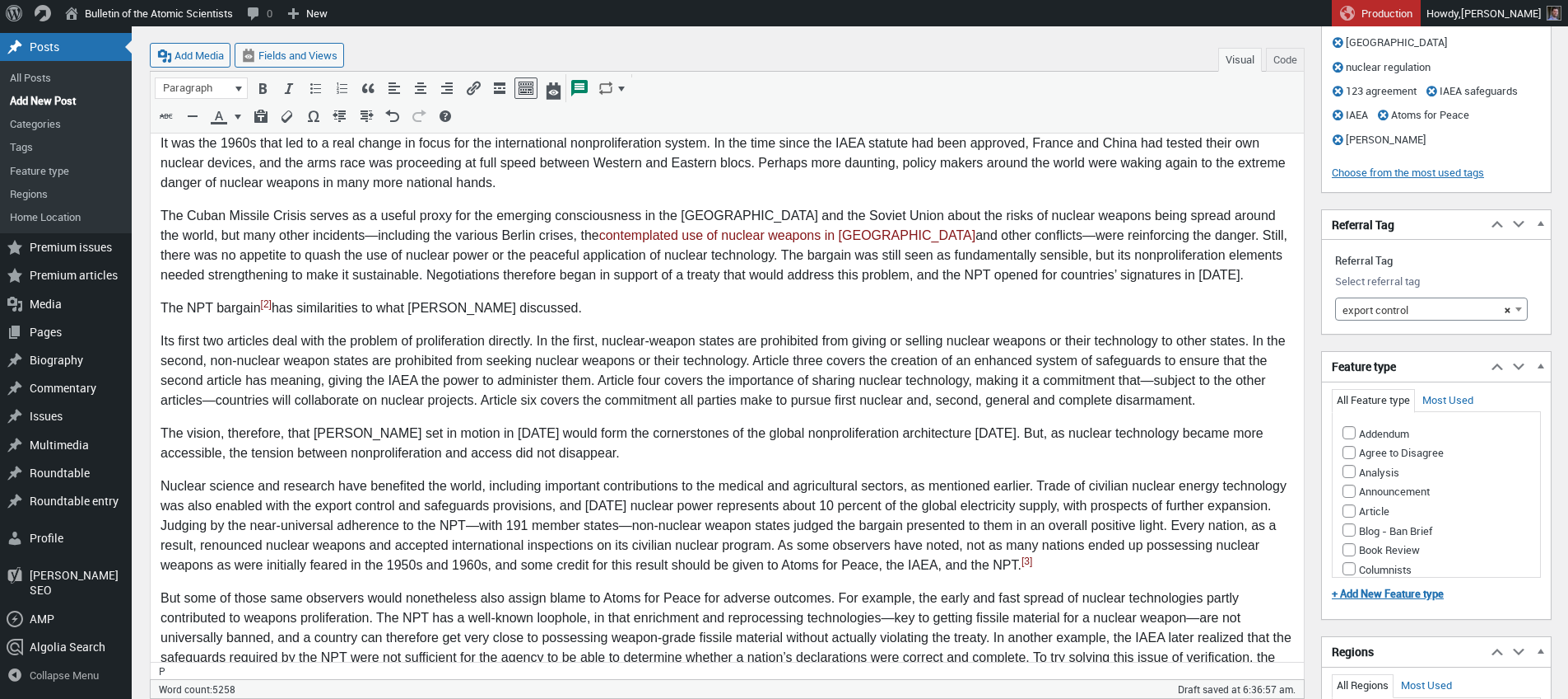
click at [1350, 481] on li "Analysis" at bounding box center [1437, 472] width 188 height 19
click at [1347, 477] on input "Analysis" at bounding box center [1349, 472] width 14 height 14
checkbox input "true"
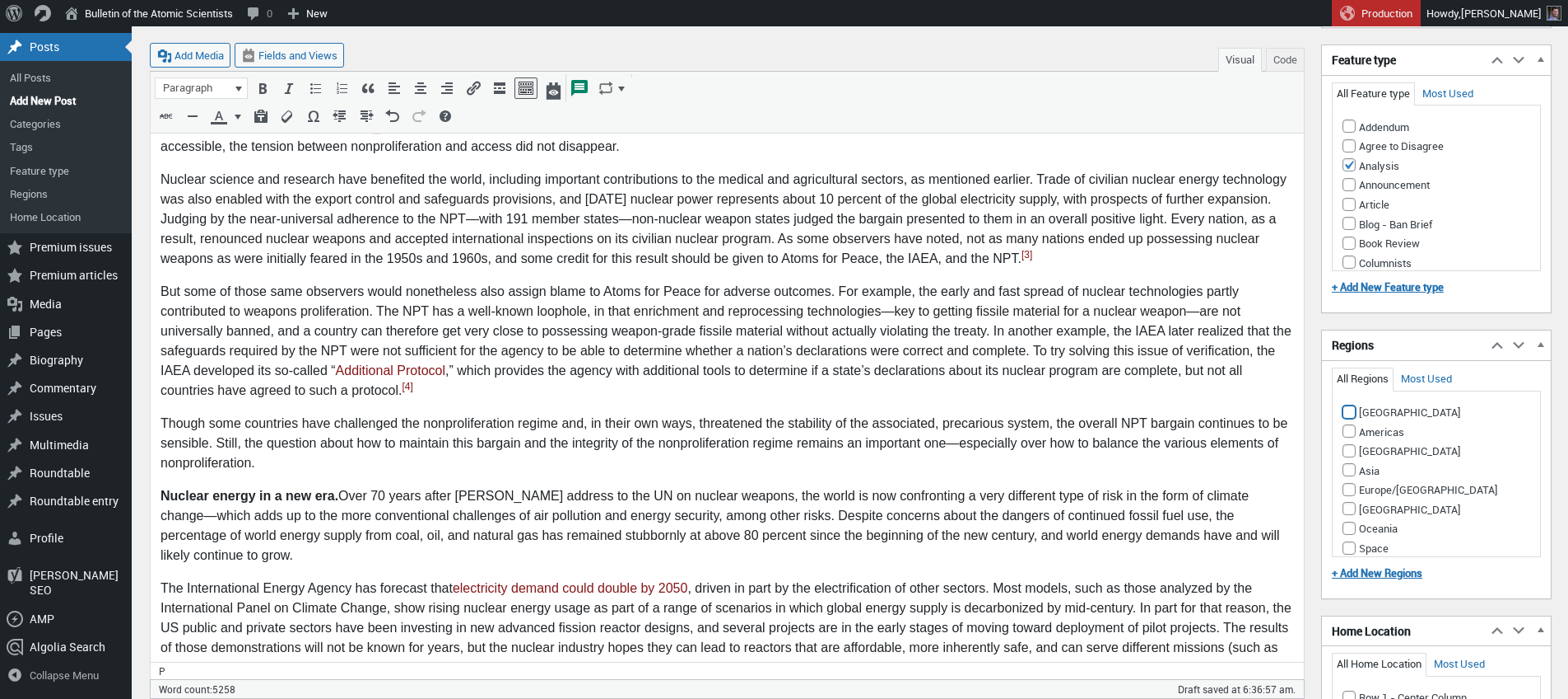
click at [1347, 418] on input "[GEOGRAPHIC_DATA]" at bounding box center [1349, 412] width 14 height 14
checkbox input "true"
drag, startPoint x: 1346, startPoint y: 454, endPoint x: 1349, endPoint y: 463, distance: 9.5
click at [1346, 437] on input "Americas" at bounding box center [1349, 431] width 14 height 14
checkbox input "true"
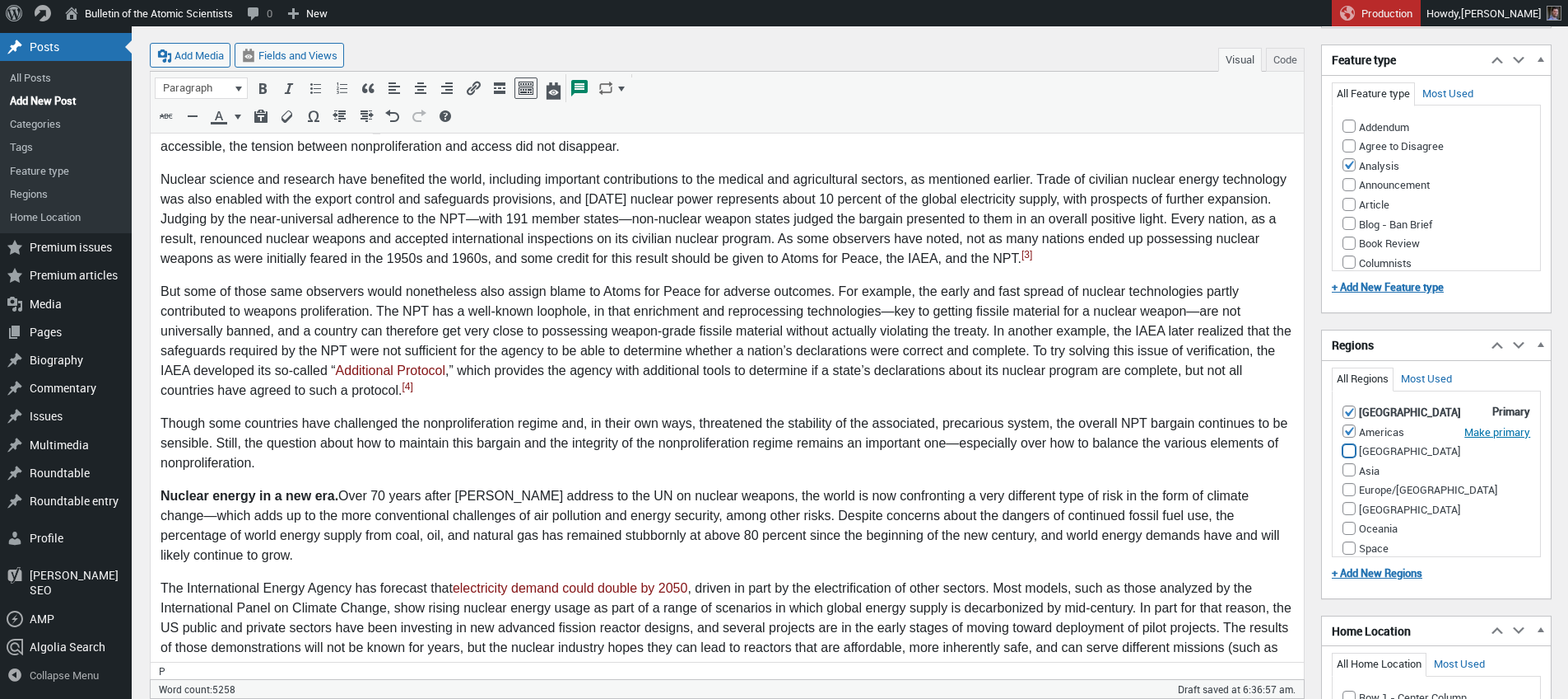
click at [1350, 457] on input "[GEOGRAPHIC_DATA]" at bounding box center [1349, 451] width 14 height 14
checkbox input "true"
click at [1348, 476] on input "Asia" at bounding box center [1349, 470] width 14 height 14
checkbox input "true"
click at [1350, 496] on input "Europe/[GEOGRAPHIC_DATA]" at bounding box center [1349, 490] width 14 height 14
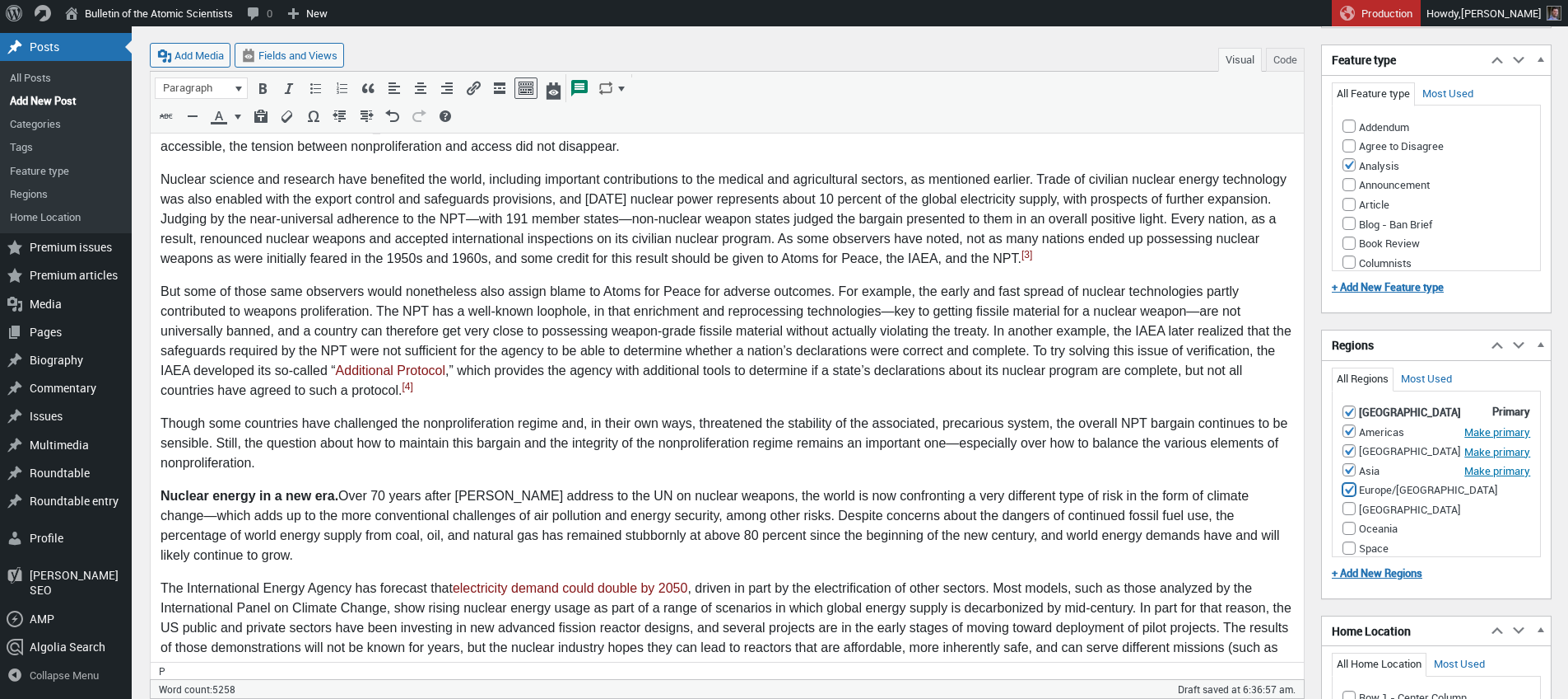
checkbox input "true"
click at [1349, 532] on input "[GEOGRAPHIC_DATA]" at bounding box center [1349, 527] width 14 height 14
checkbox input "true"
click at [1352, 553] on input "Oceania" at bounding box center [1349, 546] width 14 height 14
checkbox input "true"
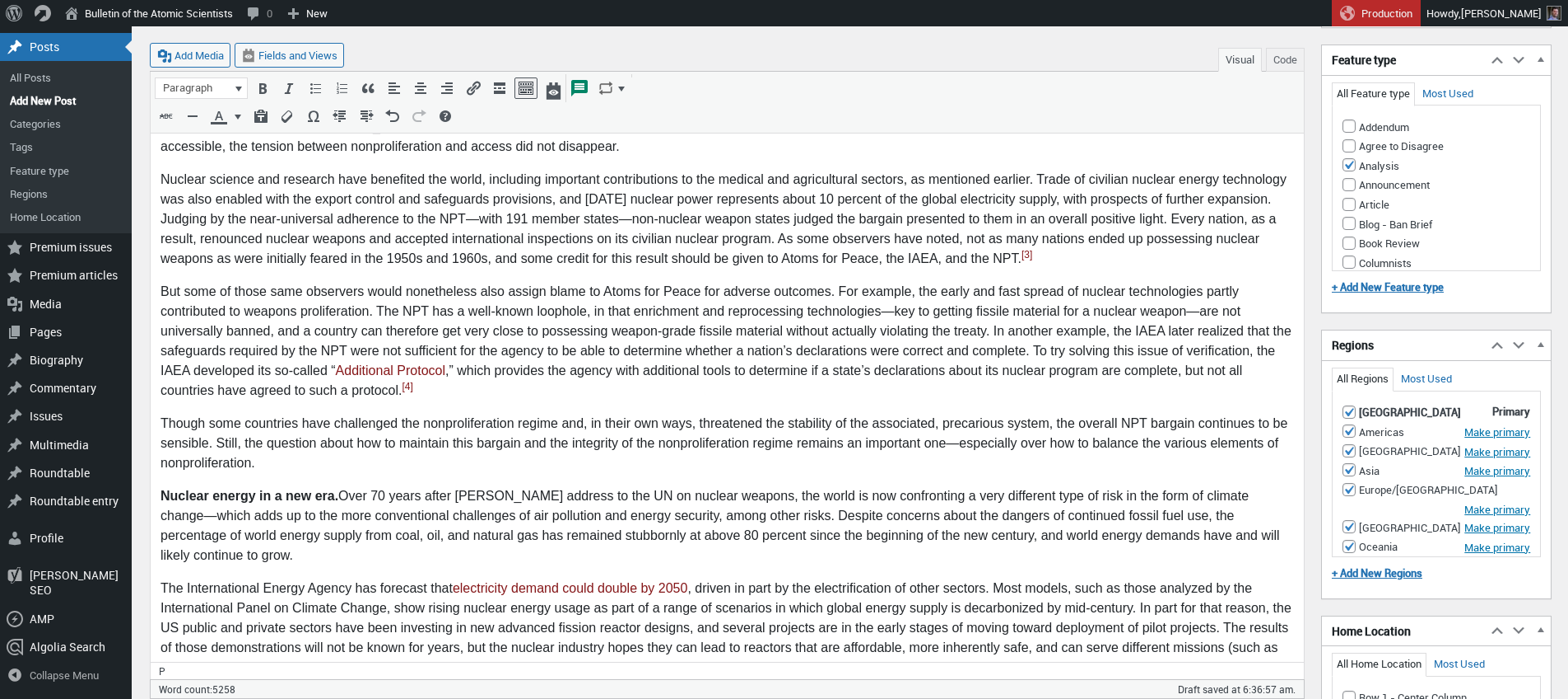
click at [1349, 571] on input "Space" at bounding box center [1349, 566] width 14 height 14
checkbox input "true"
click at [1350, 556] on input "The Arctic" at bounding box center [1349, 554] width 14 height 14
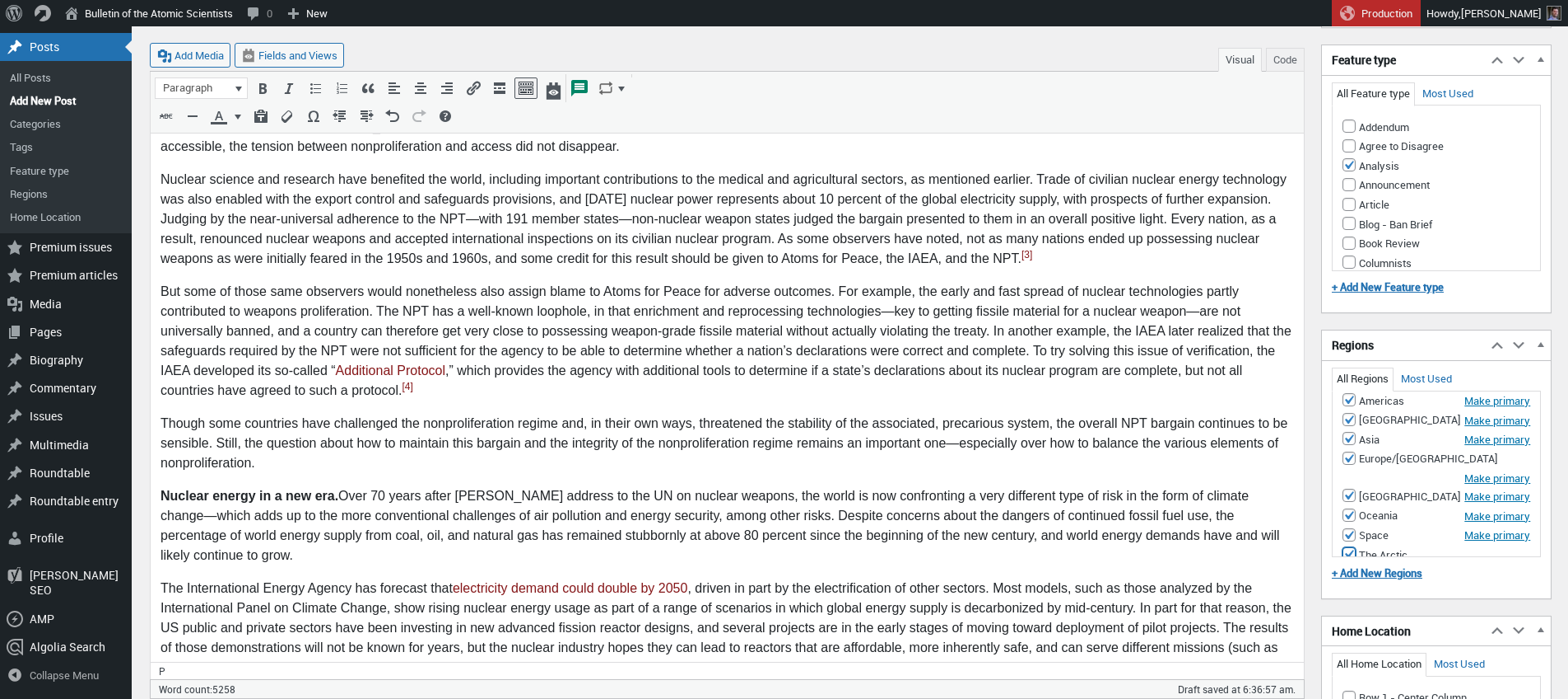
checkbox input "true"
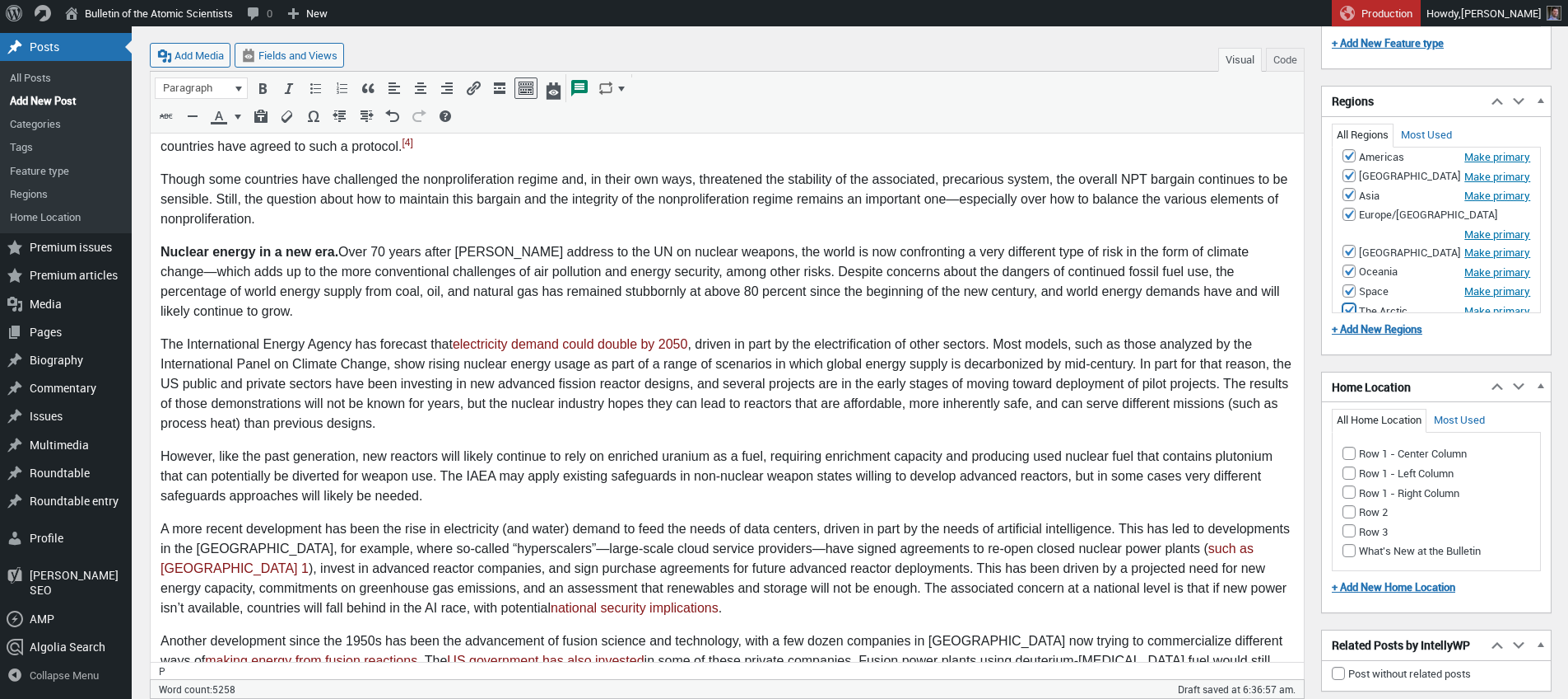
scroll to position [1727, 0]
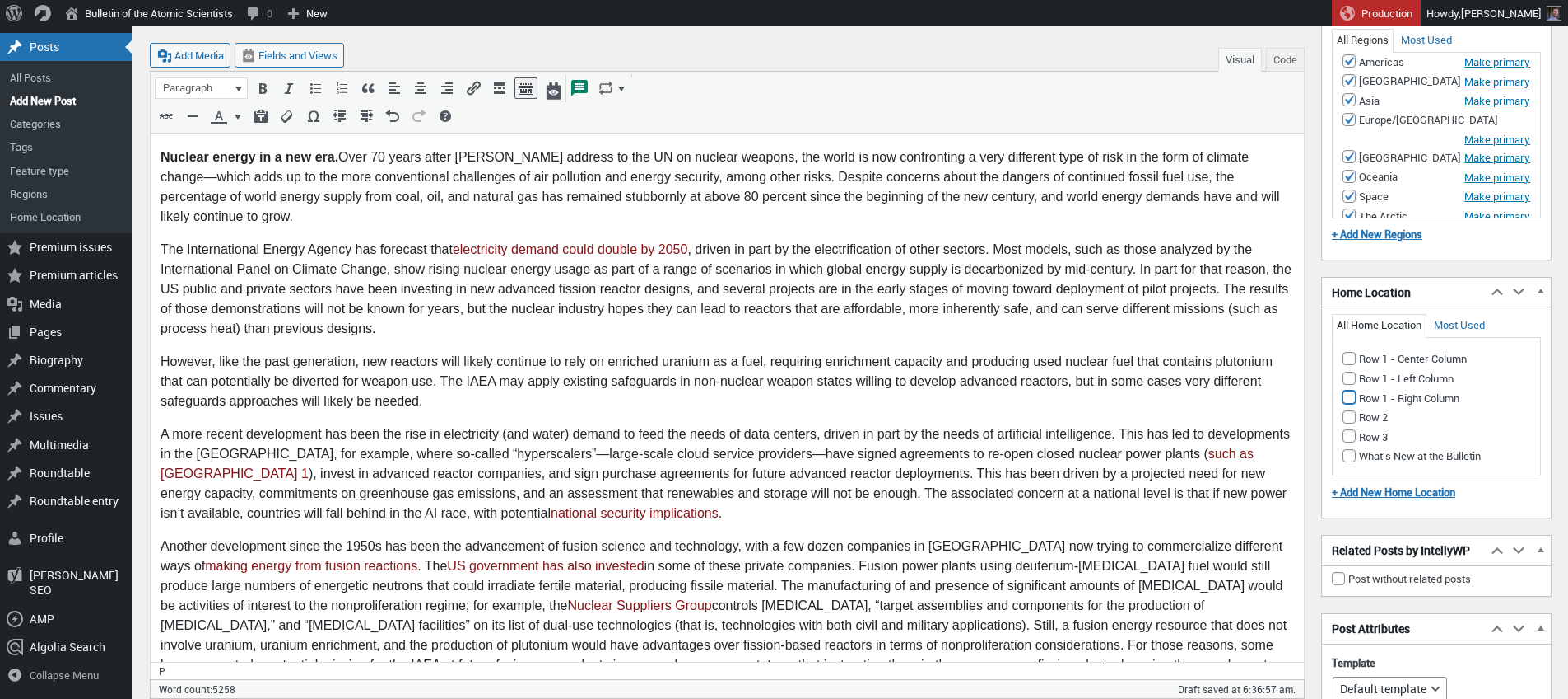
click at [1350, 403] on input "Row 1 - Right Column" at bounding box center [1349, 398] width 14 height 14
checkbox input "true"
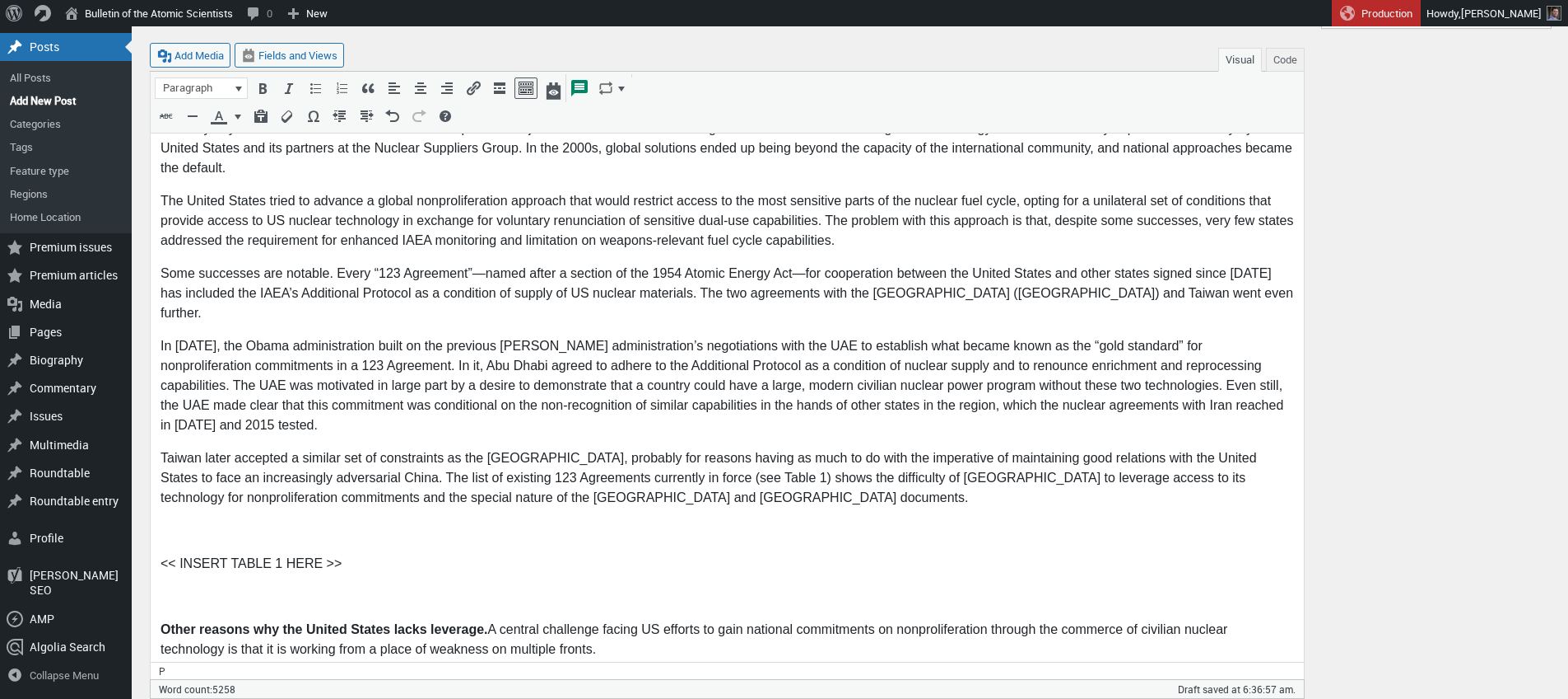
scroll to position [31, 0]
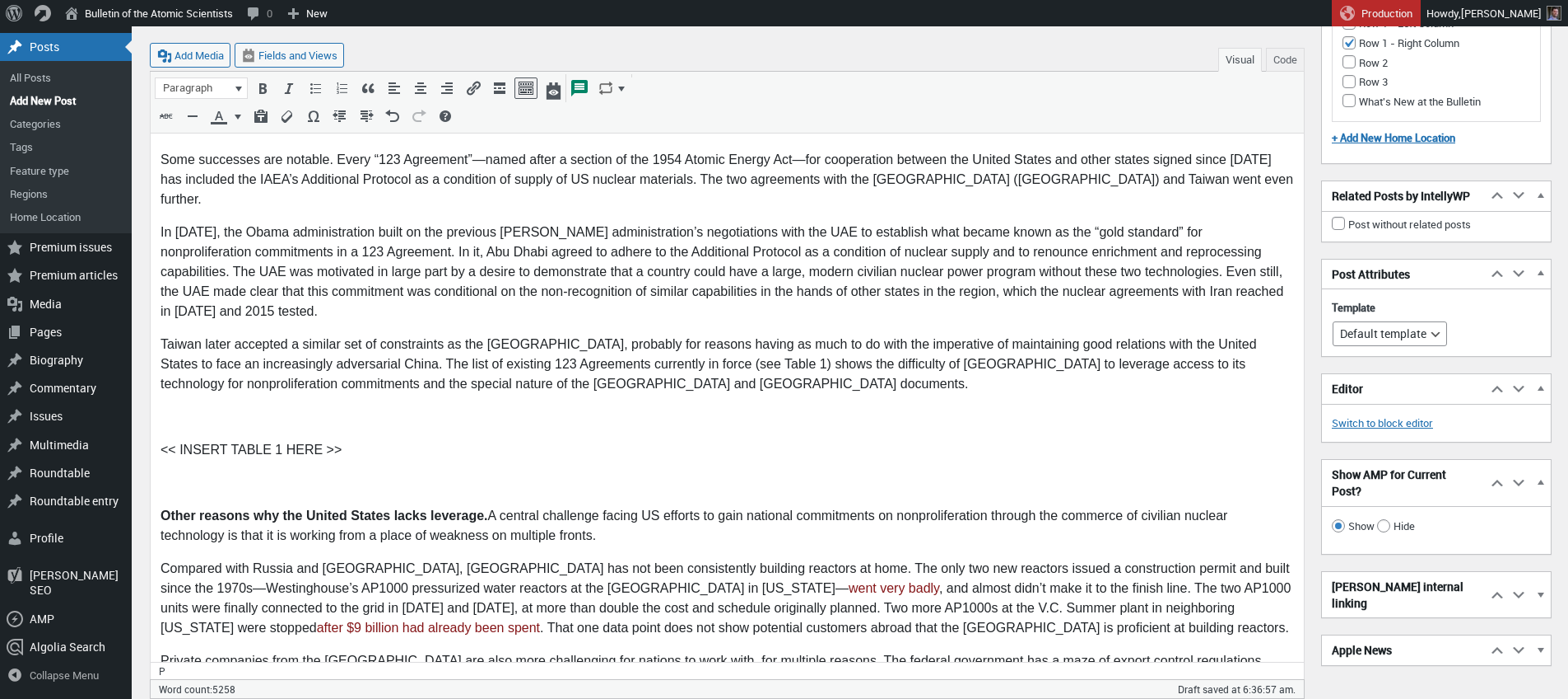
click at [336, 440] on p "<< INSERT TABLE 1 HERE >>" at bounding box center [727, 450] width 1134 height 19
click at [278, 57] on span "Fields and Views" at bounding box center [297, 54] width 79 height 15
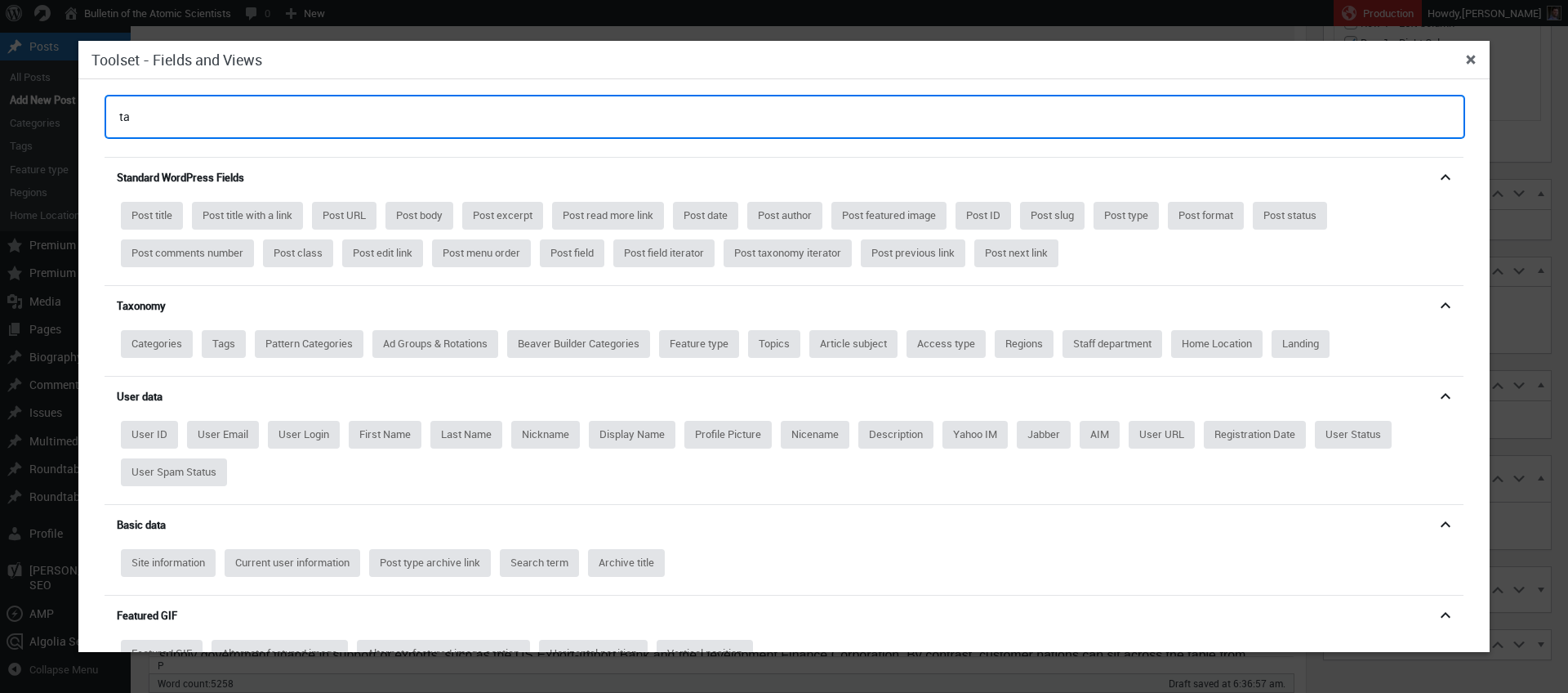
type input "tab"
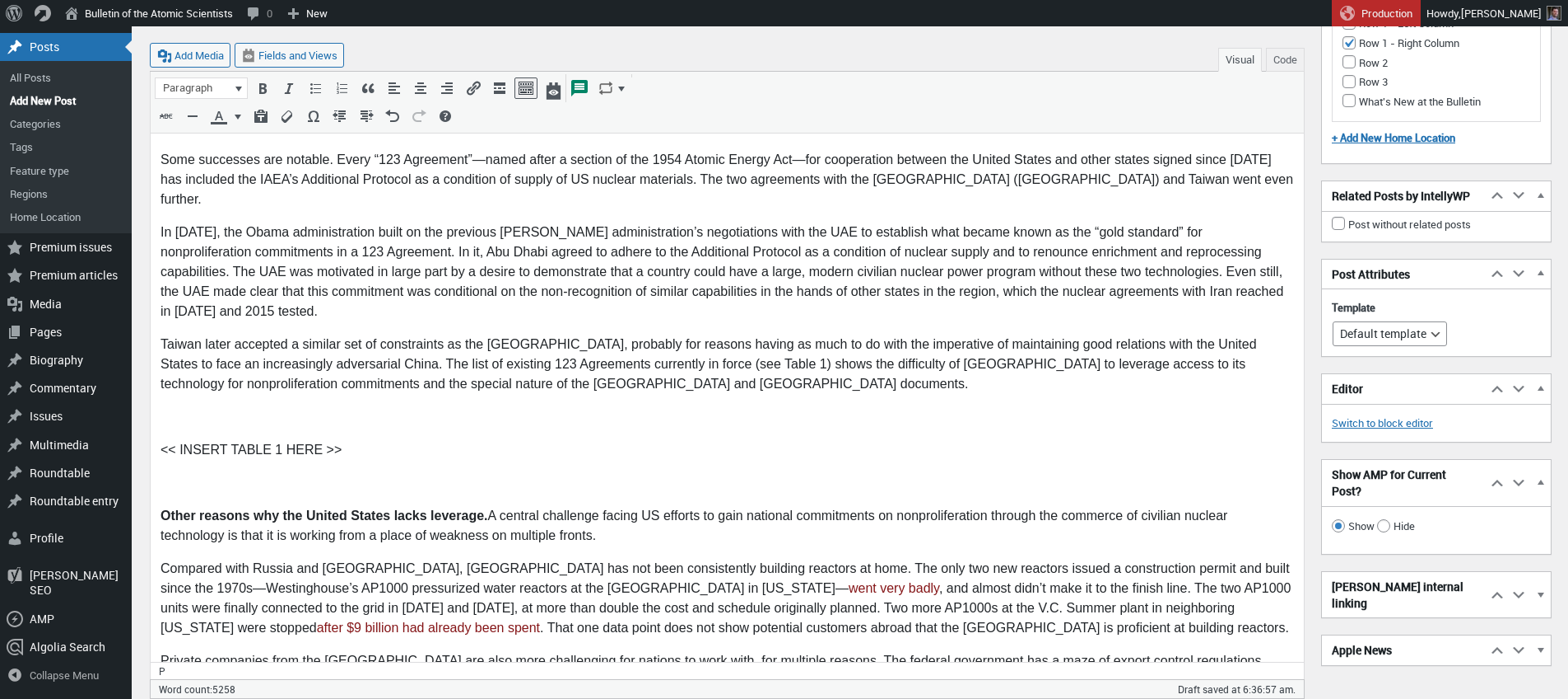
click at [257, 407] on p "To enrich screen reader interactions, please activate Accessibility in Grammarl…" at bounding box center [727, 417] width 1134 height 19
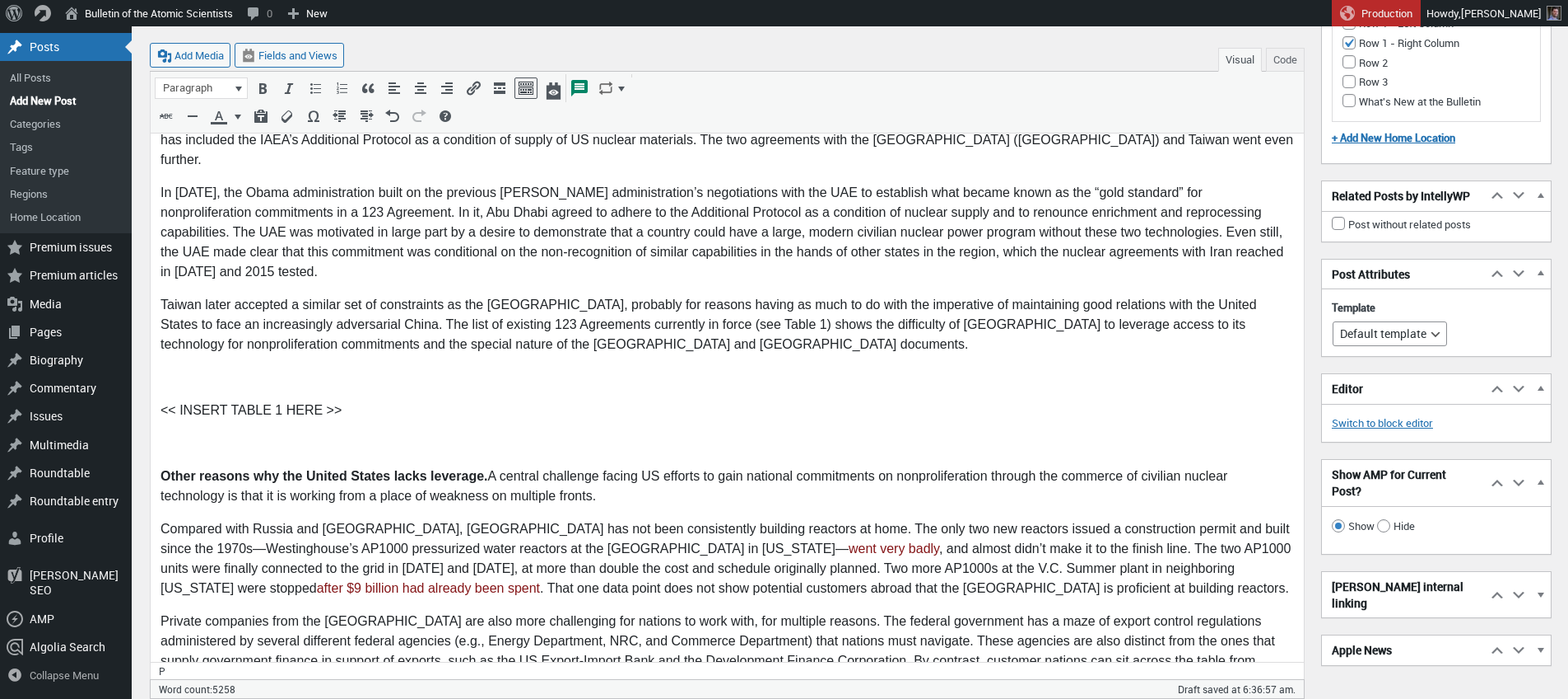
scroll to position [2904, 0]
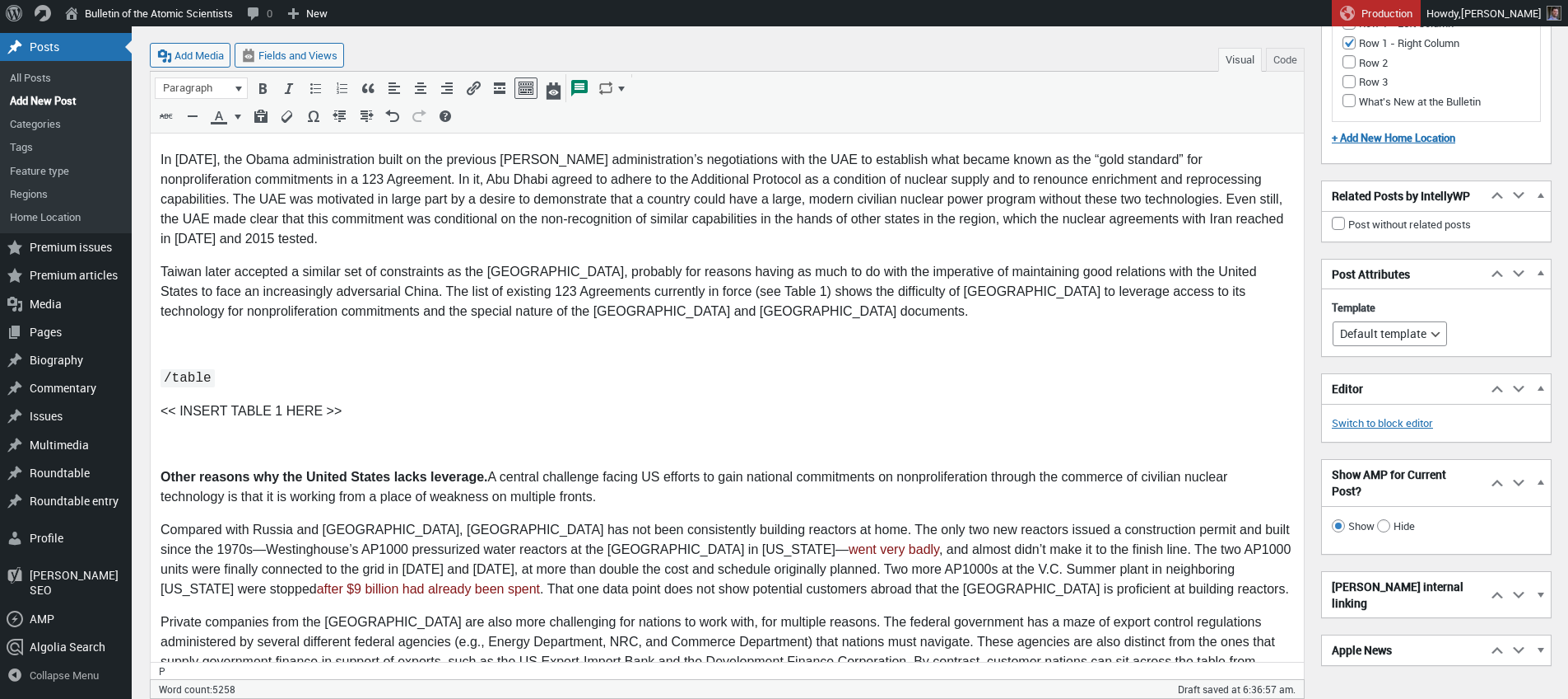
drag, startPoint x: 178, startPoint y: 296, endPoint x: 182, endPoint y: 316, distance: 20.4
click at [178, 335] on p "To enrich screen reader interactions, please activate Accessibility in Grammarl…" at bounding box center [727, 345] width 1134 height 19
click at [182, 369] on code "/table" at bounding box center [187, 378] width 54 height 18
click at [186, 369] on code "/table" at bounding box center [187, 378] width 54 height 18
click at [187, 335] on p "To enrich screen reader interactions, please activate Accessibility in Grammarl…" at bounding box center [727, 345] width 1134 height 19
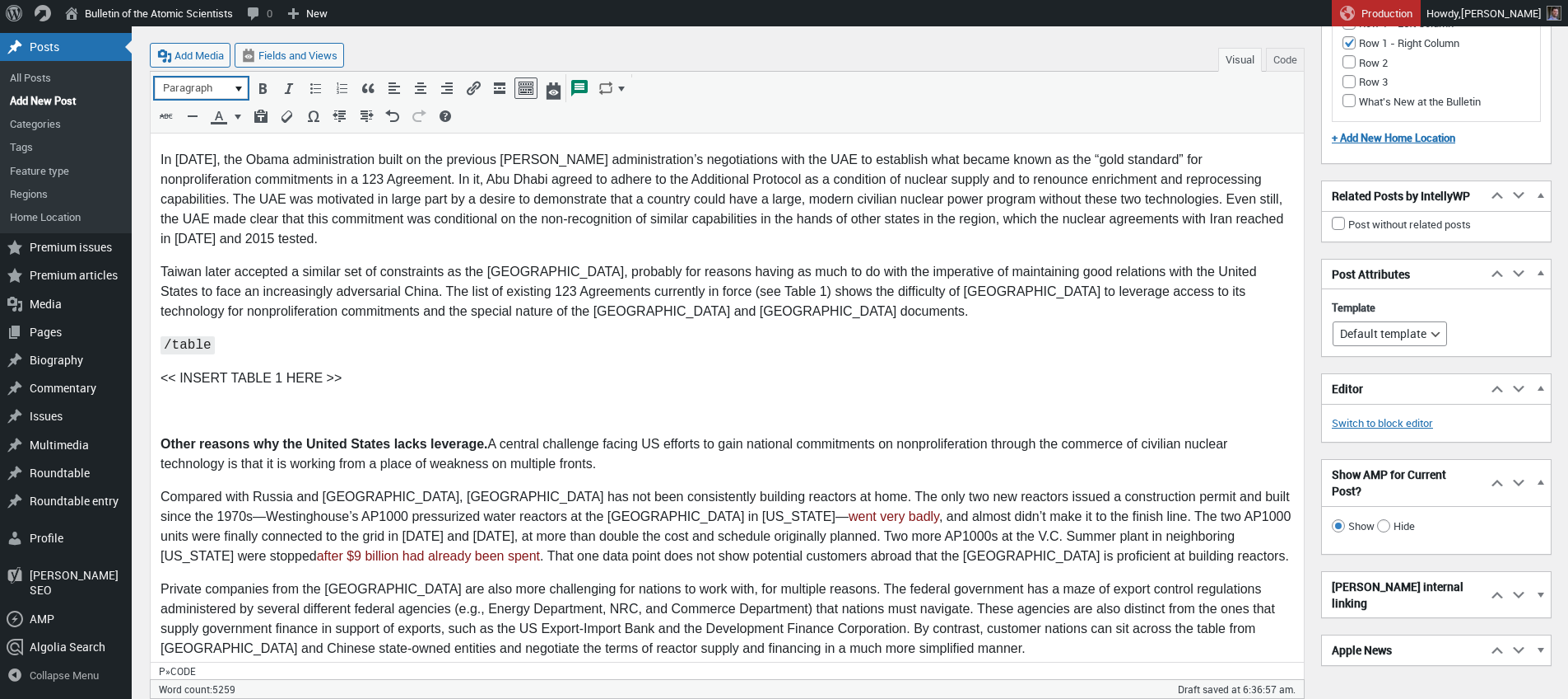
click at [222, 90] on span "Paragraph" at bounding box center [195, 87] width 70 height 17
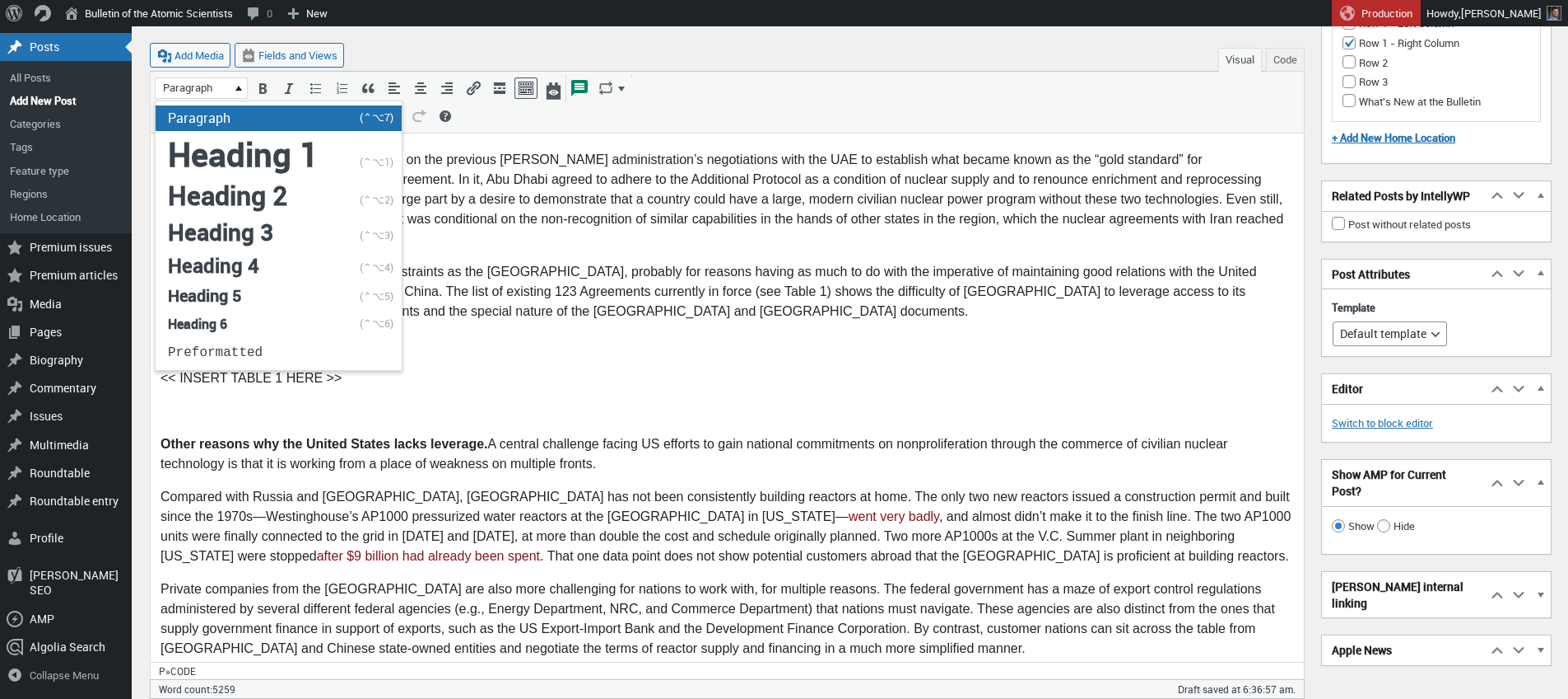
click at [505, 335] on p "﻿/table" at bounding box center [727, 345] width 1134 height 20
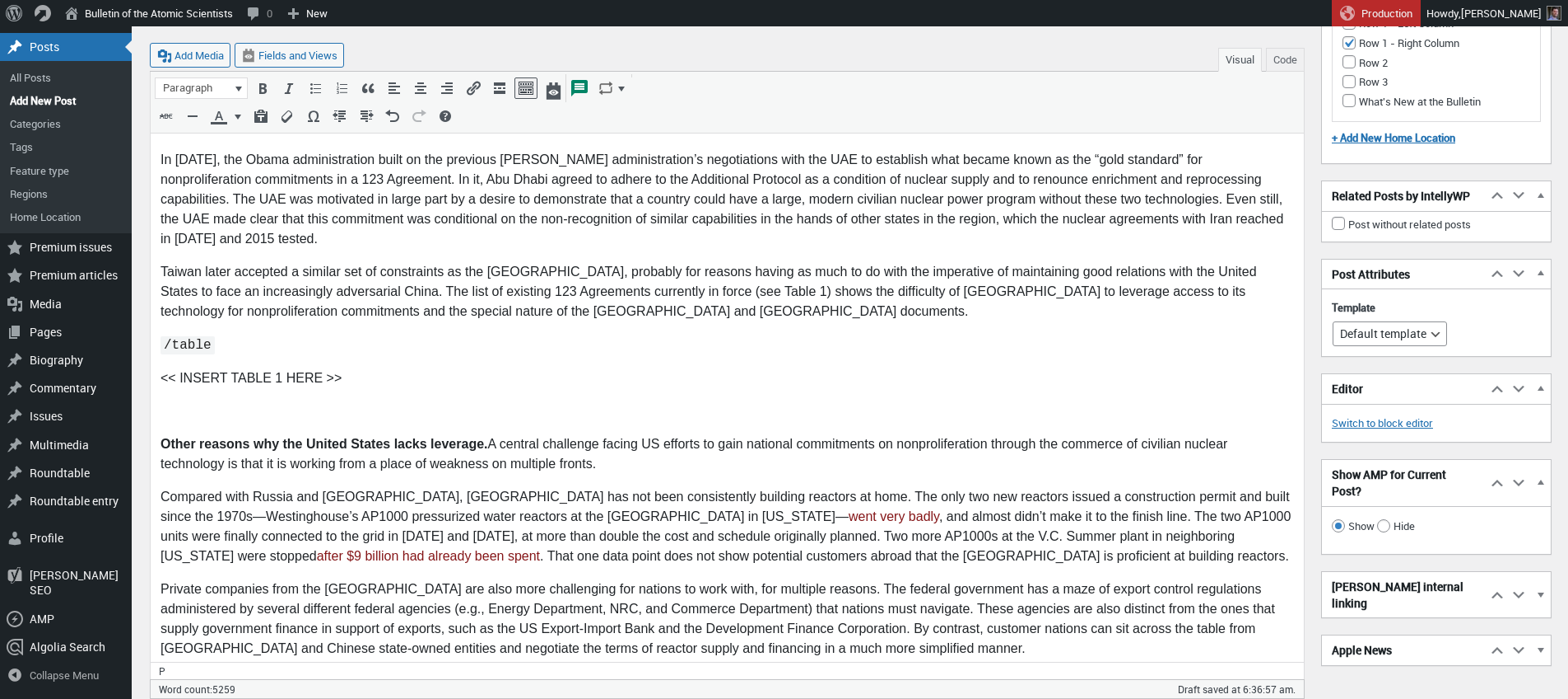
click at [344, 369] on p "<< INSERT TABLE 1 HERE >>" at bounding box center [727, 379] width 1134 height 19
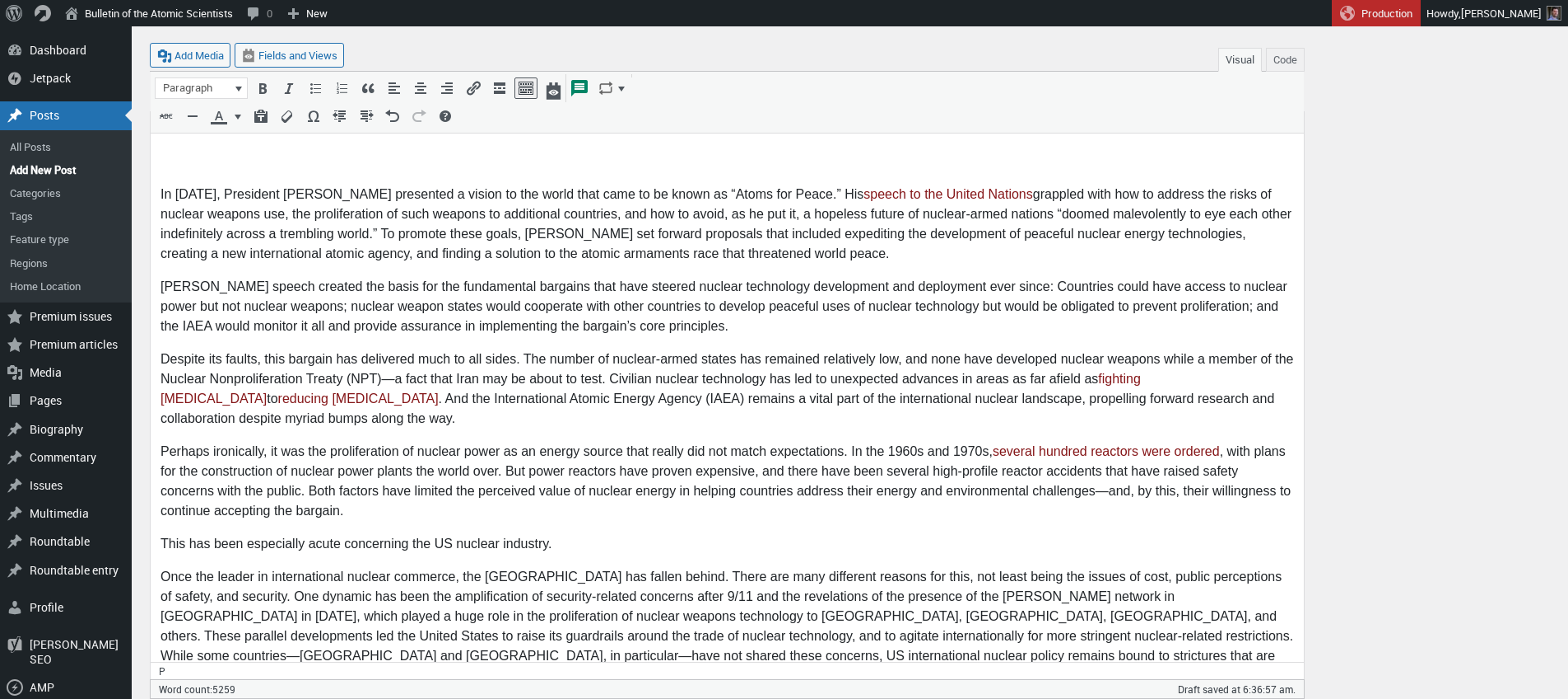
scroll to position [0, 0]
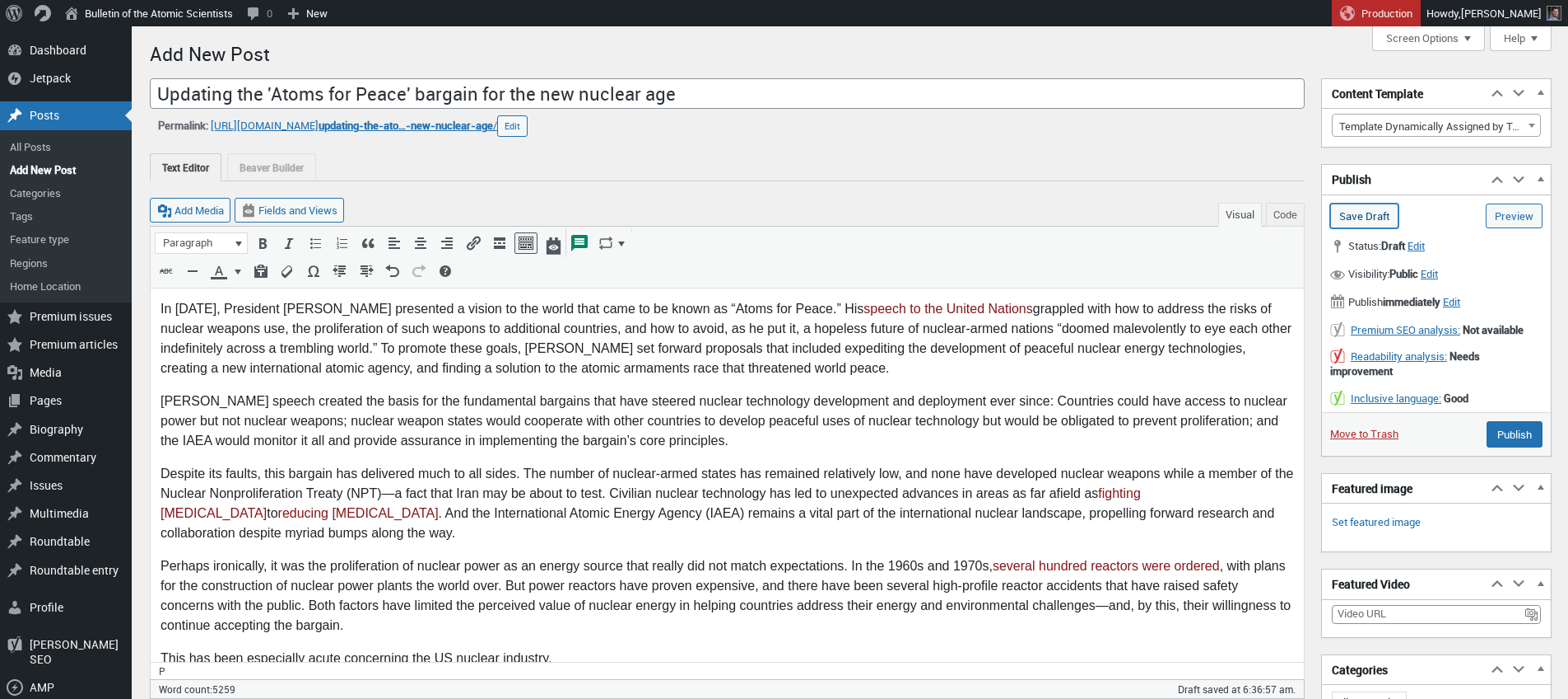
click at [1378, 219] on input "Save Draft" at bounding box center [1364, 215] width 68 height 24
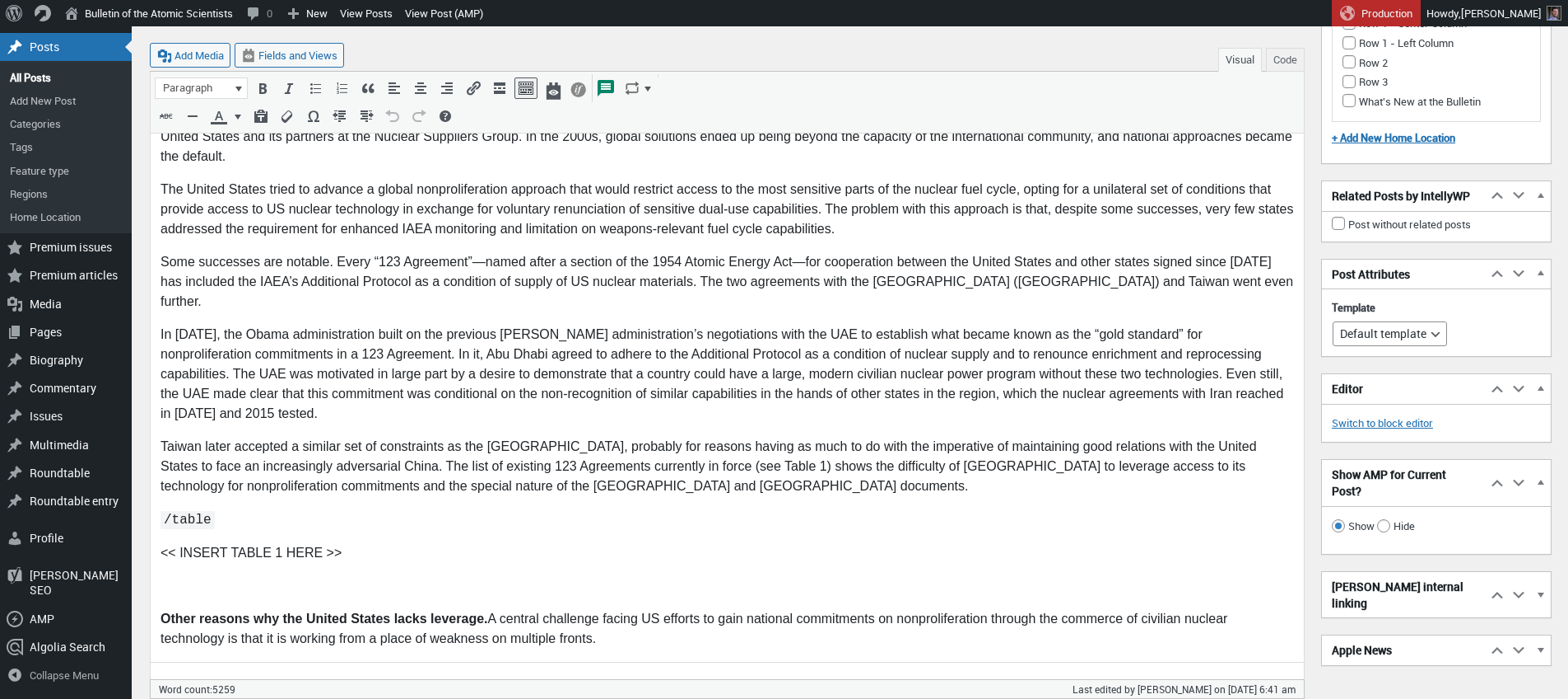
scroll to position [2874, 0]
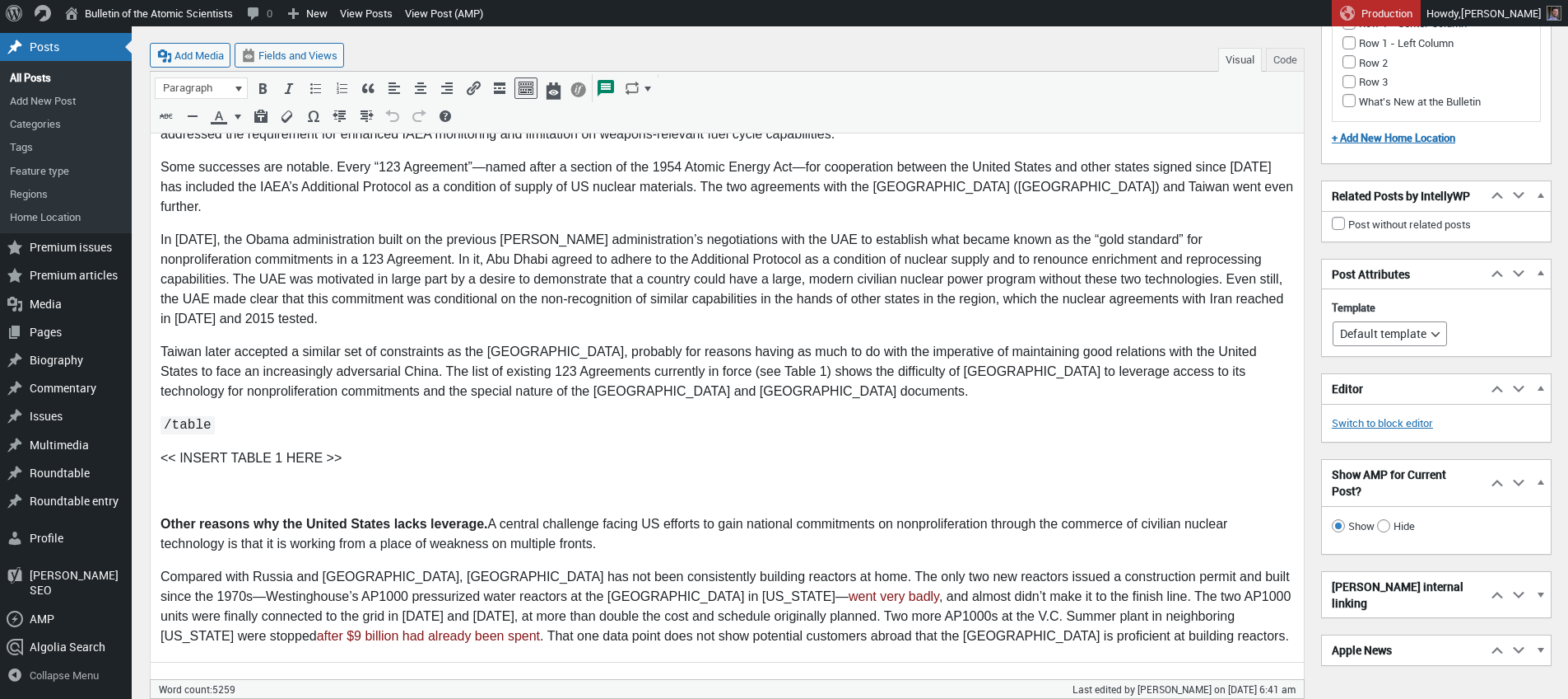
click at [202, 416] on code "/table" at bounding box center [187, 425] width 54 height 18
click at [184, 416] on code "/table" at bounding box center [187, 425] width 54 height 18
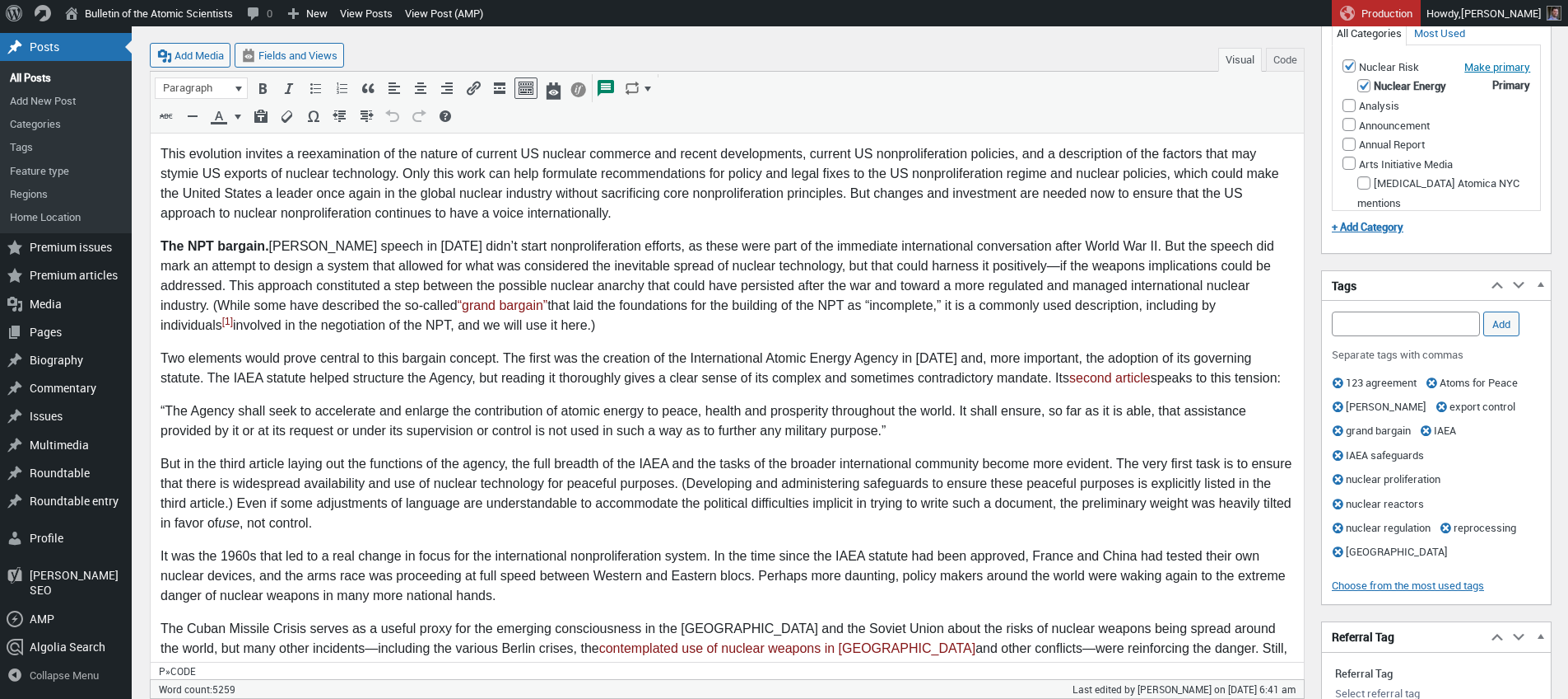
scroll to position [0, 0]
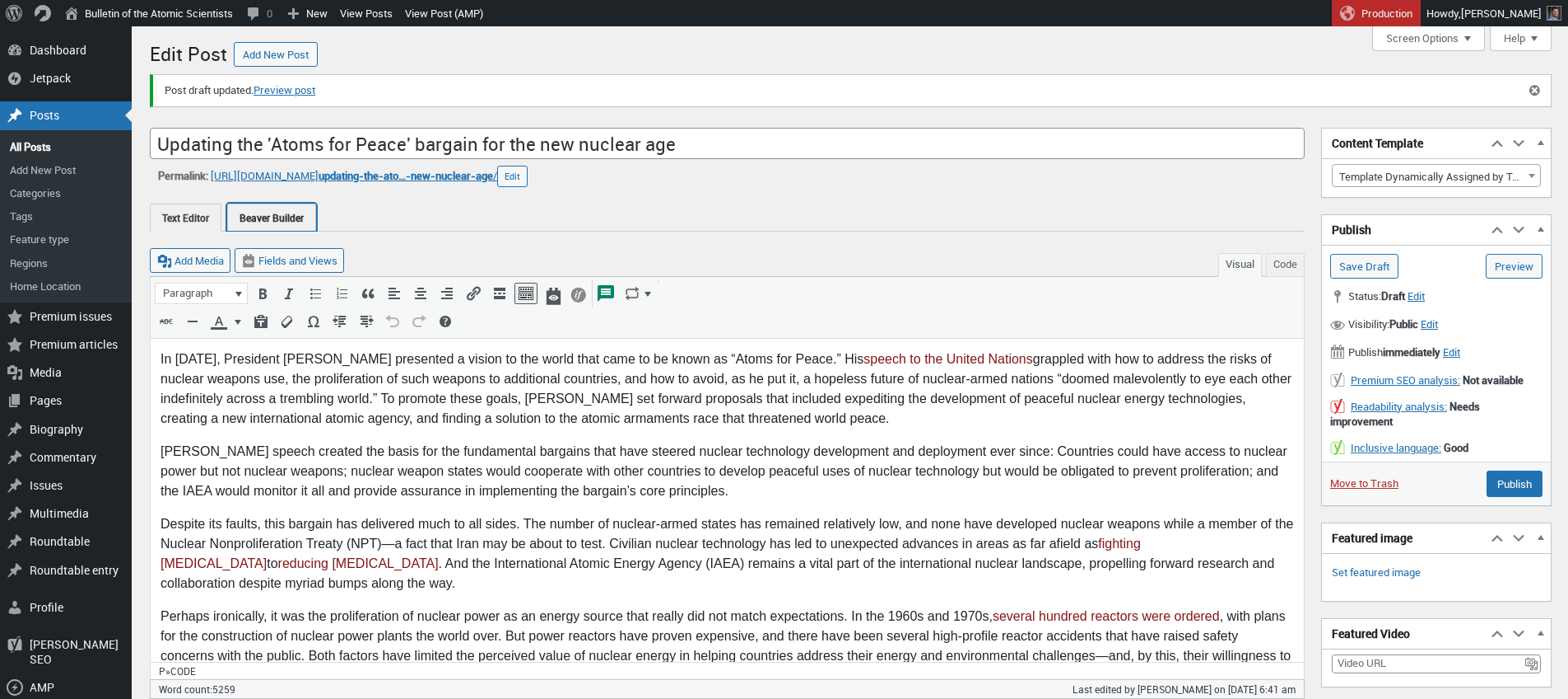
click at [296, 221] on link "Beaver Builder" at bounding box center [272, 217] width 89 height 27
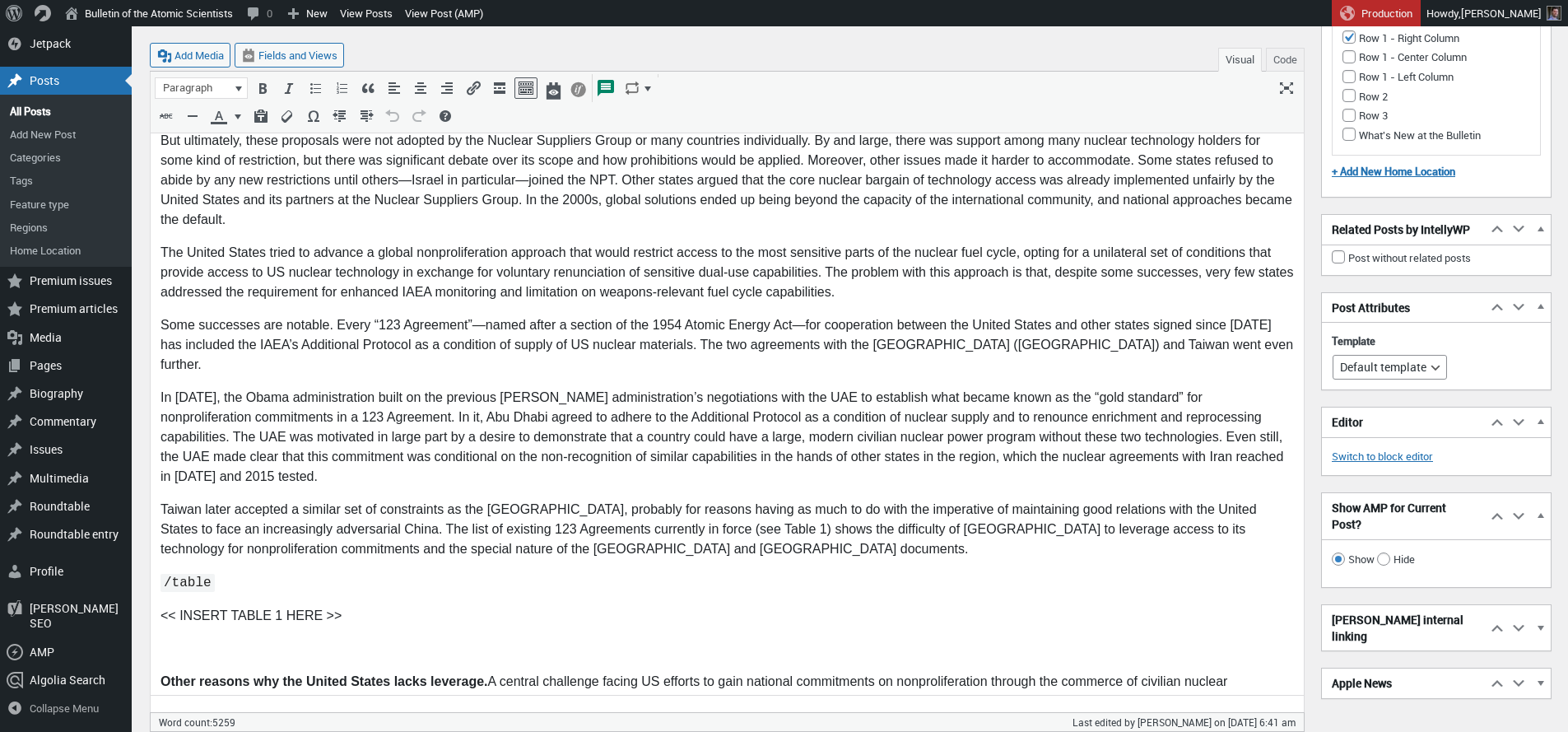
scroll to position [2752, 0]
